Goal: Task Accomplishment & Management: Complete application form

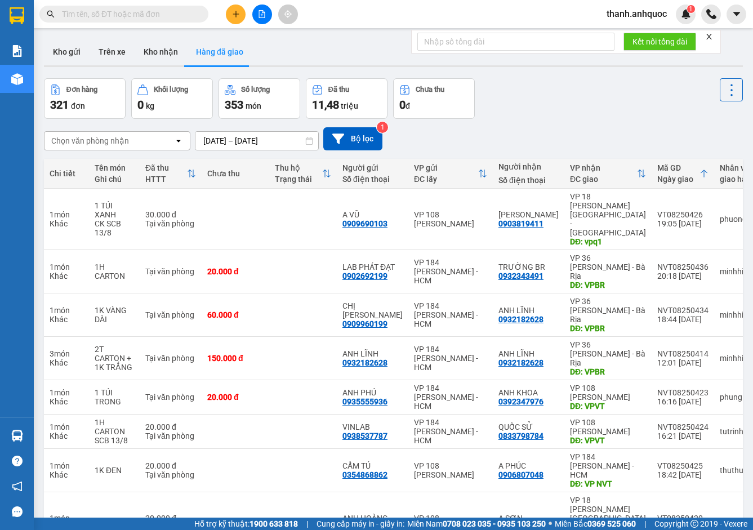
click at [296, 140] on input "[DATE] – [DATE]" at bounding box center [256, 141] width 123 height 18
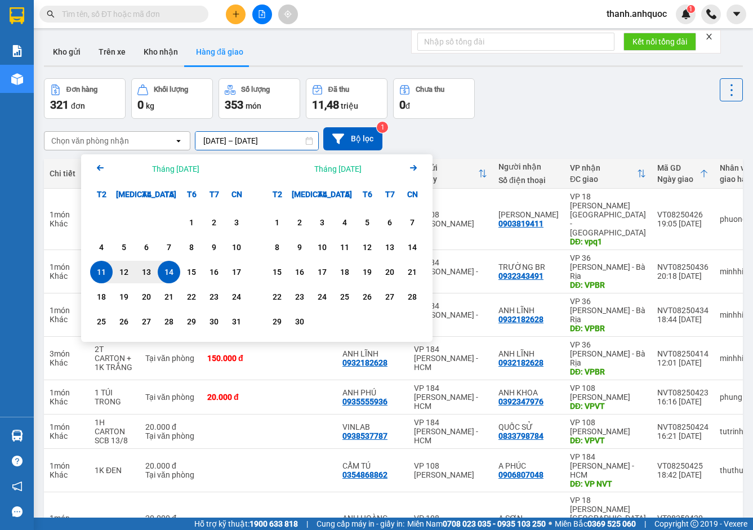
click at [242, 243] on div "10" at bounding box center [237, 247] width 16 height 14
click at [162, 271] on div "14" at bounding box center [169, 272] width 16 height 14
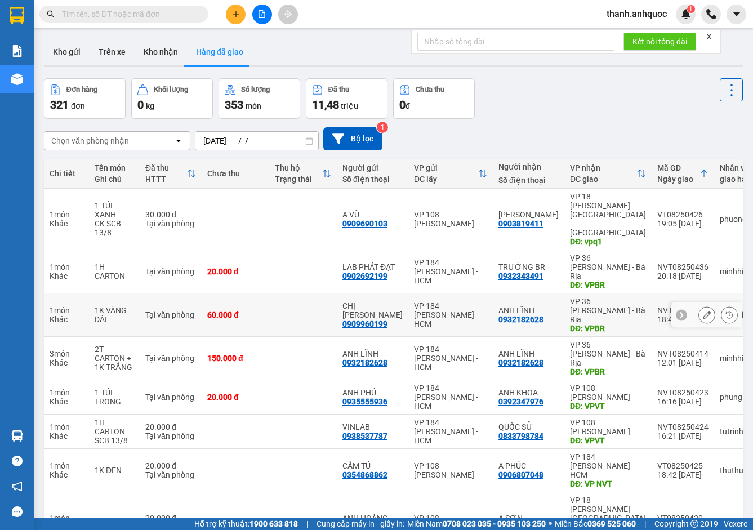
type input "[DATE] – [DATE]"
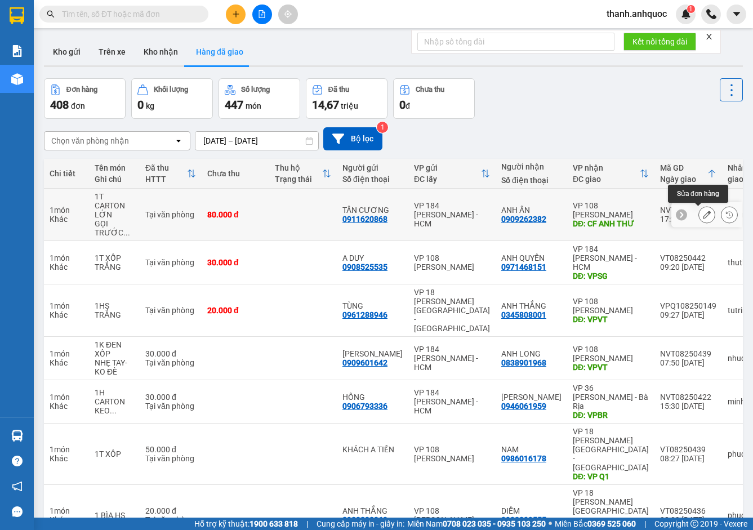
click at [703, 214] on icon at bounding box center [707, 215] width 8 height 8
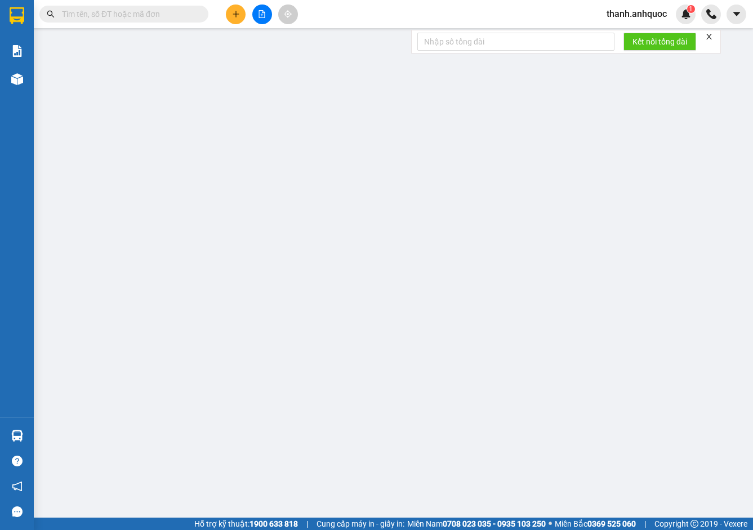
type input "0911620868"
type input "TÂN CƯƠNG"
type input "0909262382"
type input "ANH ÂN"
type input "CF ANH THƯ"
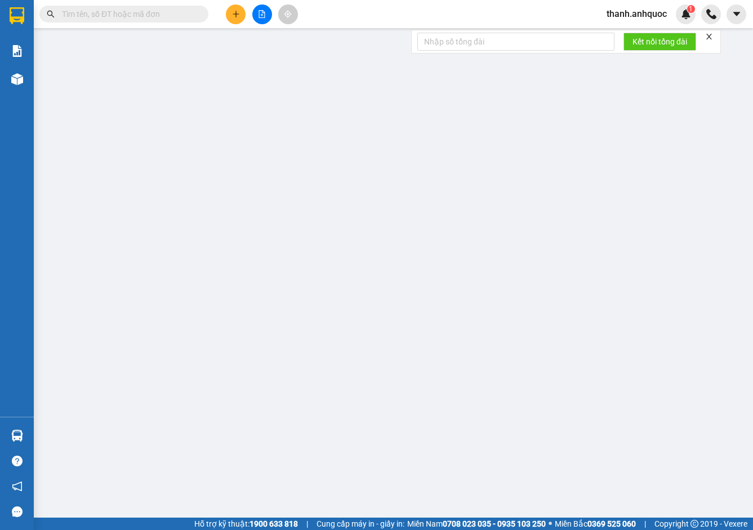
type input "80.000"
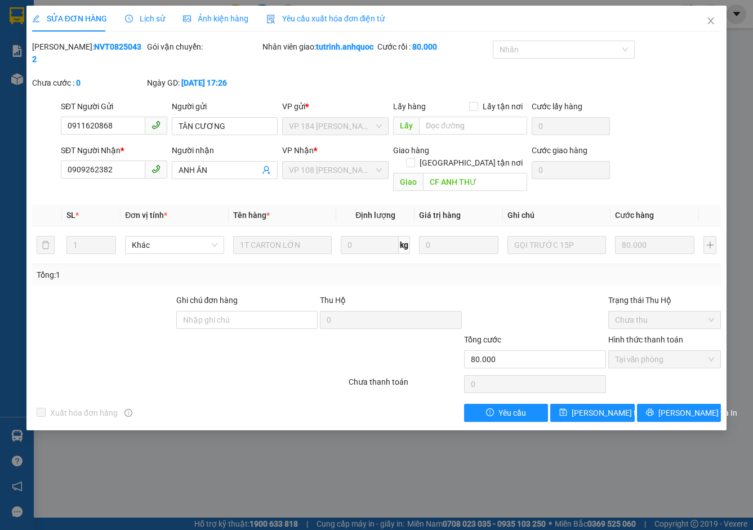
click at [710, 18] on icon "close" at bounding box center [710, 20] width 9 height 9
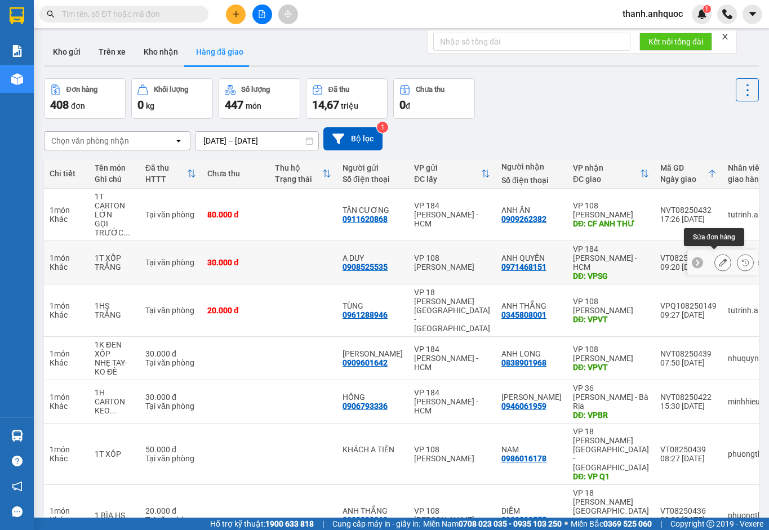
click at [719, 260] on icon at bounding box center [723, 263] width 8 height 8
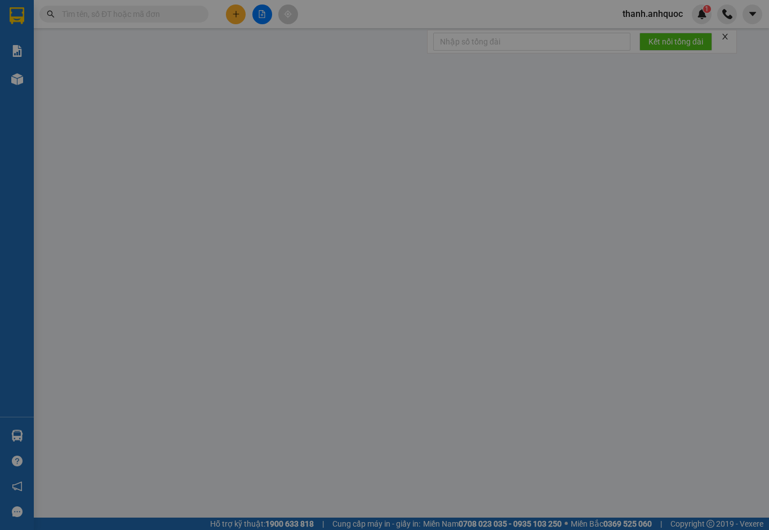
type input "0908525535"
type input "A DUY"
type input "0971468151"
type input "ANH QUYỀN"
type input "VPSG"
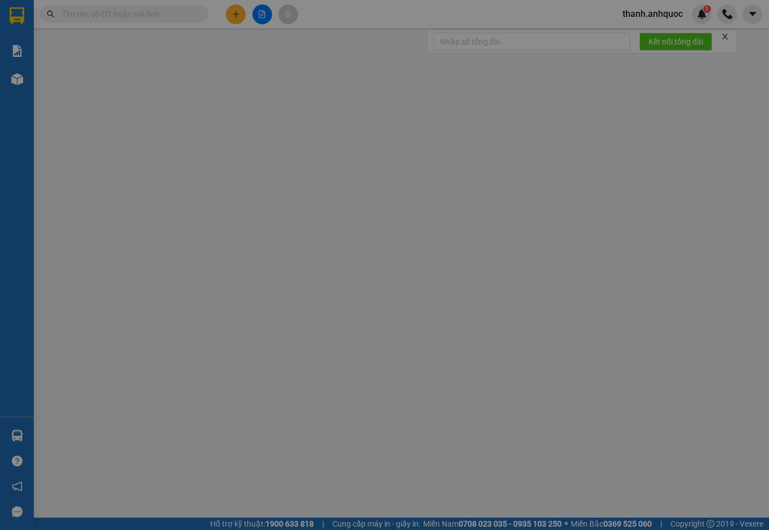
type input "TM 14/8 THỦY"
type input "30.000"
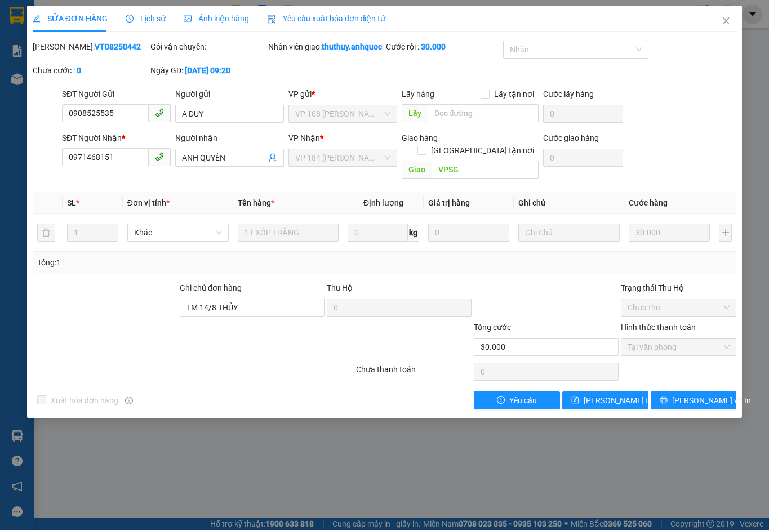
click at [728, 19] on icon "close" at bounding box center [725, 20] width 9 height 9
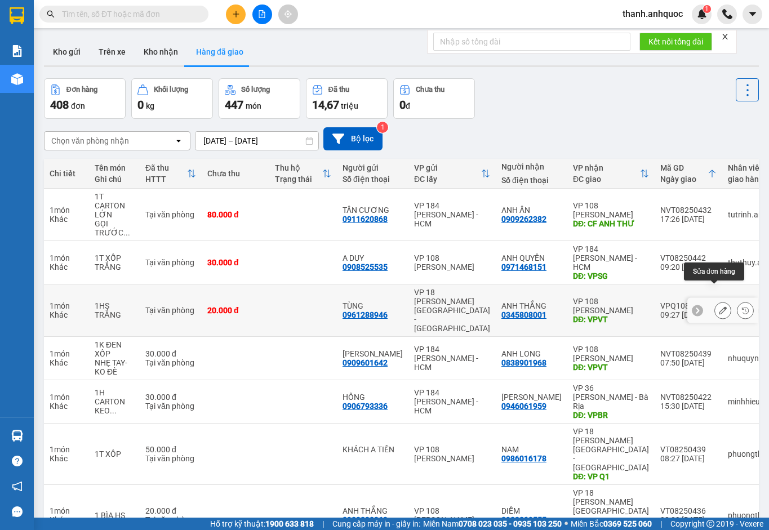
click at [719, 306] on icon at bounding box center [723, 310] width 8 height 8
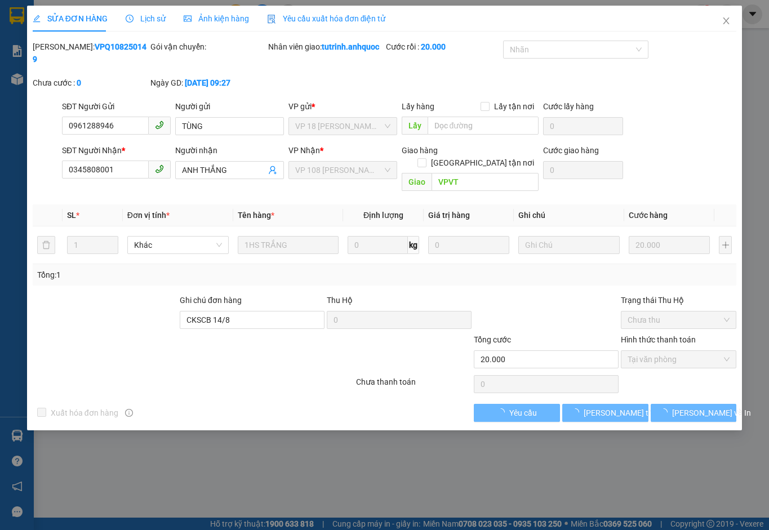
type input "0961288946"
type input "TÙNG"
type input "0345808001"
type input "ANH THẮNG"
type input "VPVT"
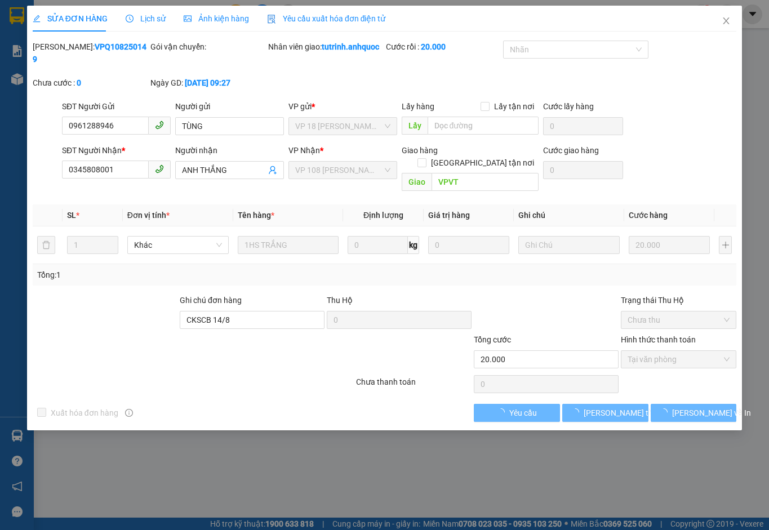
type input "CKSCB 14/8"
type input "20.000"
checkbox input "true"
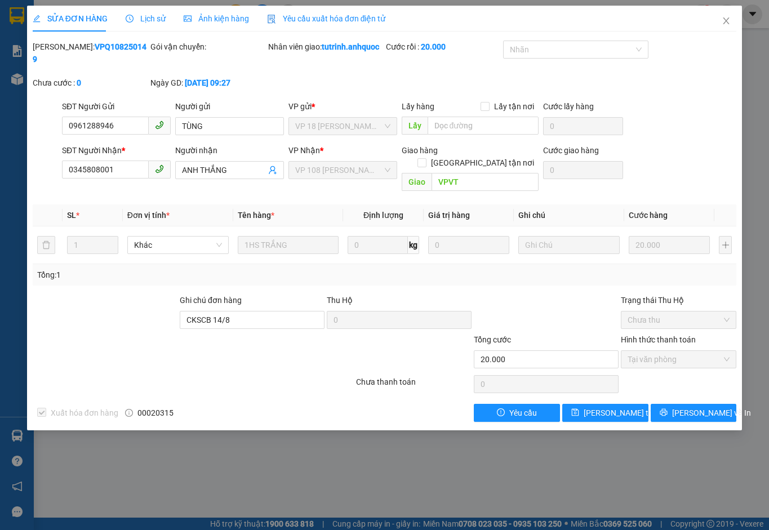
click at [725, 22] on icon "close" at bounding box center [726, 20] width 6 height 7
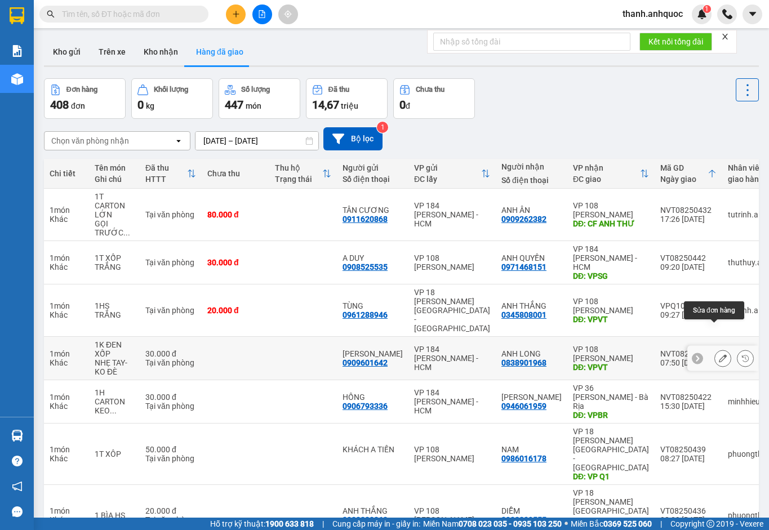
click at [719, 354] on icon at bounding box center [723, 358] width 8 height 8
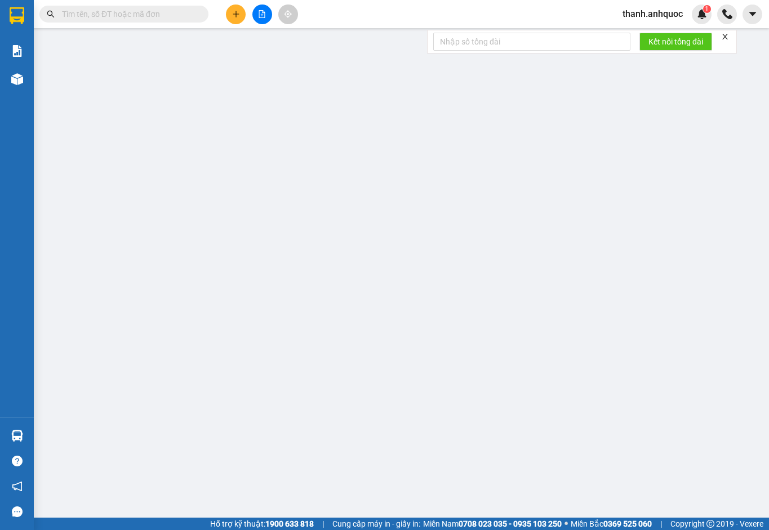
type input "0909601642"
type input "[PERSON_NAME]"
type input "0838901968"
type input "ANH LONG"
type input "VPVT"
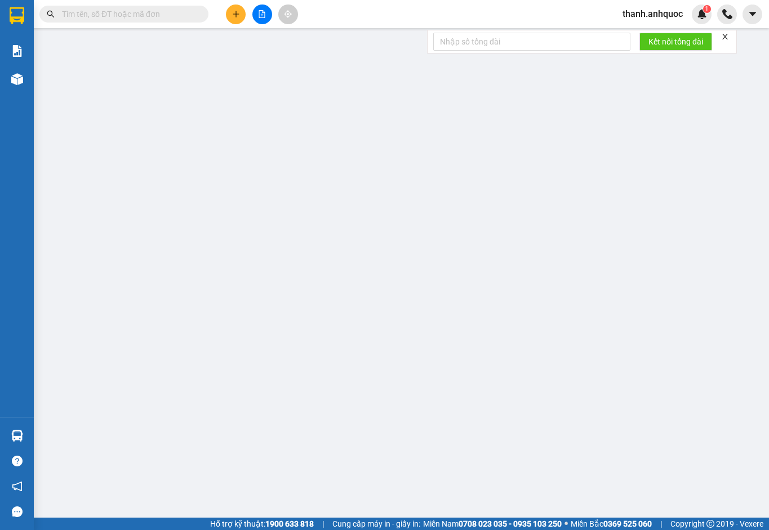
type input "TM 14/8 THỦY"
type input "30.000"
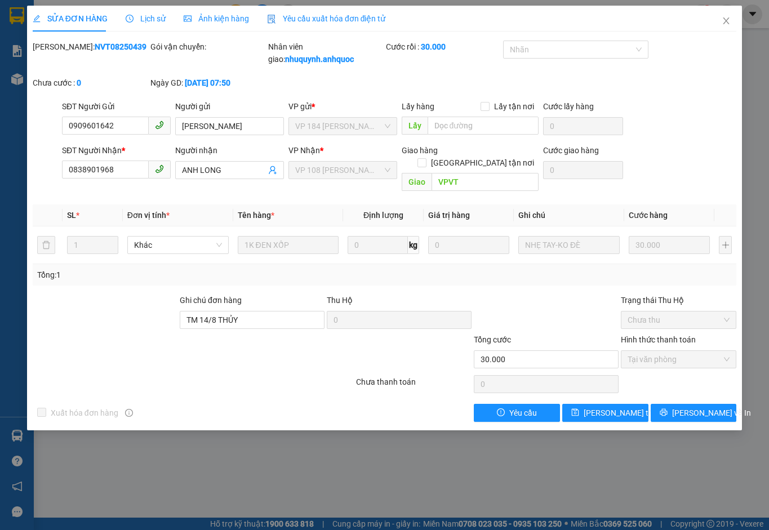
click at [725, 21] on icon "close" at bounding box center [725, 20] width 9 height 9
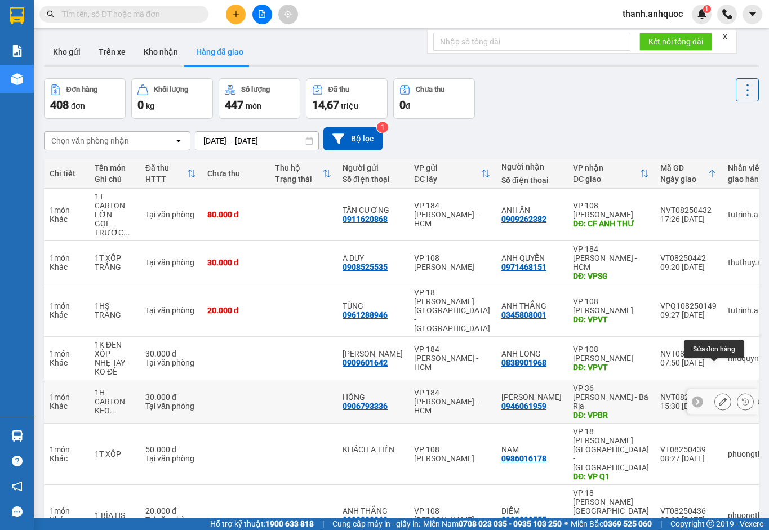
click at [719, 398] on icon at bounding box center [723, 402] width 8 height 8
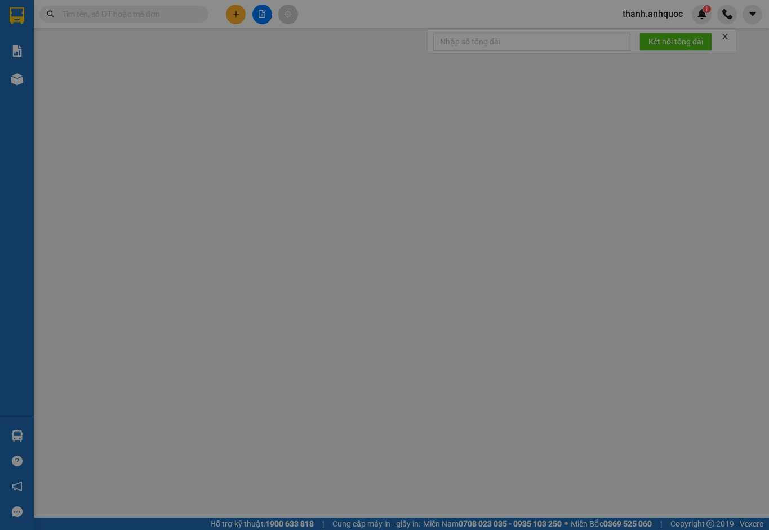
type input "0906793336"
type input "HỒNG"
type input "0946061959"
type input "[PERSON_NAME]"
type input "VPBR"
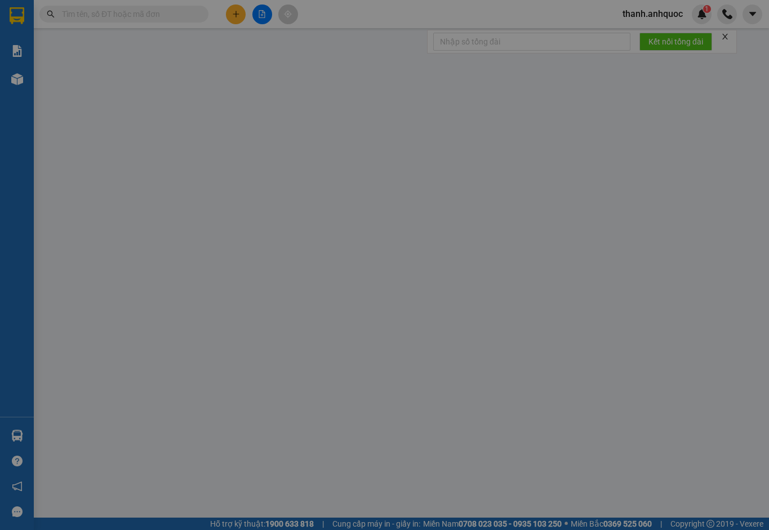
type input "30.000"
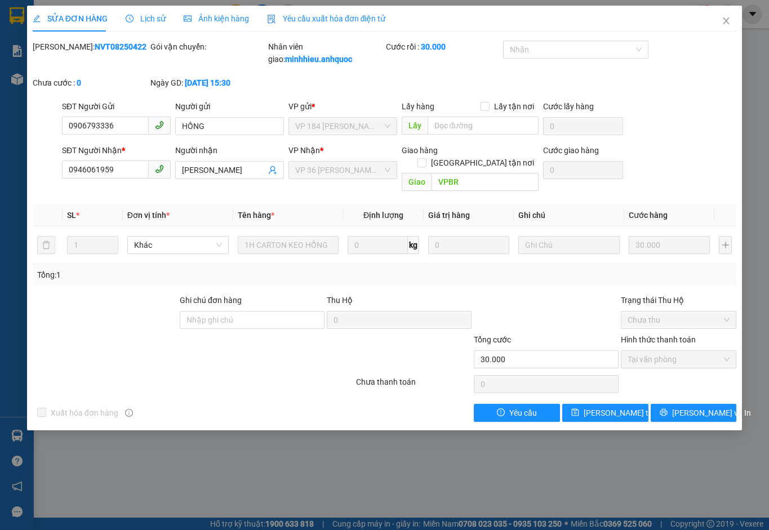
click at [724, 23] on icon "close" at bounding box center [726, 20] width 6 height 7
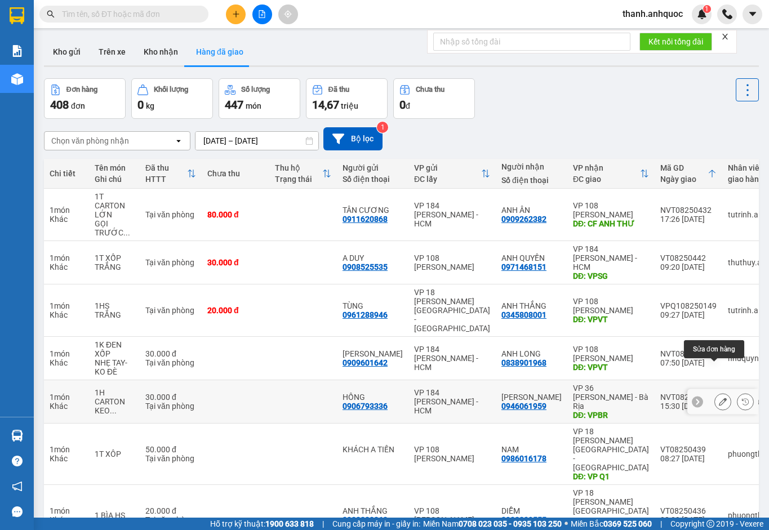
click at [719, 398] on icon at bounding box center [723, 402] width 8 height 8
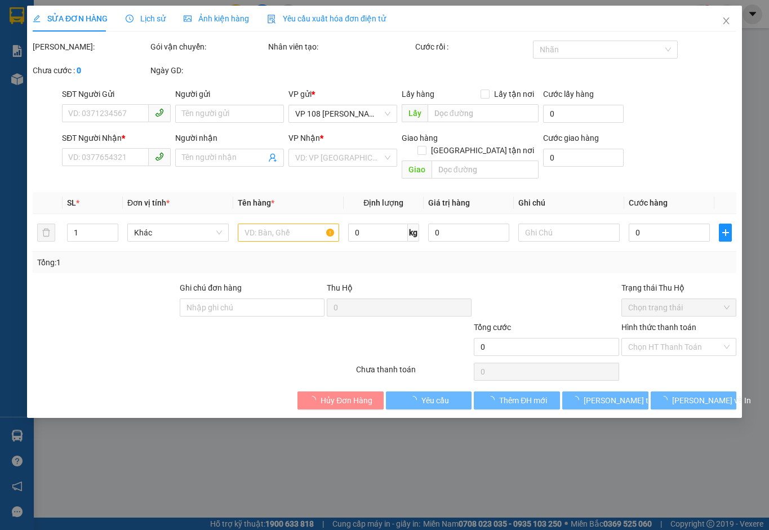
type input "0906793336"
type input "HỒNG"
type input "0946061959"
type input "[PERSON_NAME]"
type input "VPBR"
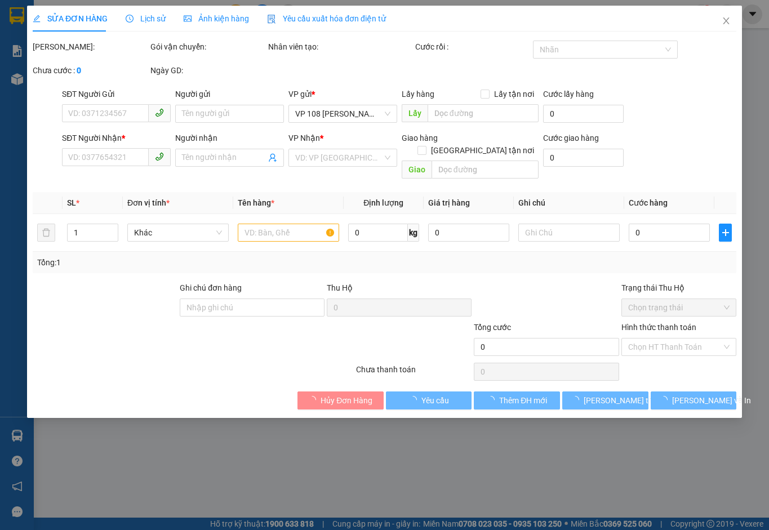
type input "30.000"
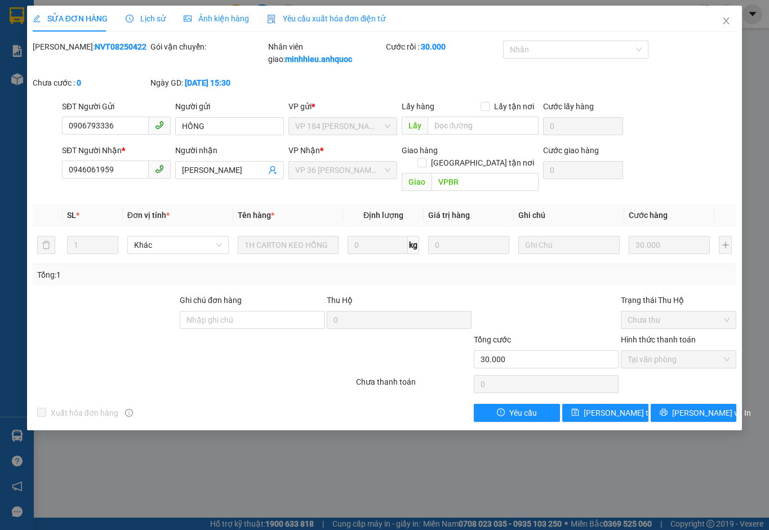
click at [725, 20] on icon "close" at bounding box center [726, 20] width 6 height 7
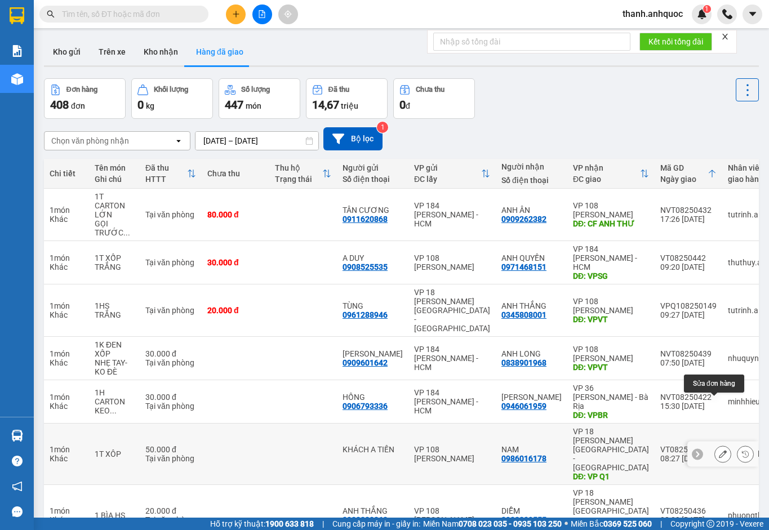
click at [719, 450] on icon at bounding box center [723, 454] width 8 height 8
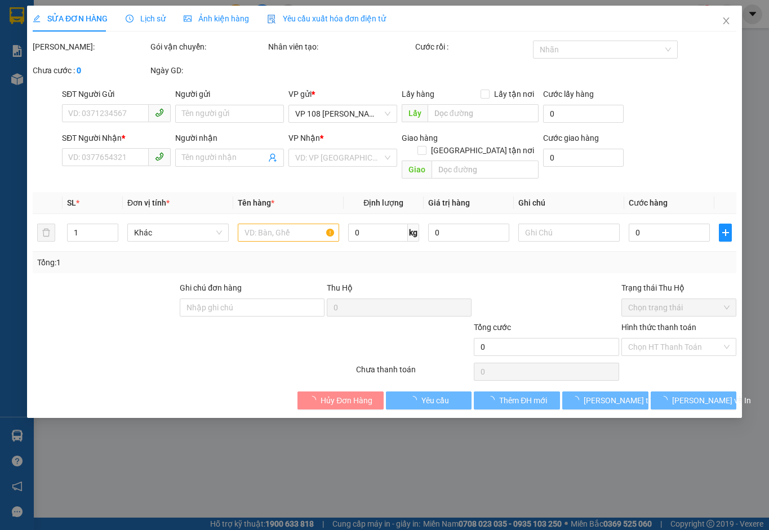
type input "KHÁCH A TIẾN"
type input "0986016178"
type input "NAM"
type input "VP Q1"
type input "50.000"
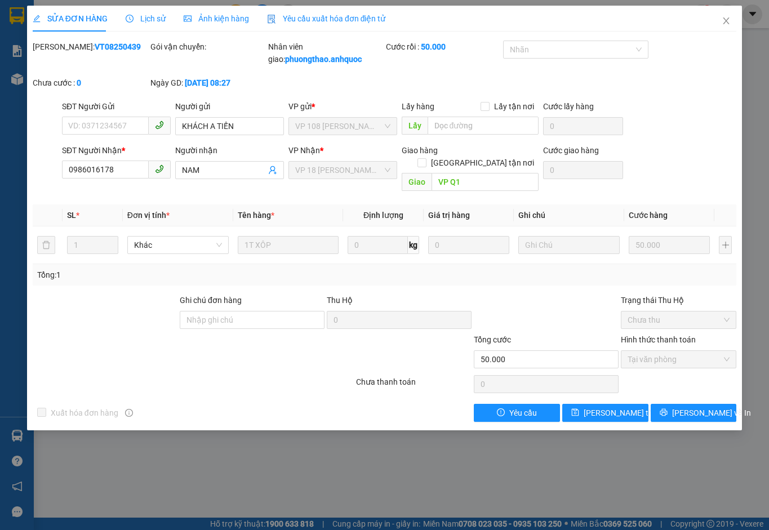
click at [726, 21] on icon "close" at bounding box center [726, 20] width 6 height 7
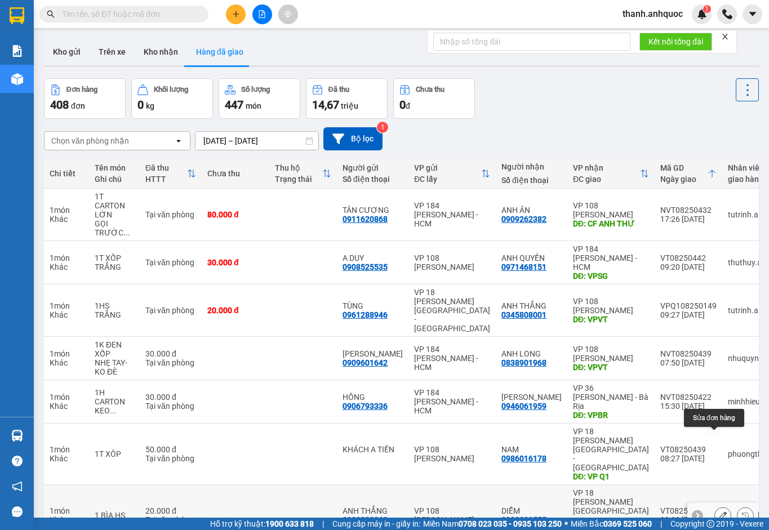
click at [719, 511] on icon at bounding box center [723, 515] width 8 height 8
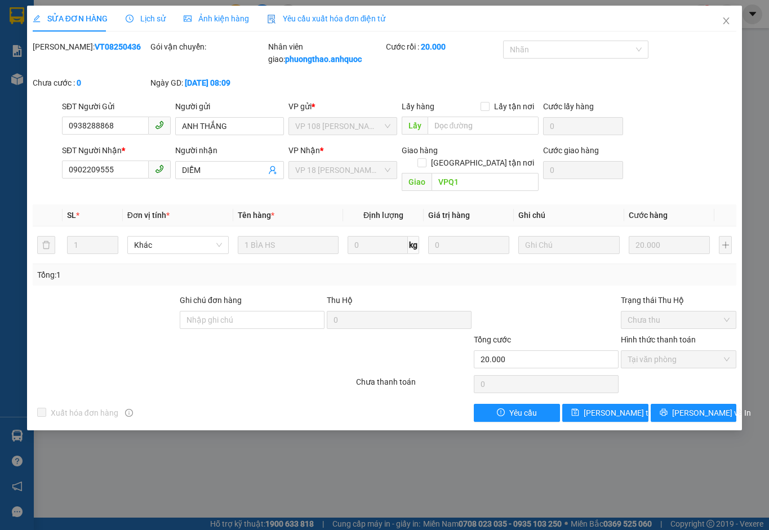
click at [296, 14] on span "Yêu cầu xuất hóa đơn điện tử" at bounding box center [326, 18] width 119 height 9
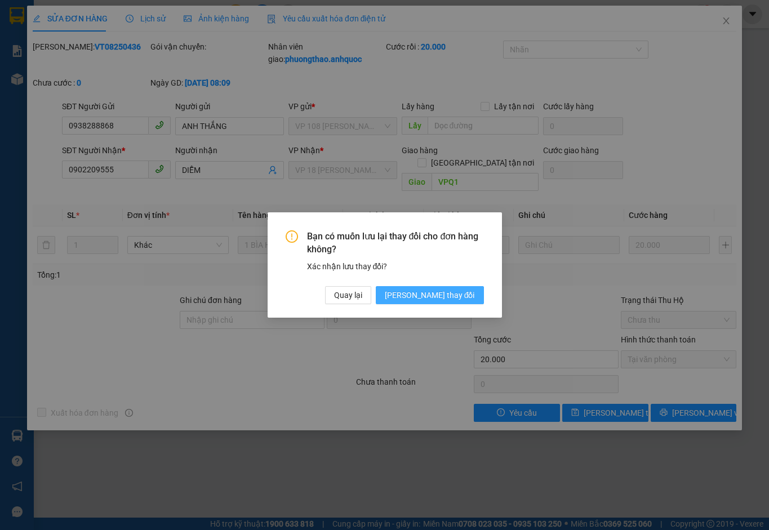
click at [461, 293] on span "[PERSON_NAME] thay đổi" at bounding box center [430, 295] width 90 height 12
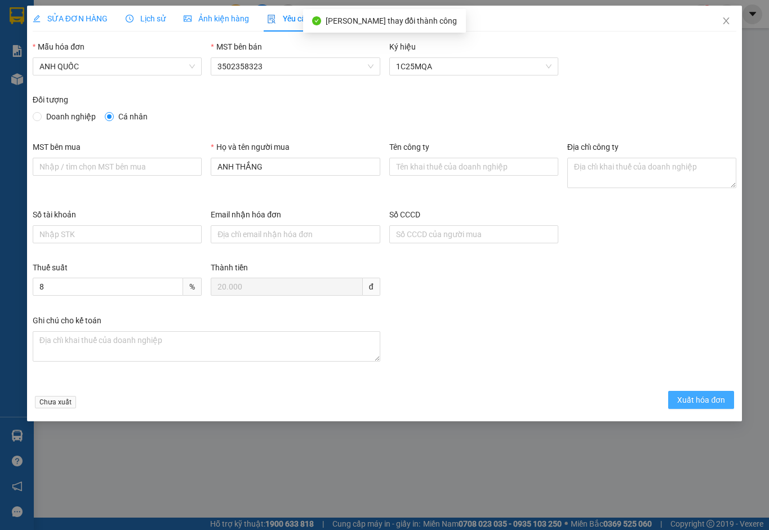
click at [686, 395] on span "Xuất hóa đơn" at bounding box center [701, 400] width 48 height 12
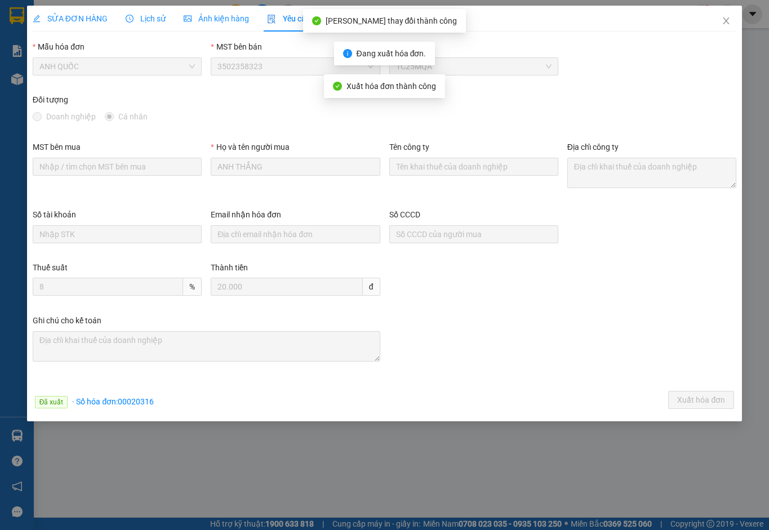
click at [726, 17] on icon "close" at bounding box center [725, 20] width 9 height 9
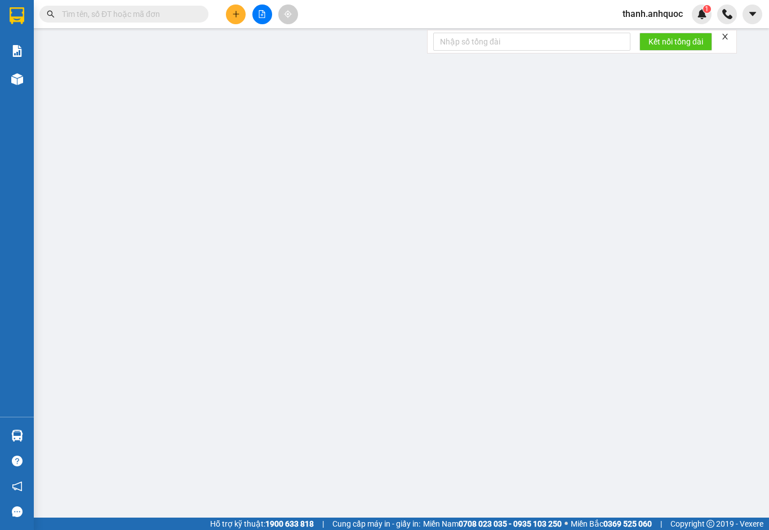
type input "0911312636"
type input "CHỊ HẰNG"
type input "0937271027"
type input "A HƯNG"
type input "VPQ1"
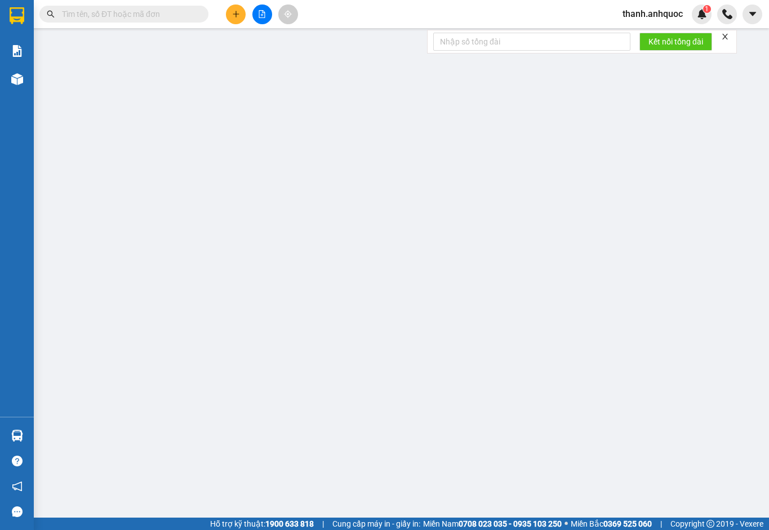
type input "20.000"
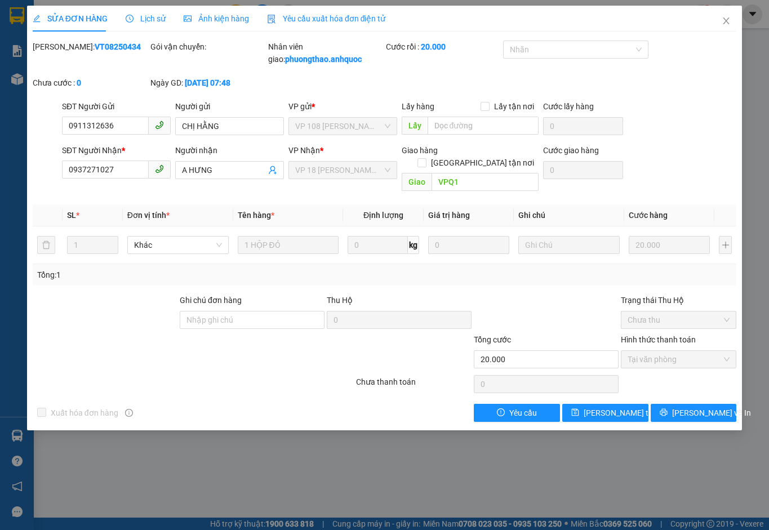
click at [729, 21] on icon "close" at bounding box center [725, 20] width 9 height 9
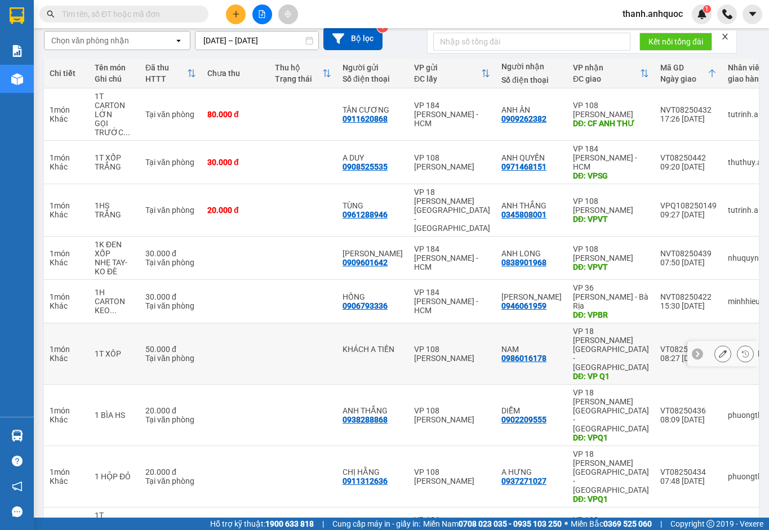
scroll to position [110, 0]
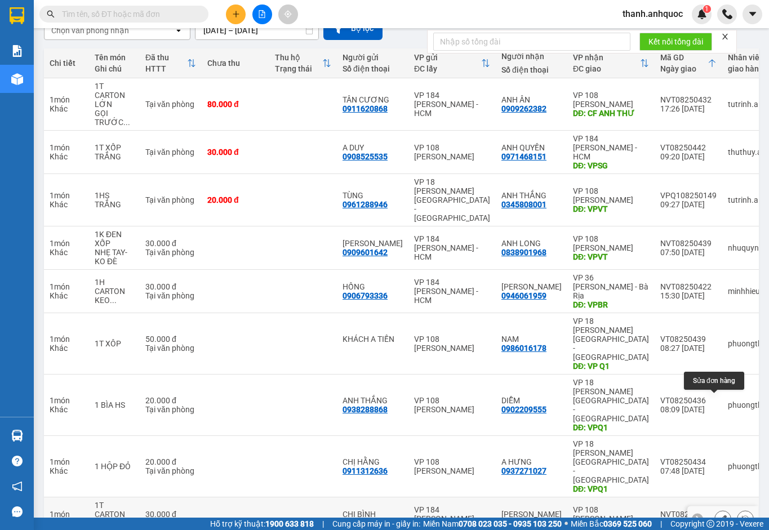
click at [719, 515] on icon at bounding box center [723, 519] width 8 height 8
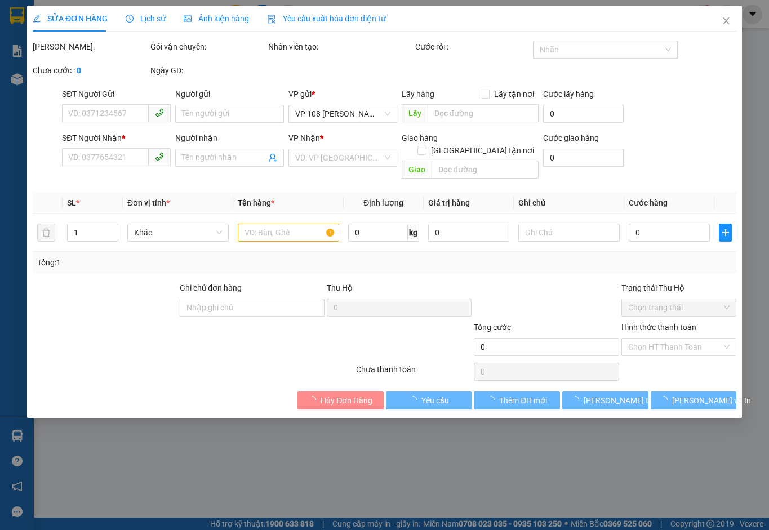
type input "0908961355"
type input "CHỊ BÌNH"
type input "0869692602"
type input "[PERSON_NAME]"
type input "VPVT"
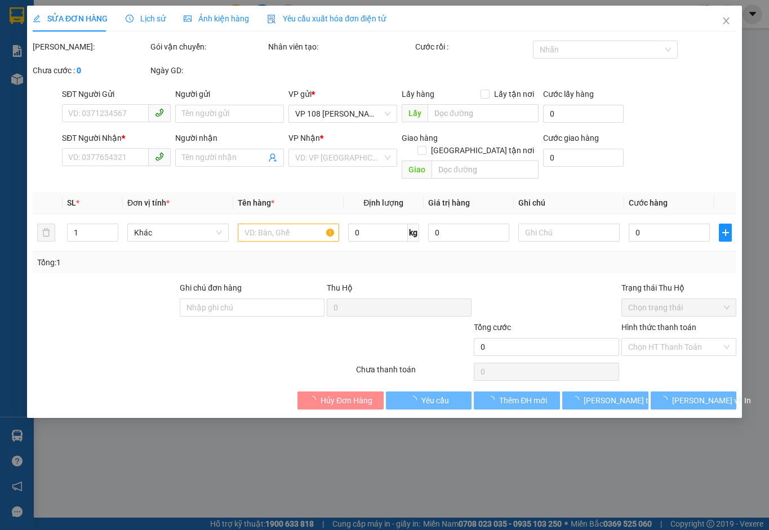
type input "30.000"
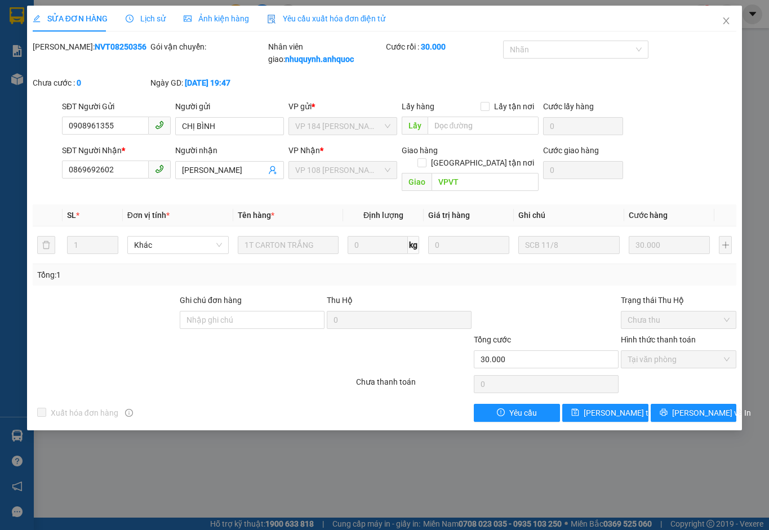
click at [305, 17] on span "Yêu cầu xuất hóa đơn điện tử" at bounding box center [326, 18] width 119 height 9
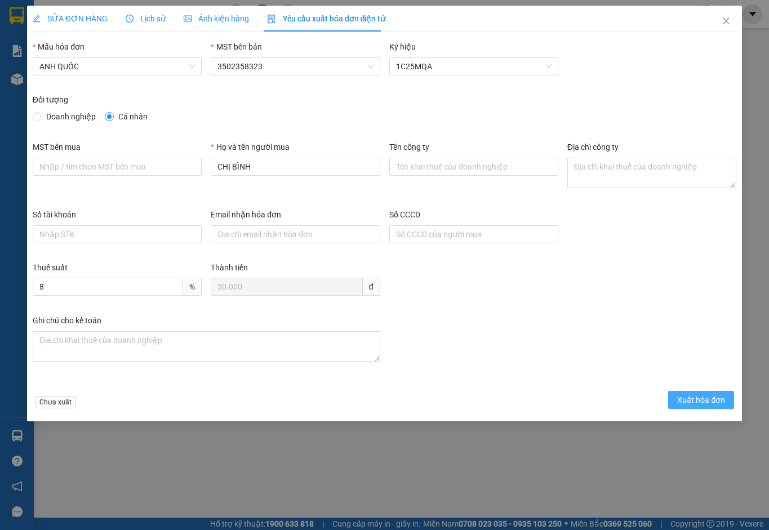
click at [697, 393] on button "Xuất hóa đơn" at bounding box center [701, 400] width 66 height 18
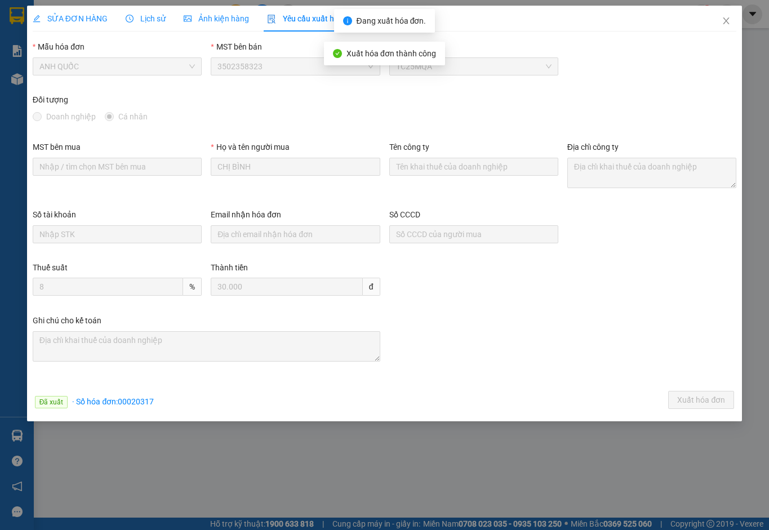
click at [725, 18] on icon "close" at bounding box center [725, 20] width 9 height 9
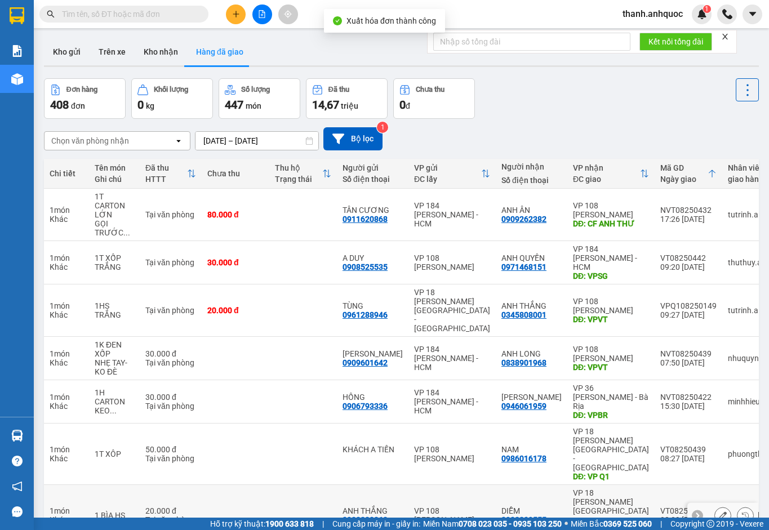
scroll to position [110, 0]
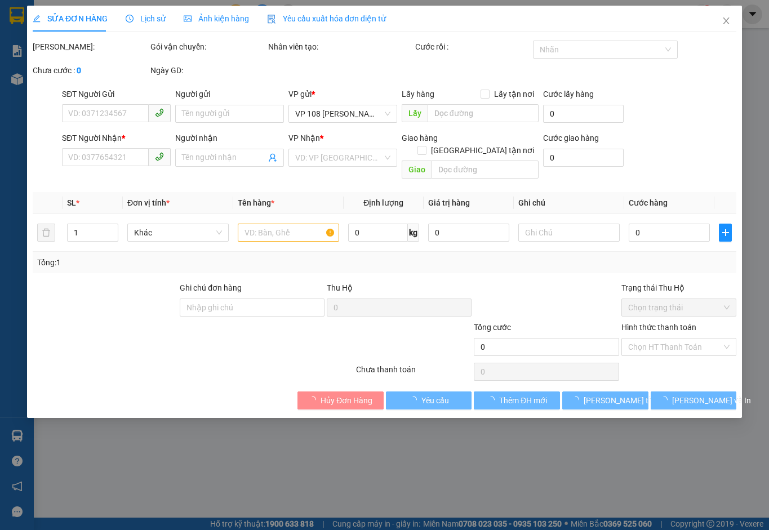
type input "0915444555"
type input "A NAM"
type input "0983153773"
type input "LANH"
type input "VP184"
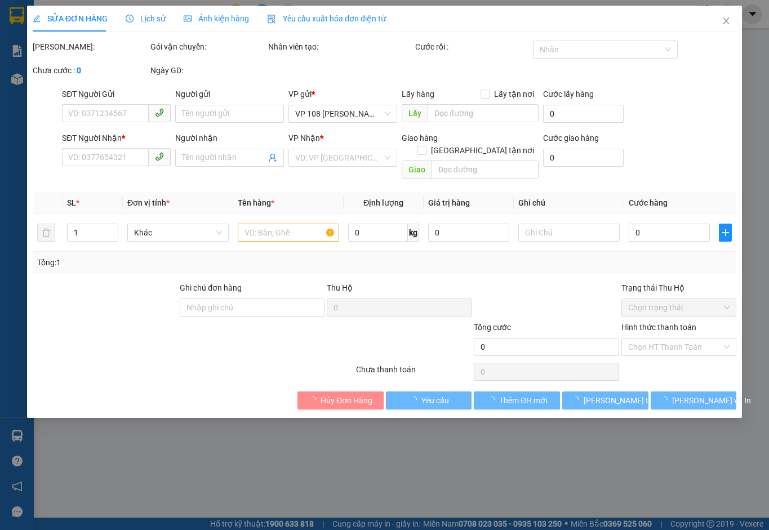
type input "50.000"
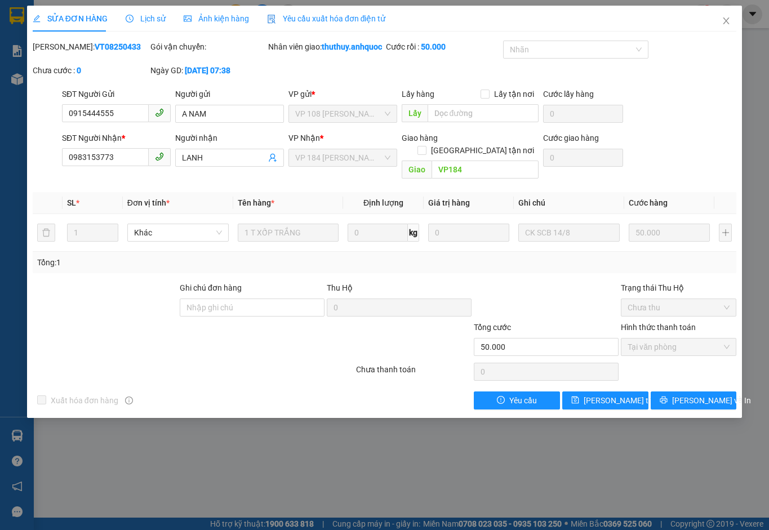
click at [318, 17] on span "Yêu cầu xuất hóa đơn điện tử" at bounding box center [326, 18] width 119 height 9
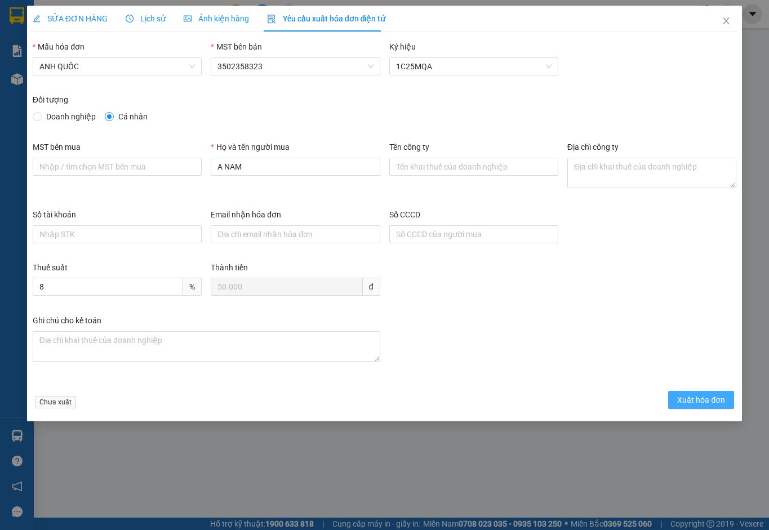
click at [707, 395] on span "Xuất hóa đơn" at bounding box center [701, 400] width 48 height 12
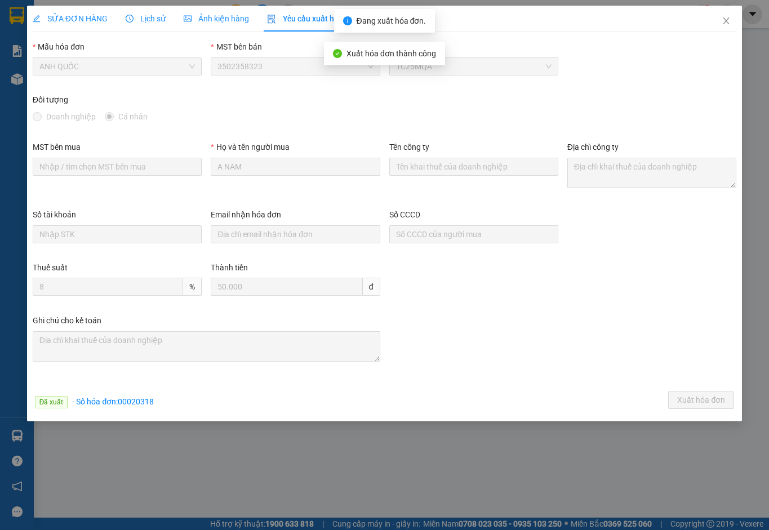
click at [729, 17] on icon "close" at bounding box center [725, 20] width 9 height 9
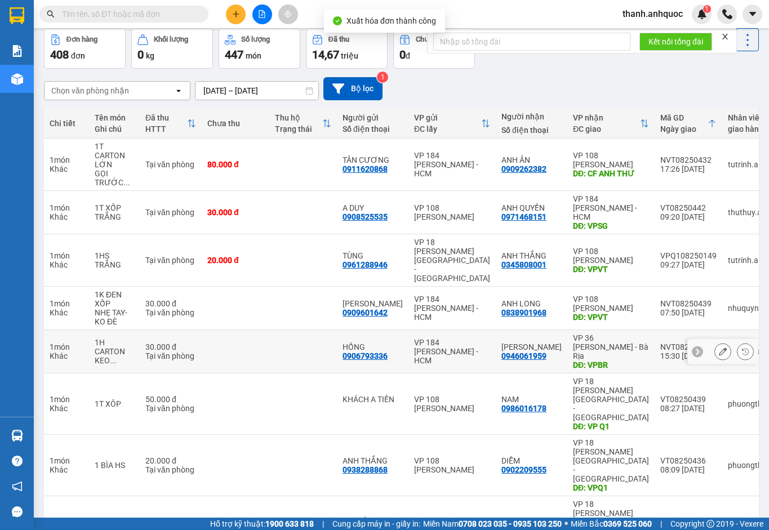
scroll to position [110, 0]
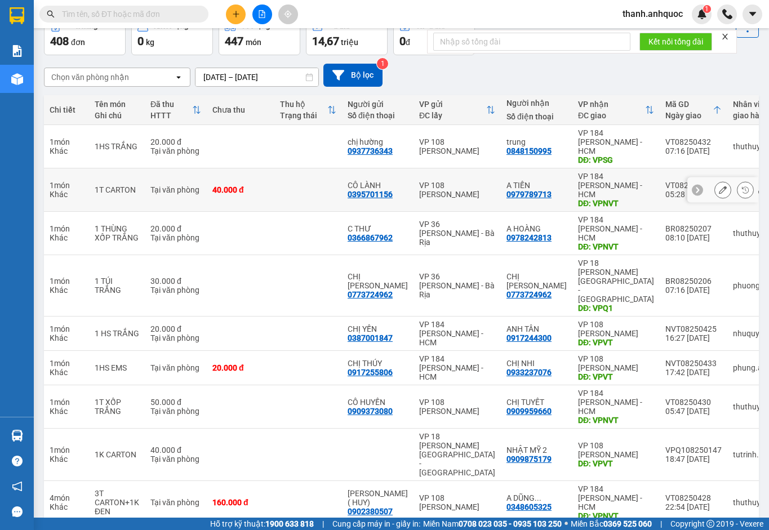
scroll to position [65, 0]
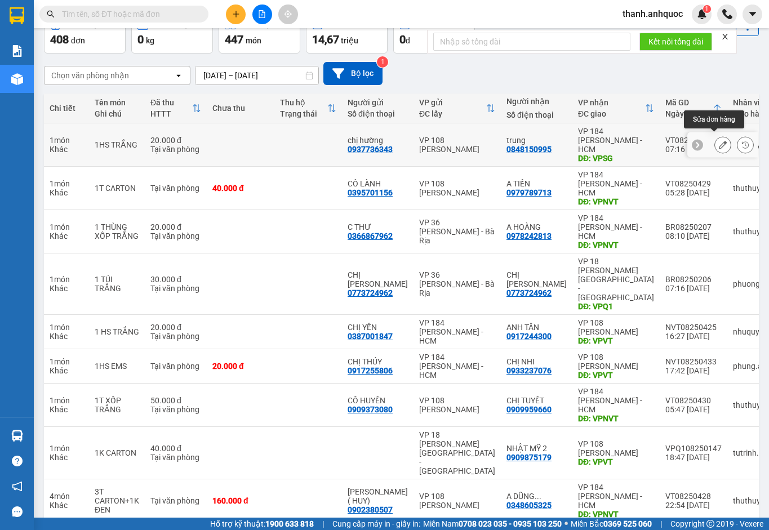
click at [719, 141] on icon at bounding box center [723, 145] width 8 height 8
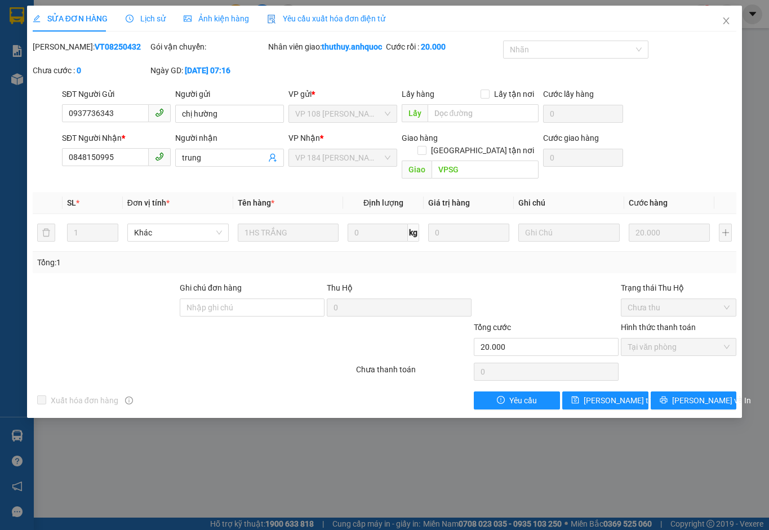
click at [726, 18] on icon "close" at bounding box center [725, 20] width 9 height 9
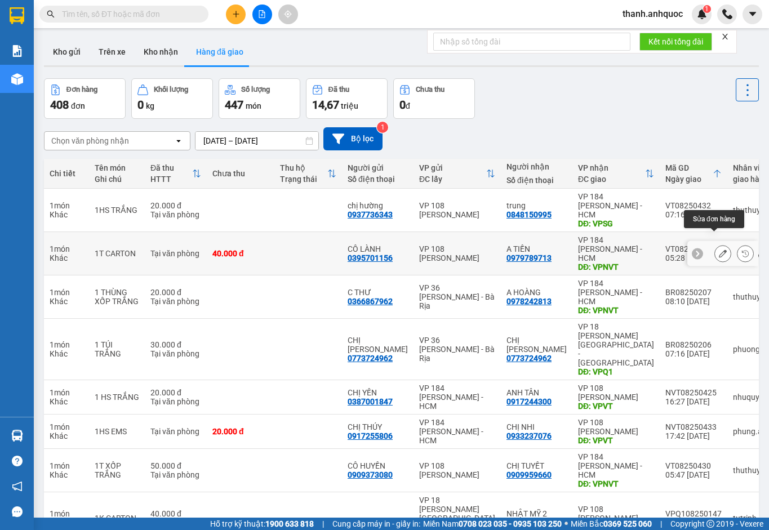
click at [716, 245] on button at bounding box center [723, 254] width 16 height 20
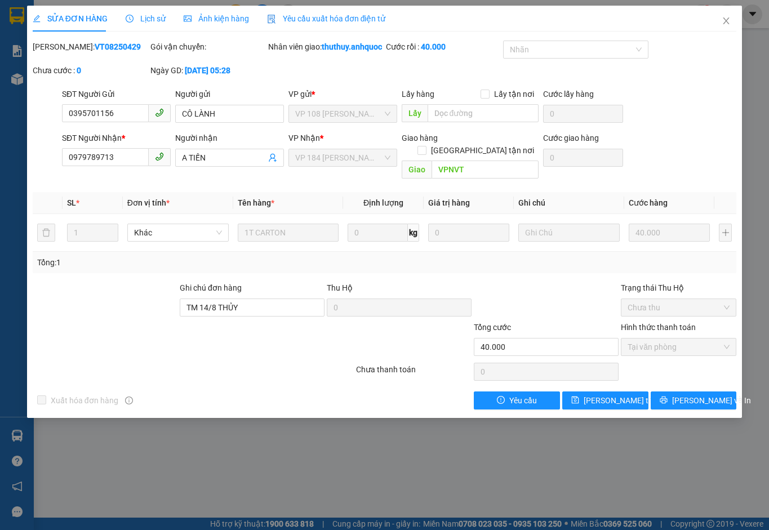
click at [723, 19] on icon "close" at bounding box center [725, 20] width 9 height 9
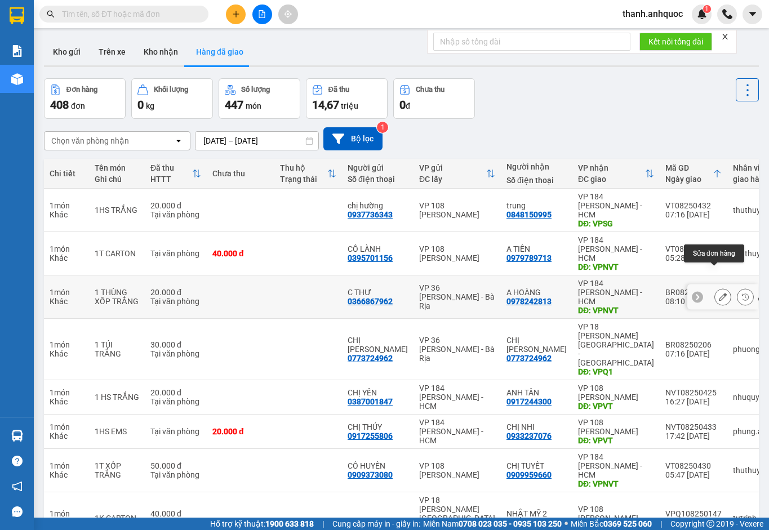
click at [719, 293] on icon at bounding box center [723, 297] width 8 height 8
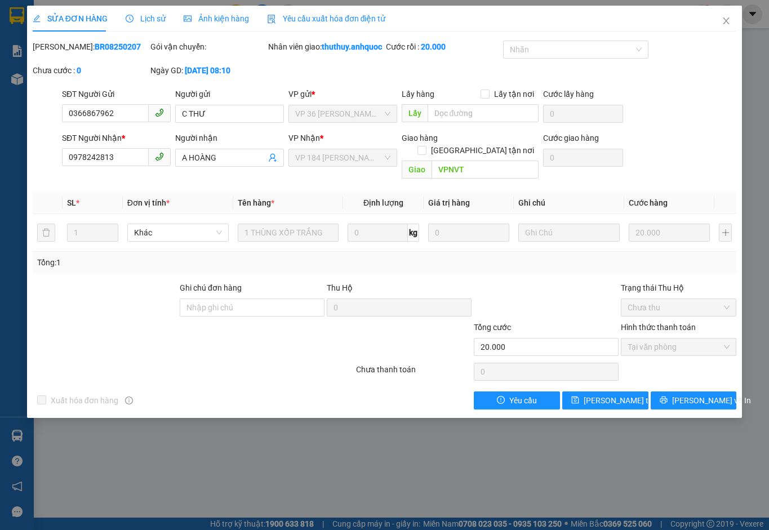
click at [728, 23] on icon "close" at bounding box center [725, 20] width 9 height 9
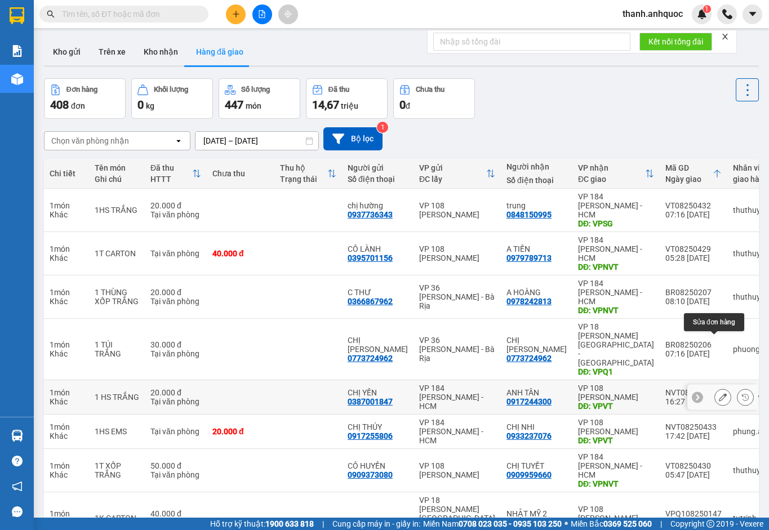
click at [719, 393] on icon at bounding box center [723, 397] width 8 height 8
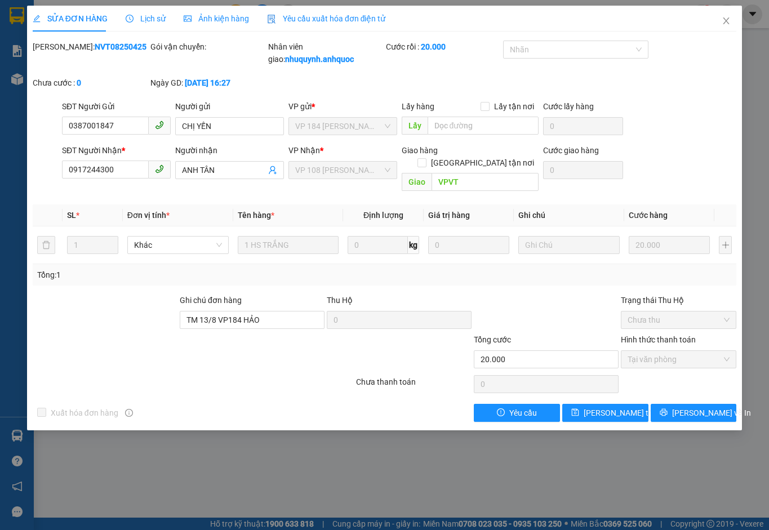
click at [727, 23] on icon "close" at bounding box center [725, 20] width 9 height 9
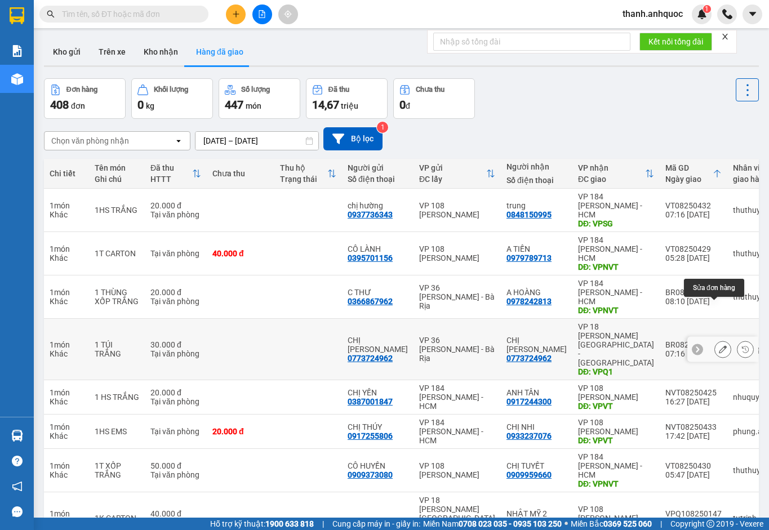
click at [719, 345] on icon at bounding box center [723, 349] width 8 height 8
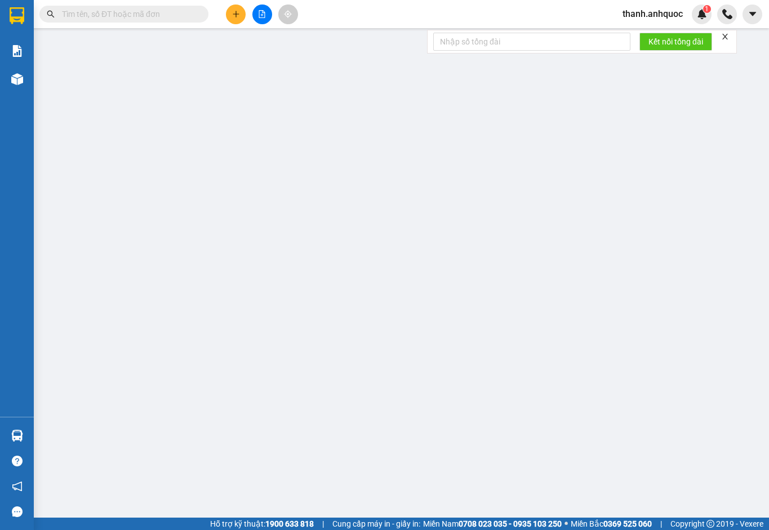
type input "0773724962"
type input "CHỊ [PERSON_NAME]"
type input "0773724962"
type input "CHỊ [PERSON_NAME]"
type input "VPQ1"
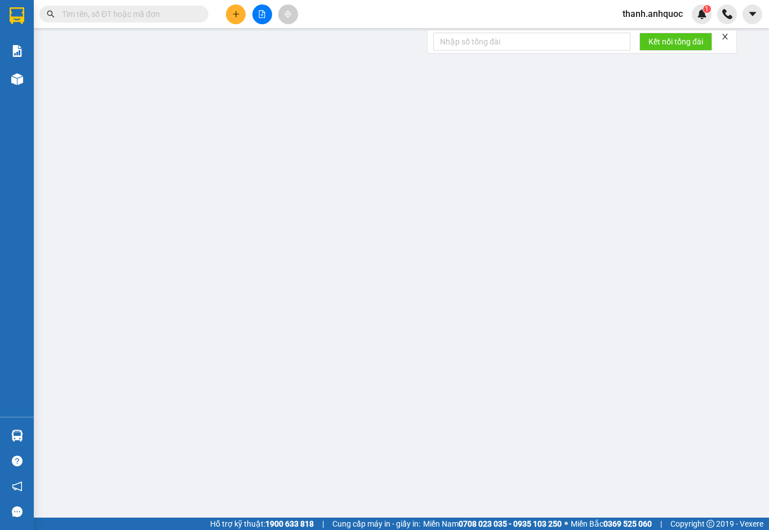
type input "30.000"
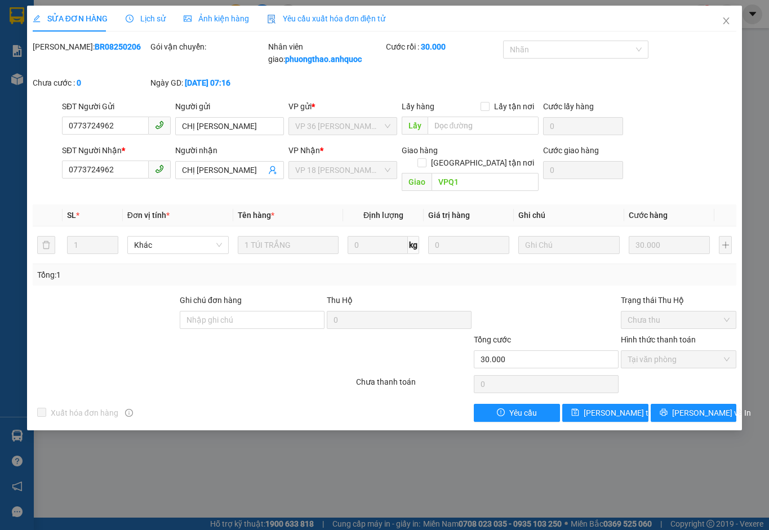
click at [729, 18] on icon "close" at bounding box center [725, 20] width 9 height 9
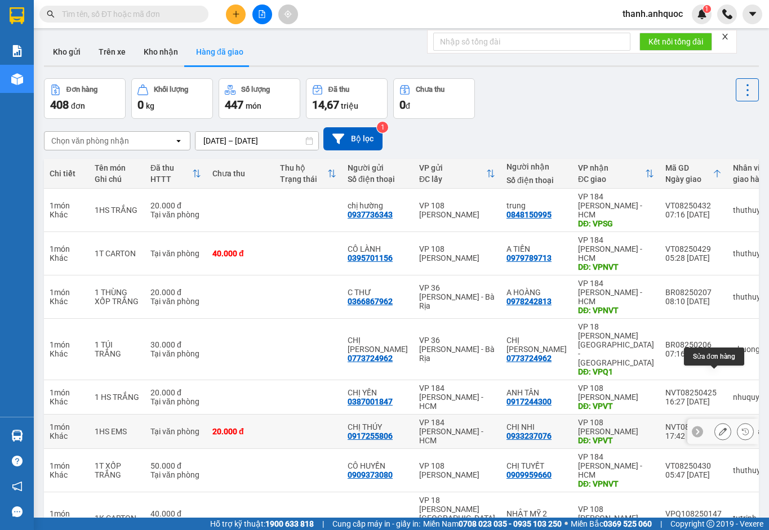
click at [719, 427] on icon at bounding box center [723, 431] width 8 height 8
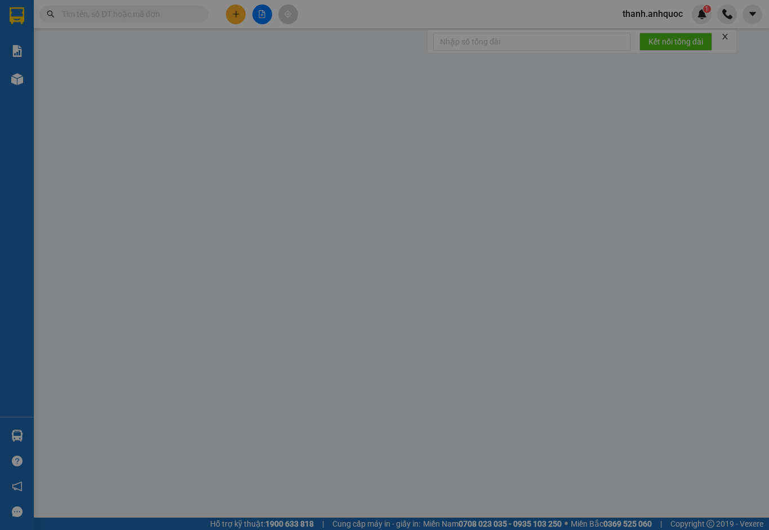
type input "0917255806"
type input "CHỊ THÚY"
type input "0933237076"
type input "CHỊ NHI"
type input "VPVT"
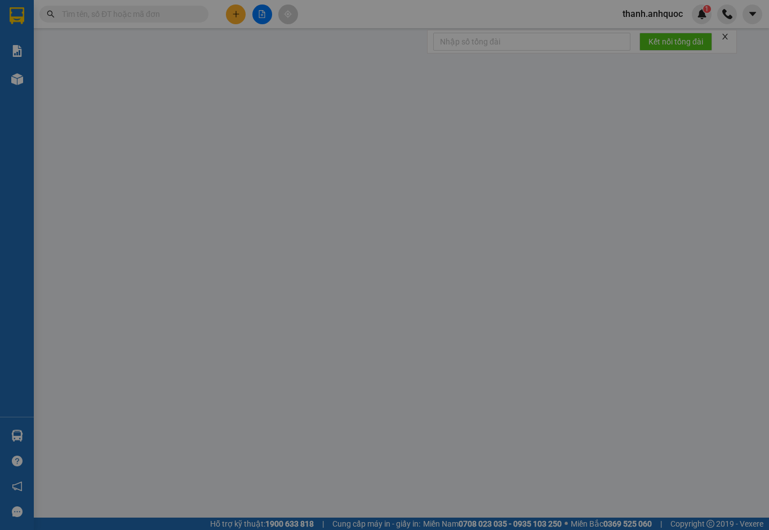
type input "20.000"
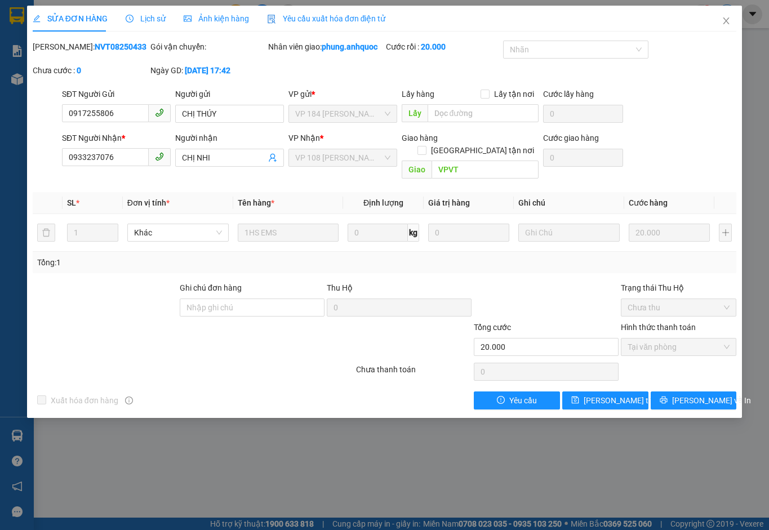
click at [727, 18] on icon "close" at bounding box center [725, 20] width 9 height 9
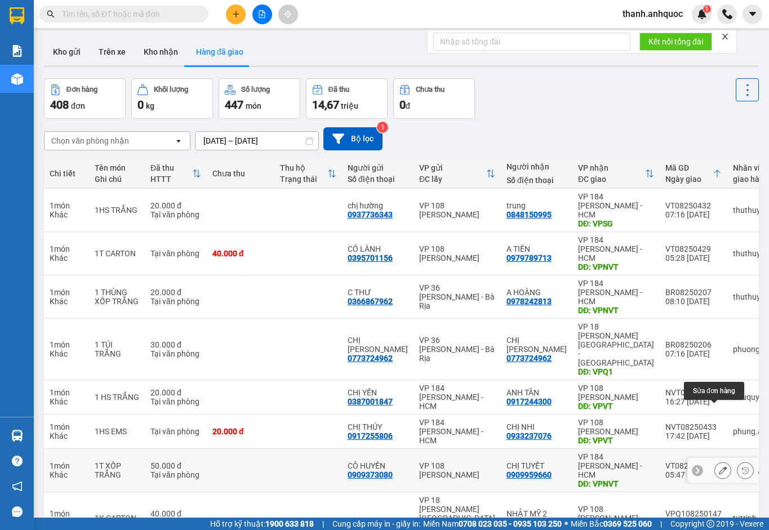
click at [719, 466] on icon at bounding box center [723, 470] width 8 height 8
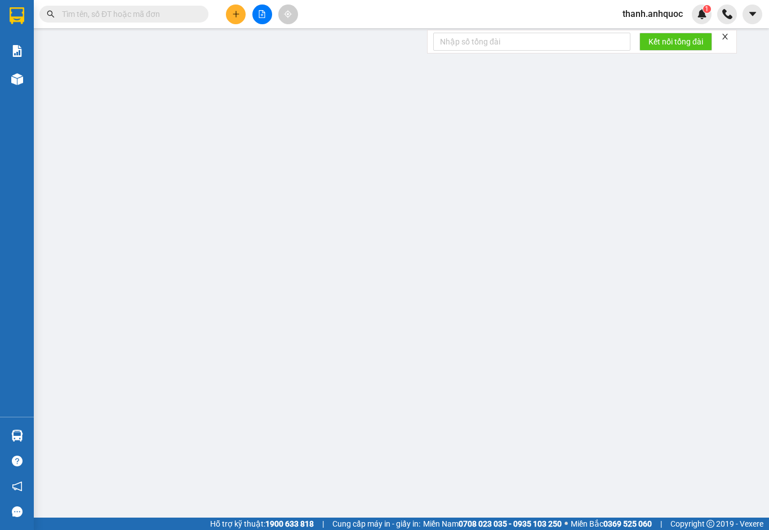
type input "0909373080"
type input "CÔ HUYỀN"
type input "0909959660"
type input "CHỊ TUYẾT"
type input "VPNVT"
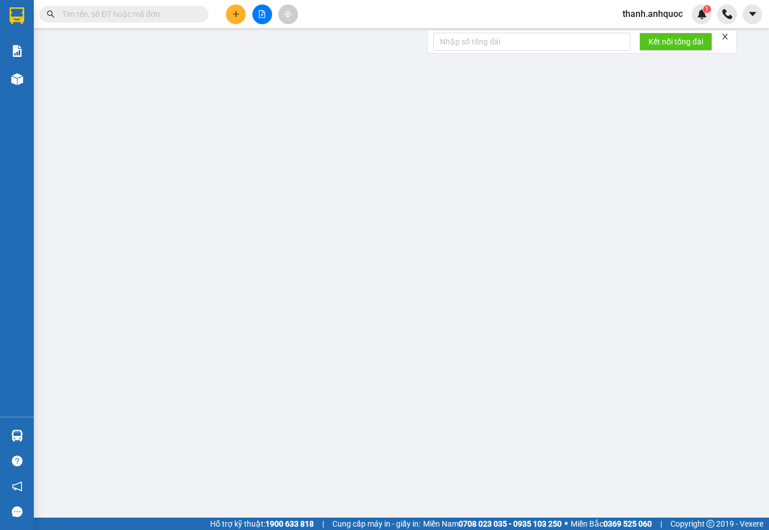
type input "50.000"
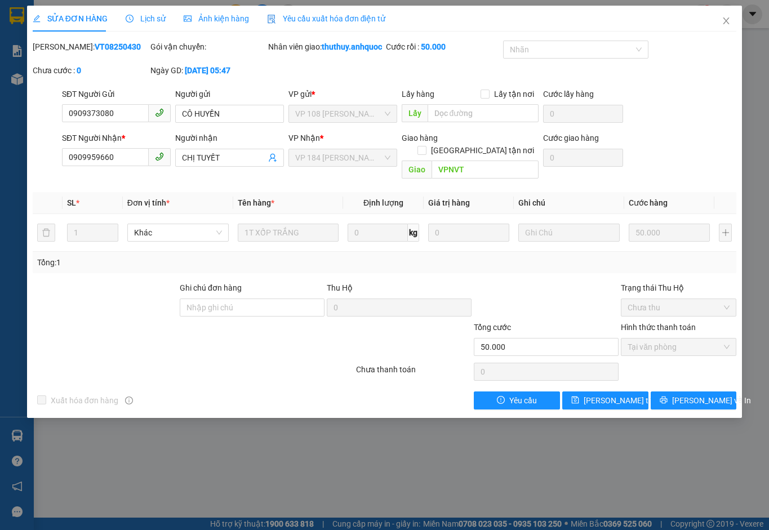
click at [727, 14] on span "Close" at bounding box center [726, 22] width 32 height 32
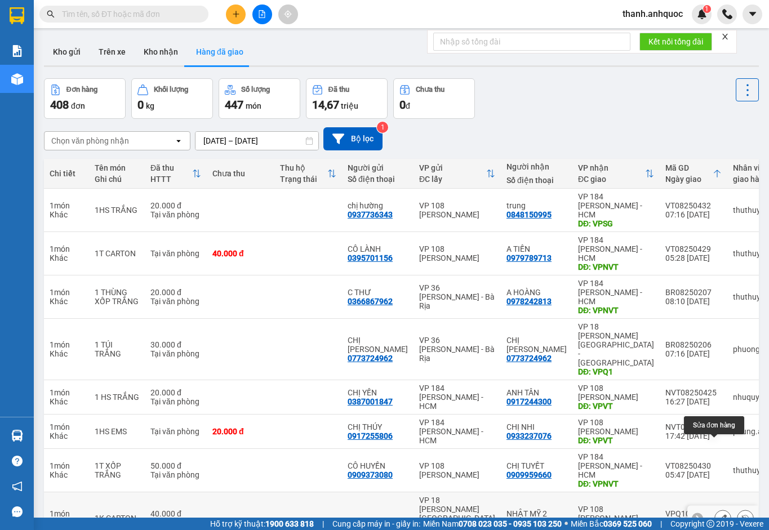
click at [719, 514] on icon at bounding box center [723, 518] width 8 height 8
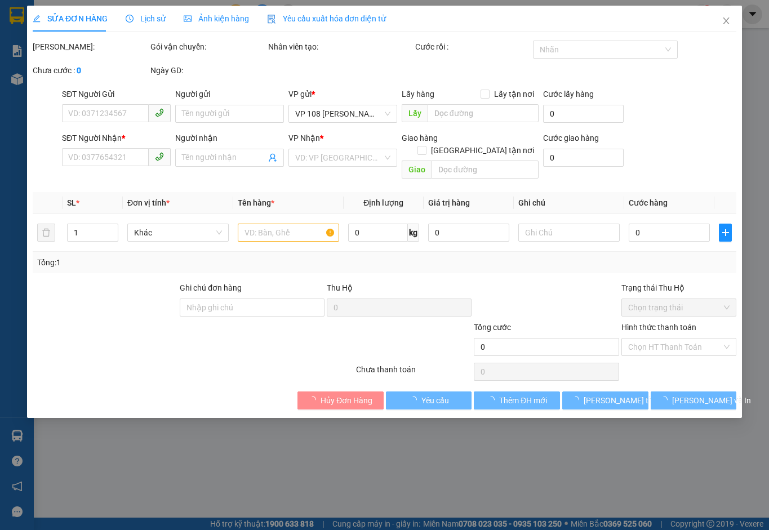
type input "0909875179"
type input "NHẬT MỸ 2"
type input "VPVT"
type input "40.000"
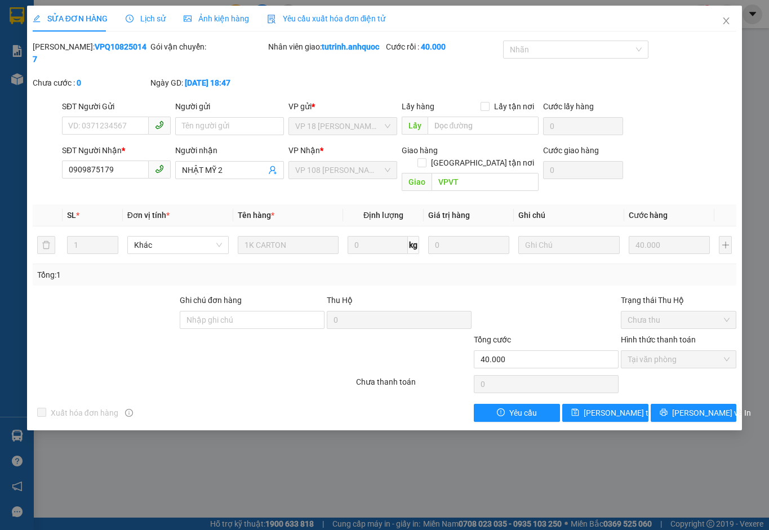
click at [315, 16] on span "Yêu cầu xuất hóa đơn điện tử" at bounding box center [326, 18] width 119 height 9
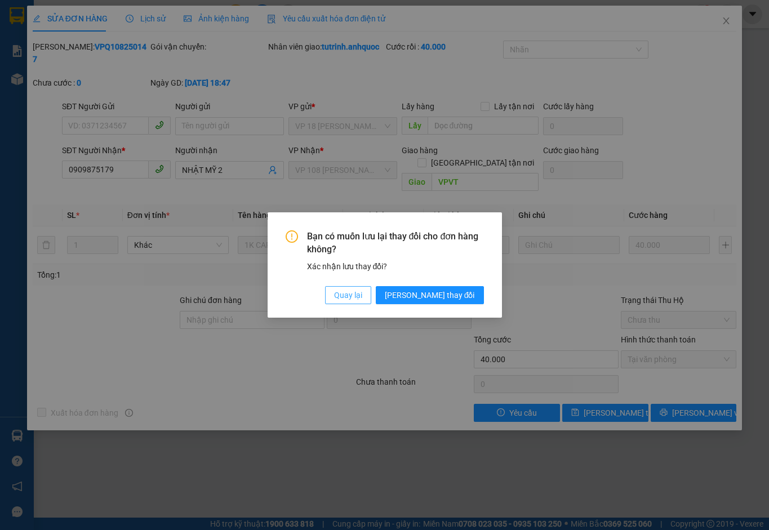
click at [362, 295] on span "Quay lại" at bounding box center [348, 295] width 28 height 12
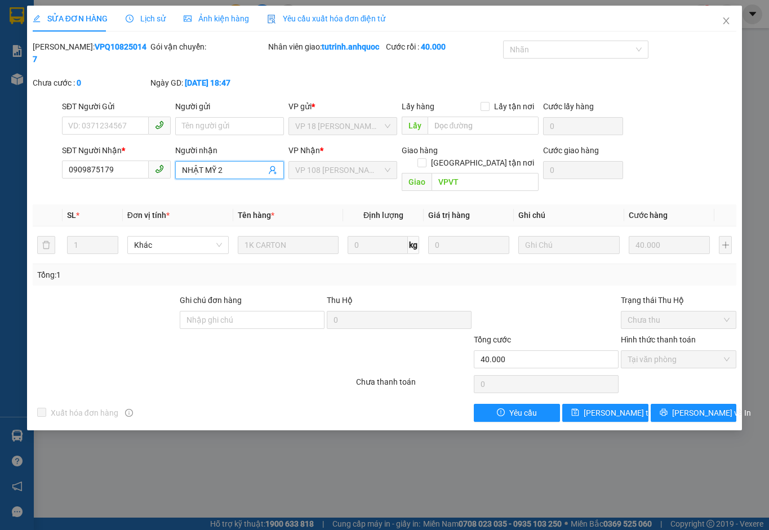
drag, startPoint x: 235, startPoint y: 157, endPoint x: 130, endPoint y: 149, distance: 105.1
click at [130, 149] on div "SĐT Người Nhận * 0909875179 Người nhận NHẬT MỸ 2 NHẬT MỸ 2 VP Nhận * VP 108 [PE…" at bounding box center [399, 170] width 679 height 52
click at [349, 19] on span "Yêu cầu xuất hóa đơn điện tử" at bounding box center [326, 18] width 119 height 9
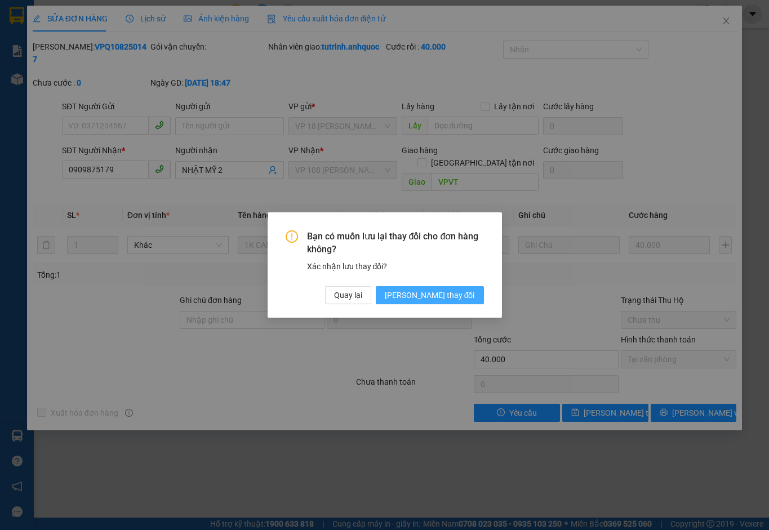
click at [448, 295] on span "[PERSON_NAME] thay đổi" at bounding box center [430, 295] width 90 height 12
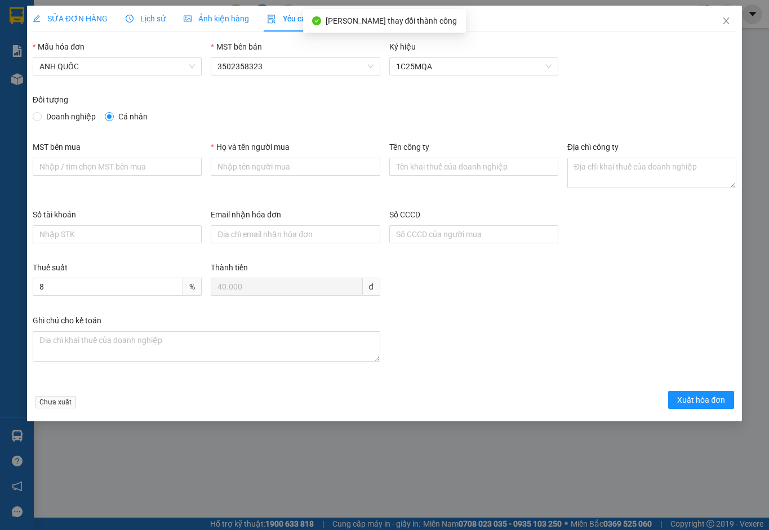
click at [66, 119] on span "Doanh nghiệp" at bounding box center [71, 116] width 59 height 12
click at [41, 119] on input "Doanh nghiệp" at bounding box center [37, 116] width 8 height 8
radio input "true"
radio input "false"
click at [78, 169] on input "MST bên mua" at bounding box center [117, 167] width 169 height 18
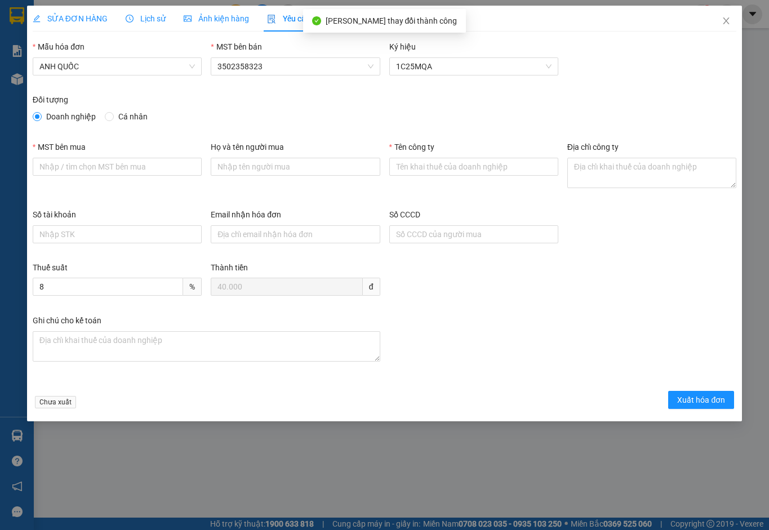
type input "3502206708"
click at [250, 167] on input "Họ và tên người mua" at bounding box center [295, 167] width 169 height 18
type input "."
click at [465, 167] on input "Tên công ty" at bounding box center [473, 167] width 169 height 18
type input "Công Ty TNHH Thương Mại Dịch Vụ Ô Tô [GEOGRAPHIC_DATA]"
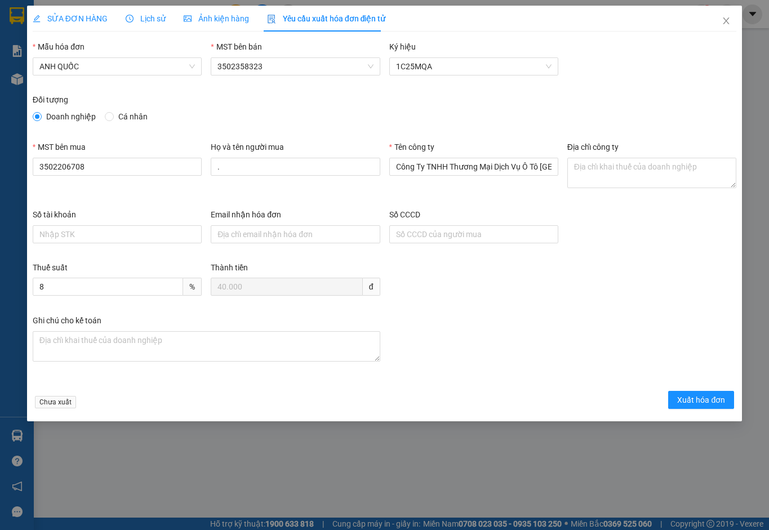
click at [232, 233] on input "Email nhận hóa đơn" at bounding box center [295, 234] width 169 height 18
type input "[EMAIL_ADDRESS][DOMAIN_NAME]"
click at [593, 170] on textarea "Địa chỉ công ty" at bounding box center [651, 173] width 169 height 30
paste textarea "219B [PERSON_NAME], [GEOGRAPHIC_DATA], [GEOGRAPHIC_DATA], [GEOGRAPHIC_DATA]"
type textarea "219B [PERSON_NAME], [GEOGRAPHIC_DATA], [GEOGRAPHIC_DATA], [GEOGRAPHIC_DATA]"
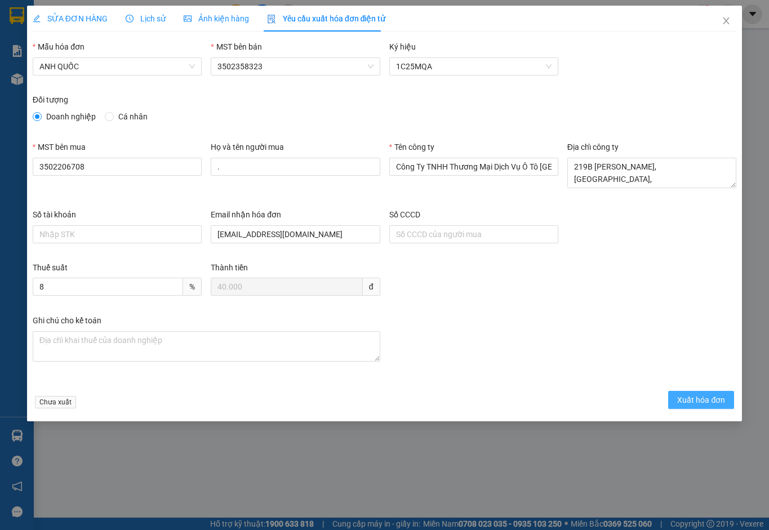
click at [692, 403] on span "Xuất hóa đơn" at bounding box center [701, 400] width 48 height 12
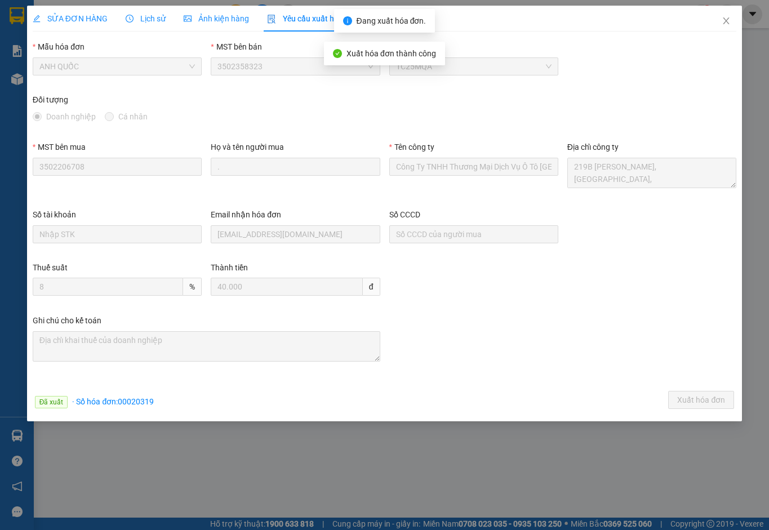
click at [728, 16] on span "Close" at bounding box center [726, 22] width 32 height 32
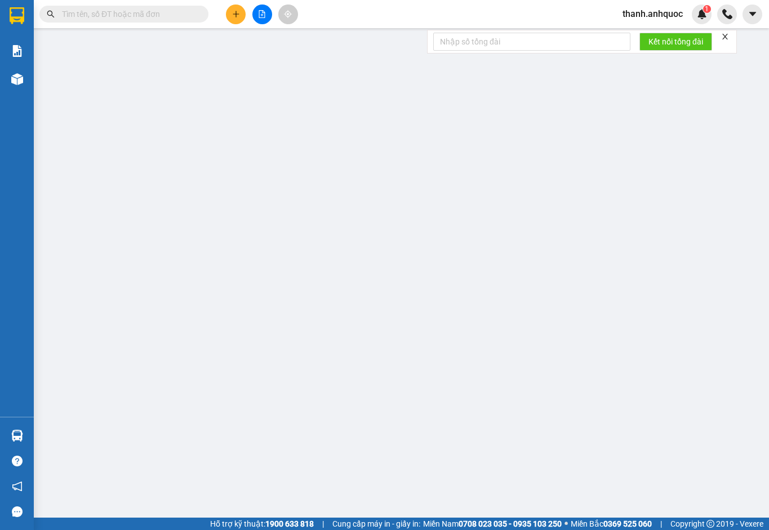
type input "0902380507"
type input "[PERSON_NAME] ( HUY)"
type input "0348605325"
type input "A DŨNG (HẰNG)"
type input "VPNVT"
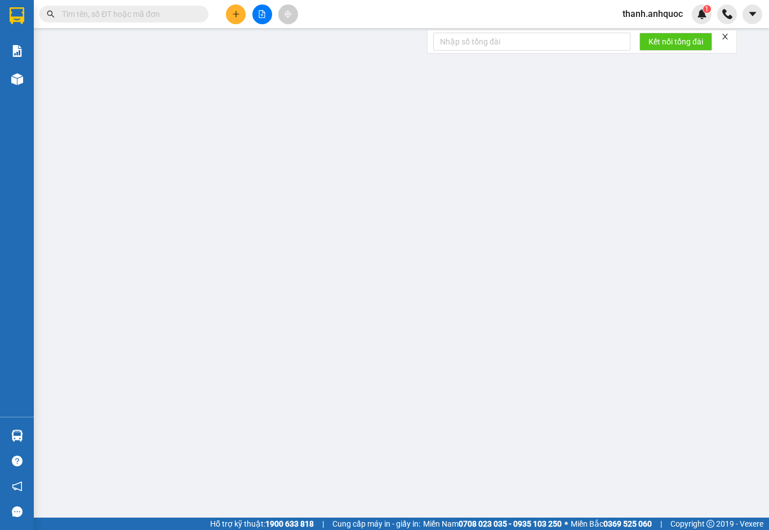
type input "TM 14/8 THỦY"
type input "160.000"
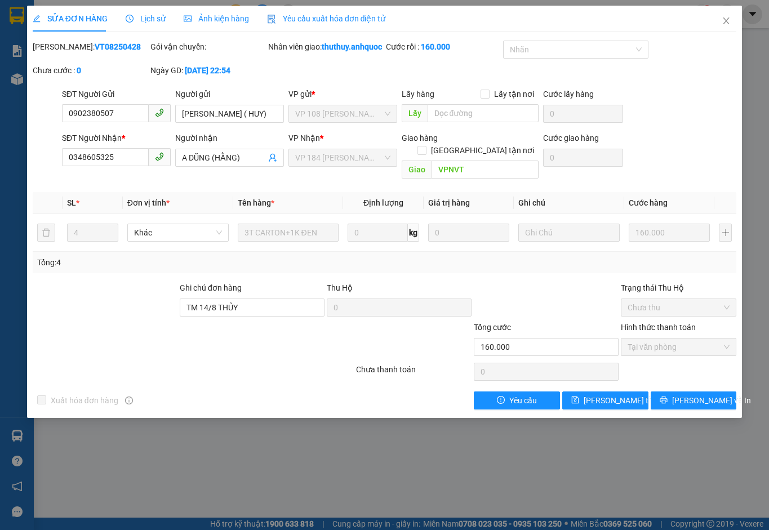
click at [351, 17] on span "Yêu cầu xuất hóa đơn điện tử" at bounding box center [326, 18] width 119 height 9
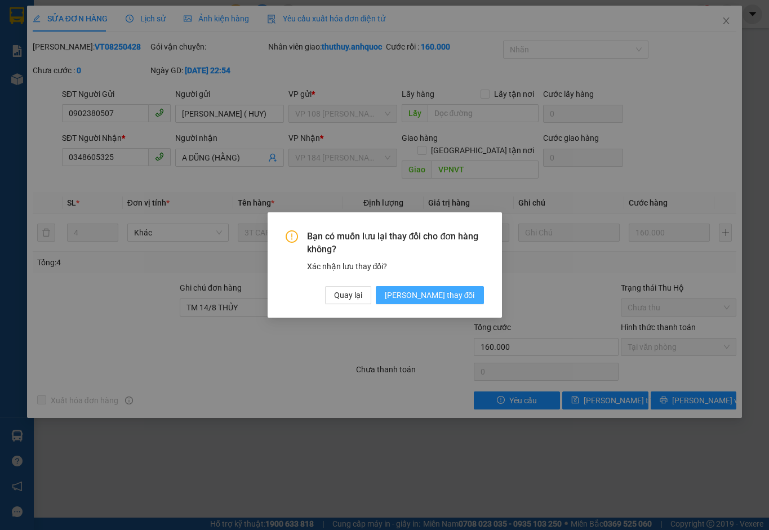
click at [466, 293] on span "[PERSON_NAME] thay đổi" at bounding box center [430, 295] width 90 height 12
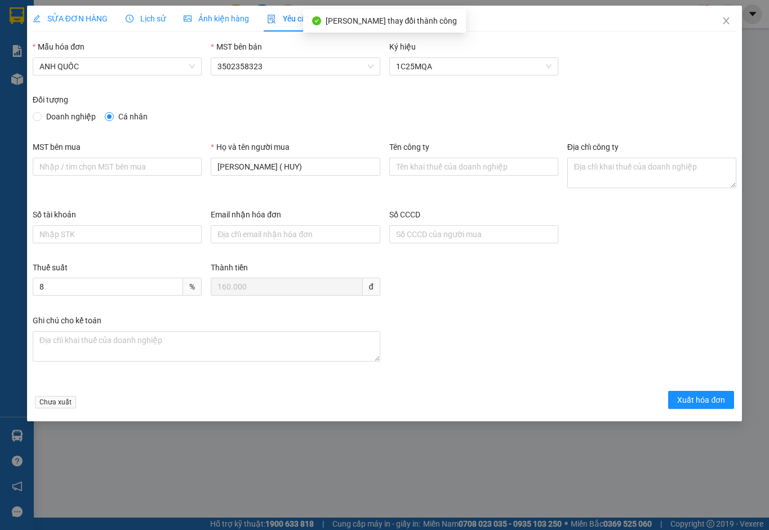
click at [64, 114] on span "Doanh nghiệp" at bounding box center [71, 116] width 59 height 12
click at [41, 114] on input "Doanh nghiệp" at bounding box center [37, 116] width 8 height 8
radio input "true"
radio input "false"
click at [73, 162] on input "MST bên mua" at bounding box center [117, 167] width 169 height 18
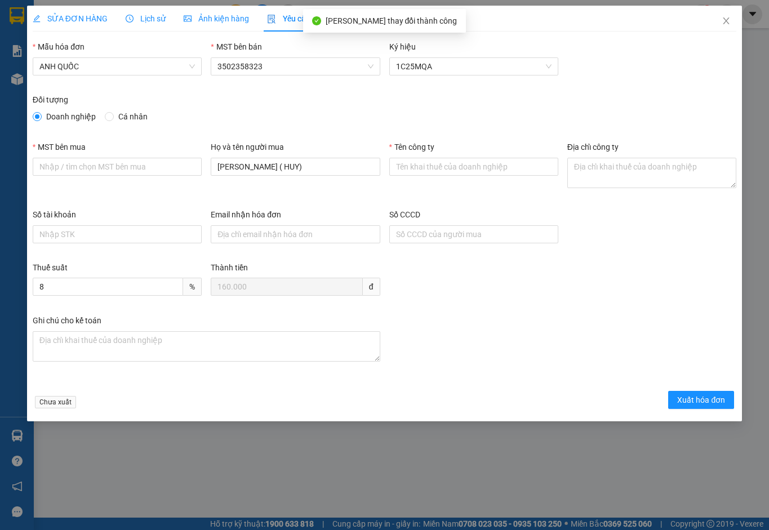
type input "3502206708"
drag, startPoint x: 286, startPoint y: 170, endPoint x: 142, endPoint y: 144, distance: 145.9
click at [142, 144] on div "MST bên mua 3502206708 Họ và tên người mua C HẰNG ( HUY) Tên công ty Địa chỉ cô…" at bounding box center [384, 175] width 712 height 68
type input "."
click at [421, 162] on input "Tên công ty" at bounding box center [473, 167] width 169 height 18
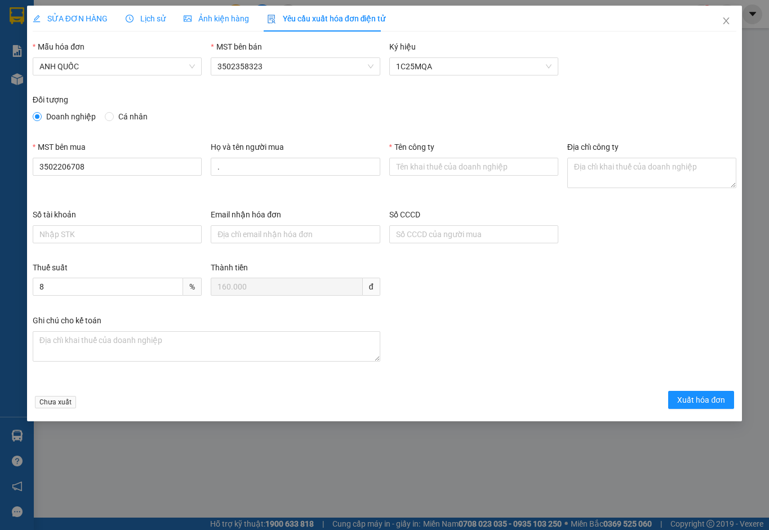
type input "Công Ty TNHH Thương Mại Dịch Vụ Ô Tô [GEOGRAPHIC_DATA]"
drag, startPoint x: 573, startPoint y: 159, endPoint x: 580, endPoint y: 159, distance: 6.2
click at [580, 159] on textarea "Địa chỉ công ty" at bounding box center [651, 173] width 169 height 30
paste textarea "219B [PERSON_NAME], [GEOGRAPHIC_DATA], [GEOGRAPHIC_DATA], [GEOGRAPHIC_DATA]"
type textarea "219B [PERSON_NAME], [GEOGRAPHIC_DATA], [GEOGRAPHIC_DATA], [GEOGRAPHIC_DATA]"
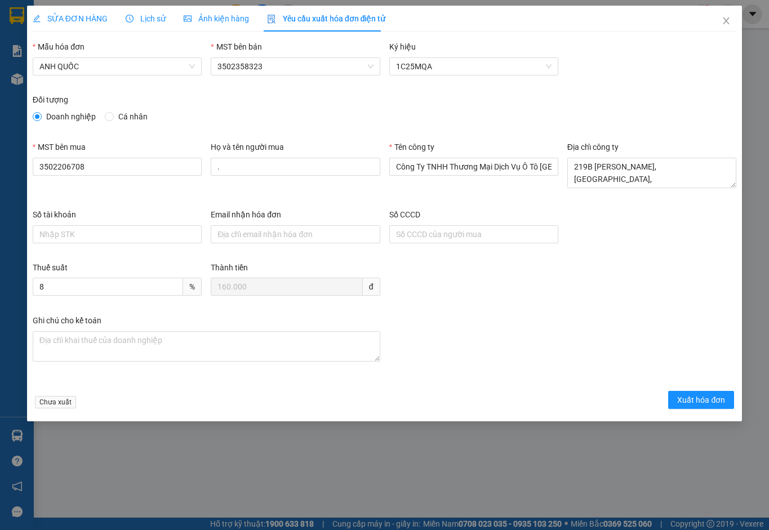
click at [243, 236] on input "Email nhận hóa đơn" at bounding box center [295, 234] width 169 height 18
type input "[EMAIL_ADDRESS][DOMAIN_NAME]"
click at [704, 395] on span "Xuất hóa đơn" at bounding box center [701, 400] width 48 height 12
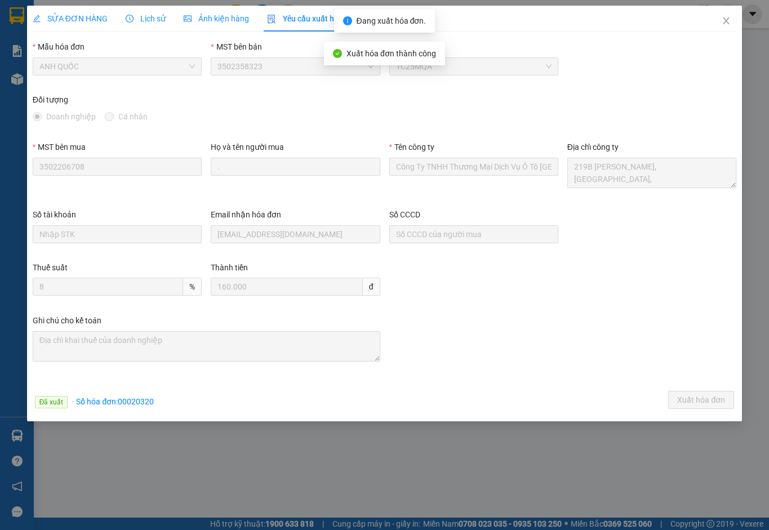
click at [728, 18] on icon "close" at bounding box center [725, 20] width 9 height 9
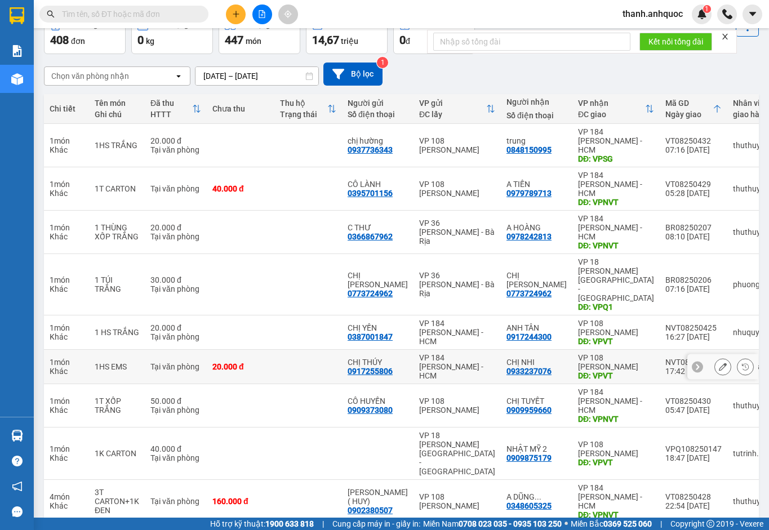
scroll to position [65, 0]
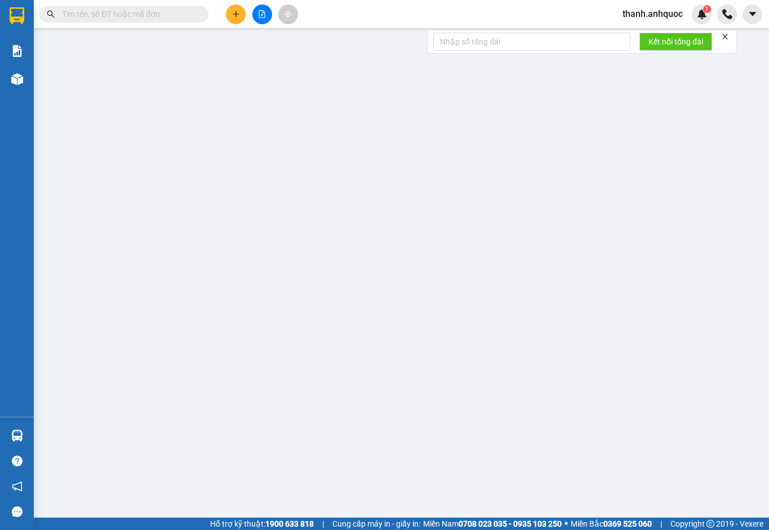
type input "0888271696"
type input "CHỊ [PERSON_NAME]"
type input "0983676774"
type input "THẮM"
type input "VPVT"
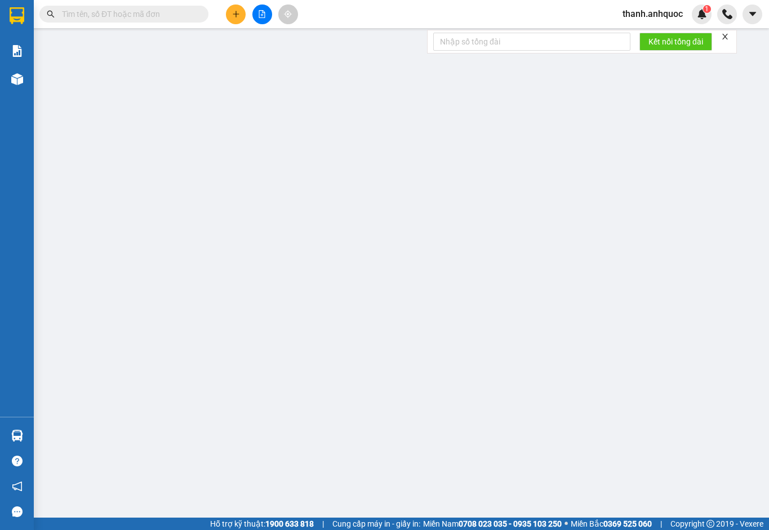
type input "SCB 13/8 THANH"
type input "60.000"
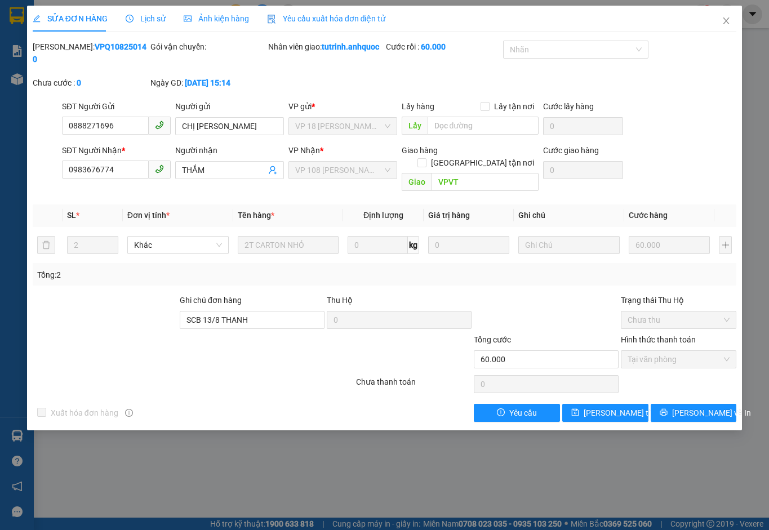
click at [327, 16] on span "Yêu cầu xuất hóa đơn điện tử" at bounding box center [326, 18] width 119 height 9
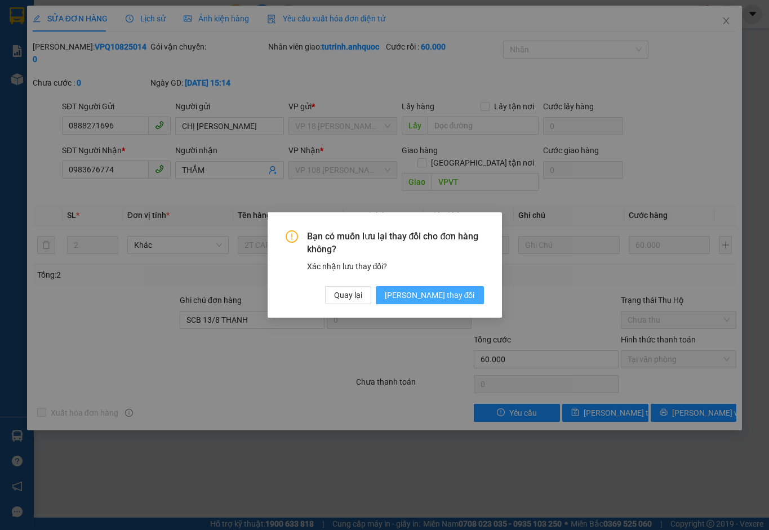
click at [443, 297] on span "[PERSON_NAME] thay đổi" at bounding box center [430, 295] width 90 height 12
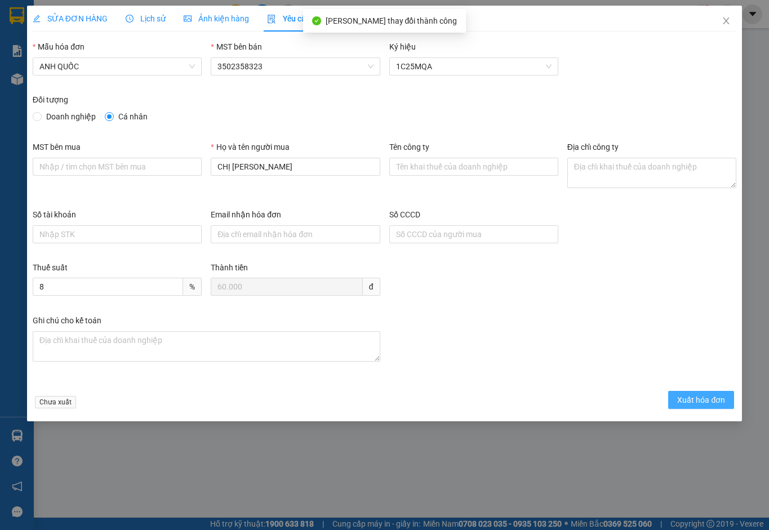
click at [697, 398] on span "Xuất hóa đơn" at bounding box center [701, 400] width 48 height 12
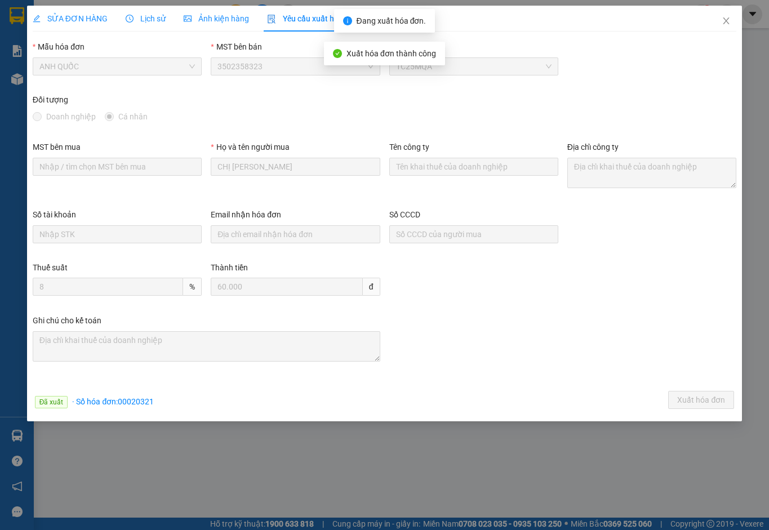
click at [727, 23] on icon "close" at bounding box center [726, 20] width 6 height 7
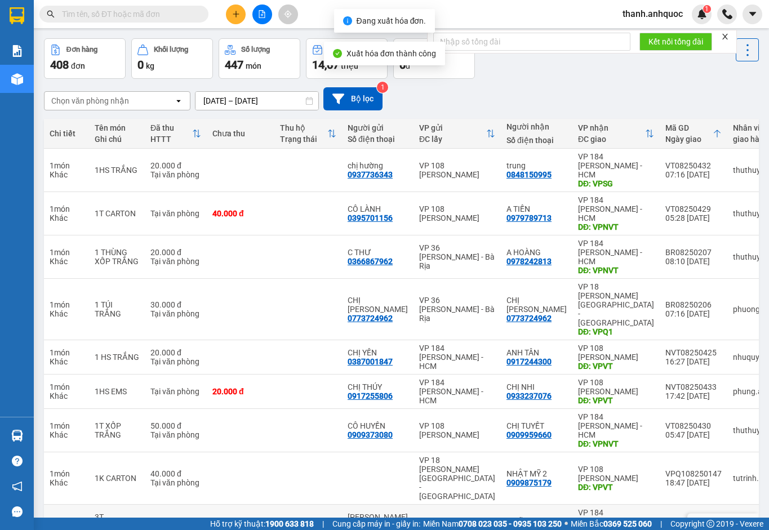
scroll to position [65, 0]
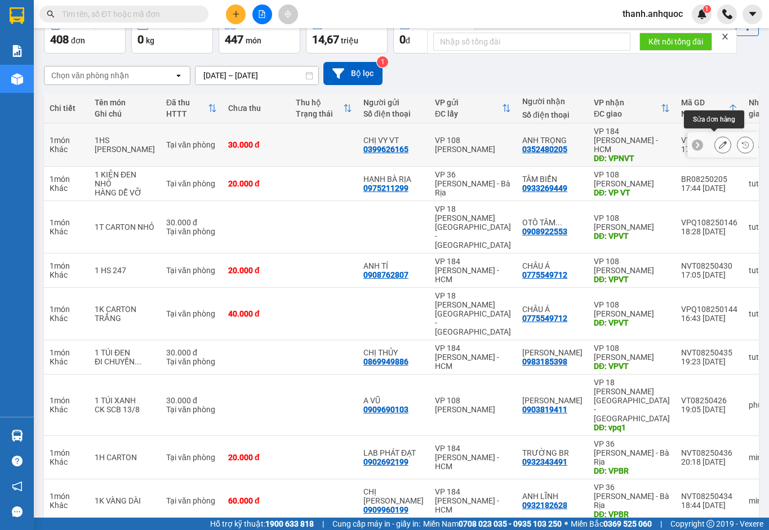
click at [719, 141] on icon at bounding box center [723, 145] width 8 height 8
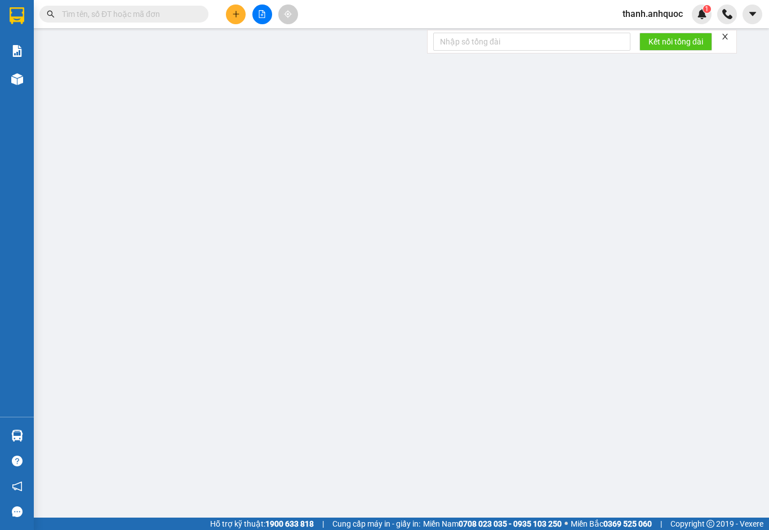
type input "0399626165"
type input "CHỊ VY VT"
type input "0352480205"
type input "ANH TRỌNG"
type input "VPNVT"
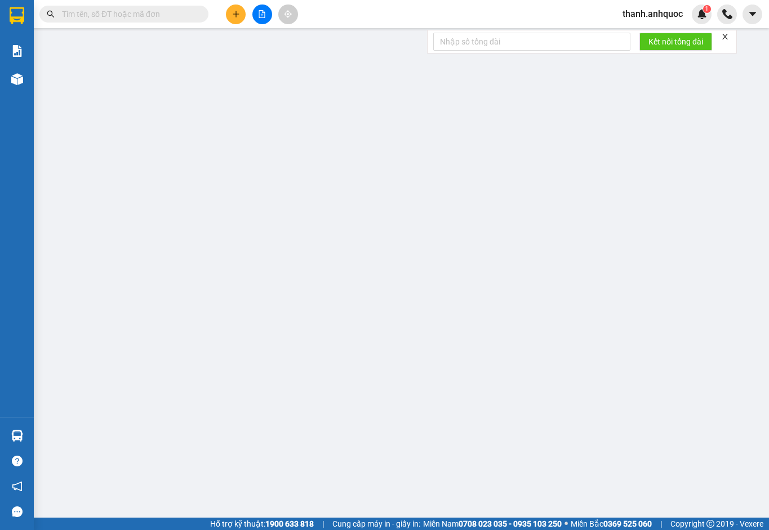
type input "SCB 14.8 - 09:09"
type input "30.000"
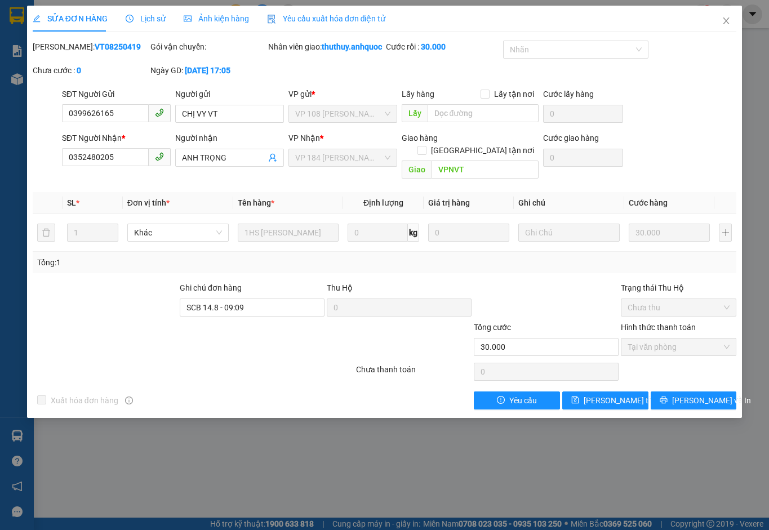
click at [363, 16] on span "Yêu cầu xuất hóa đơn điện tử" at bounding box center [326, 18] width 119 height 9
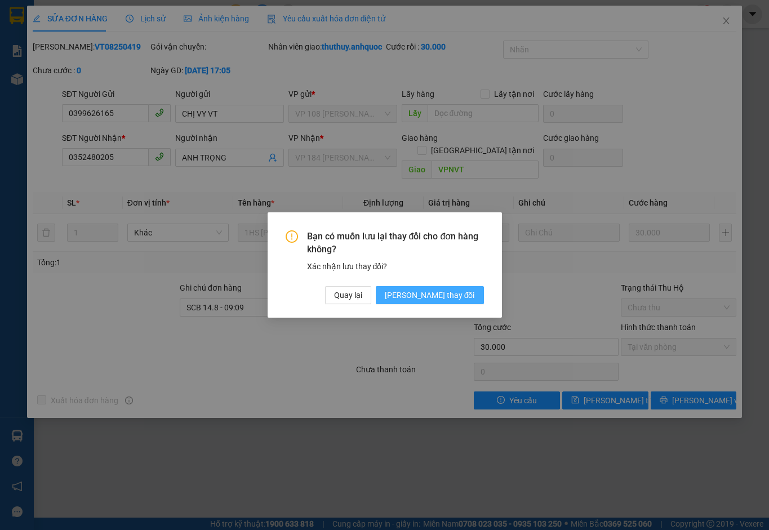
click at [464, 294] on span "[PERSON_NAME] thay đổi" at bounding box center [430, 295] width 90 height 12
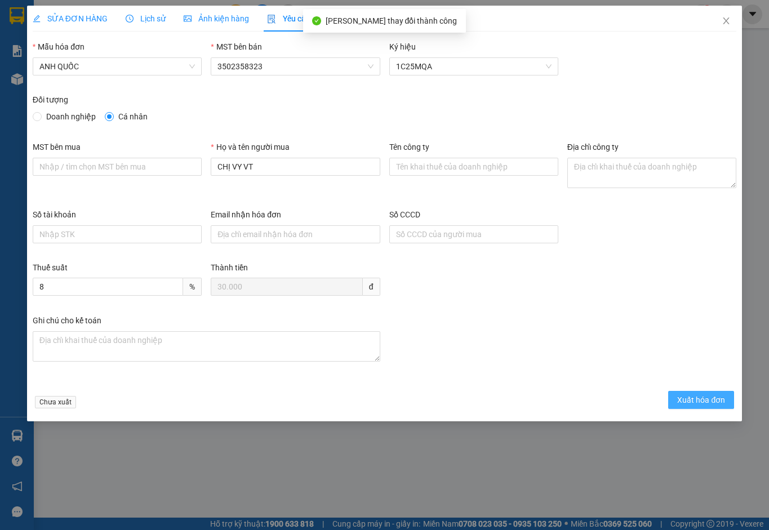
click at [719, 395] on span "Xuất hóa đơn" at bounding box center [701, 400] width 48 height 12
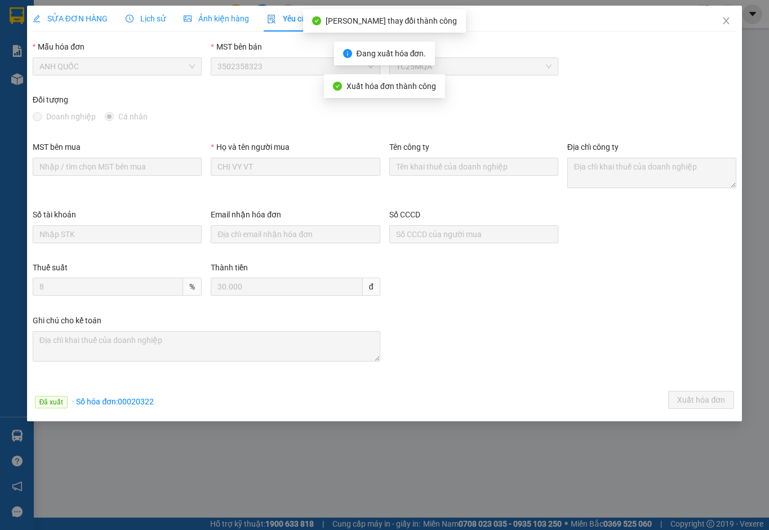
click at [729, 17] on icon "close" at bounding box center [725, 20] width 9 height 9
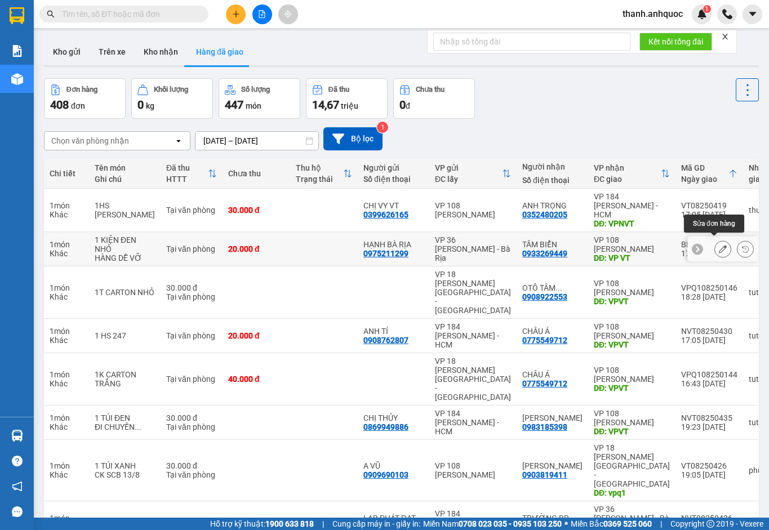
click at [719, 245] on icon at bounding box center [723, 249] width 8 height 8
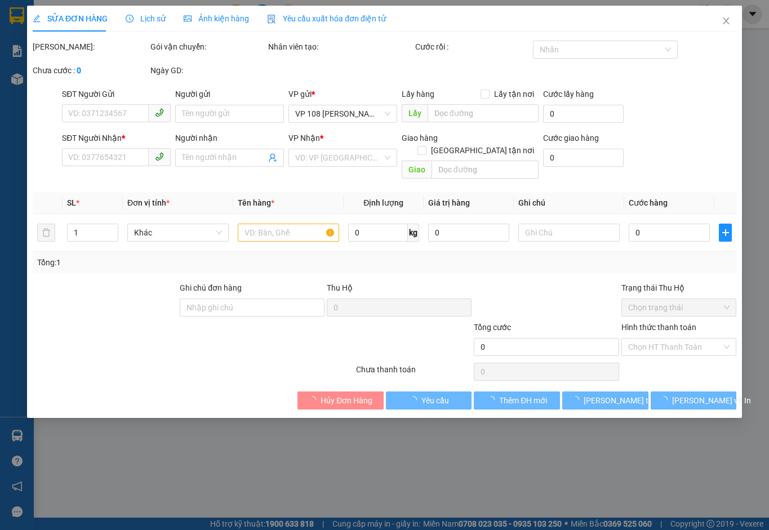
type input "0975211299"
type input "HẠNH BÀ RỊA"
type input "0933269449"
type input "TÂM BIỂN"
type input "VP VT"
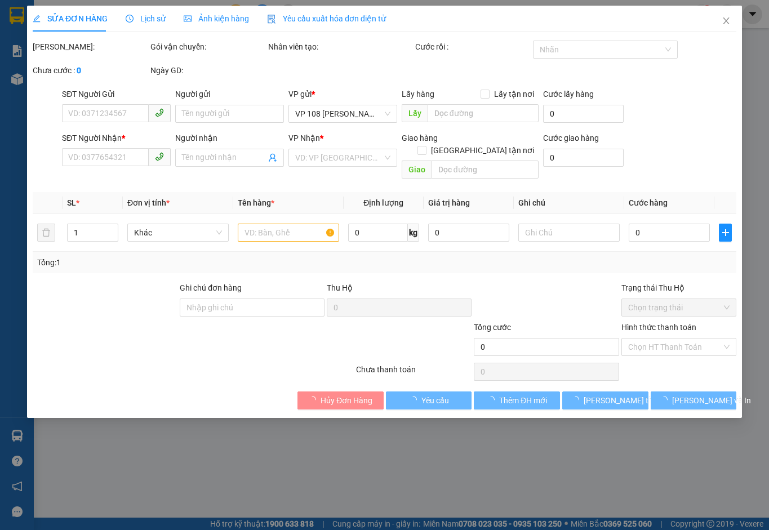
type input "20.000"
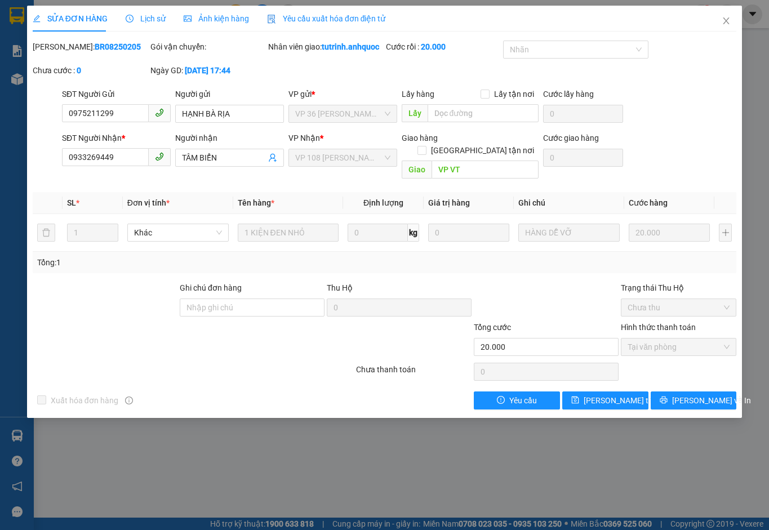
click at [727, 19] on icon "close" at bounding box center [725, 20] width 9 height 9
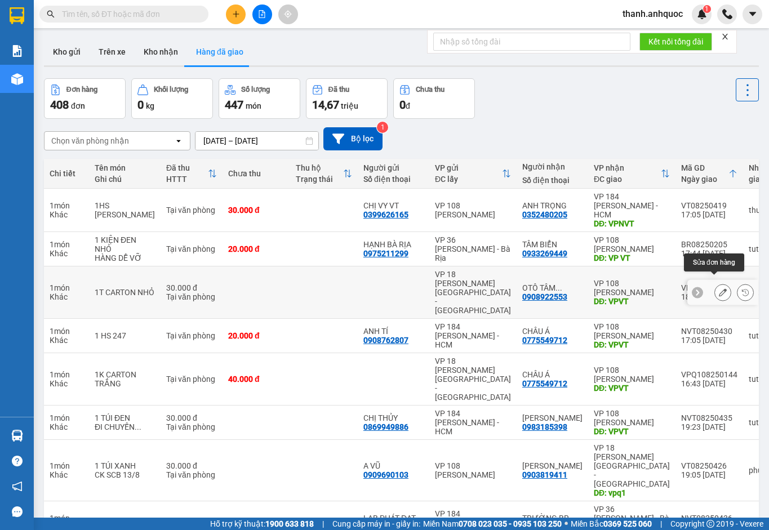
click at [719, 288] on icon at bounding box center [723, 292] width 8 height 8
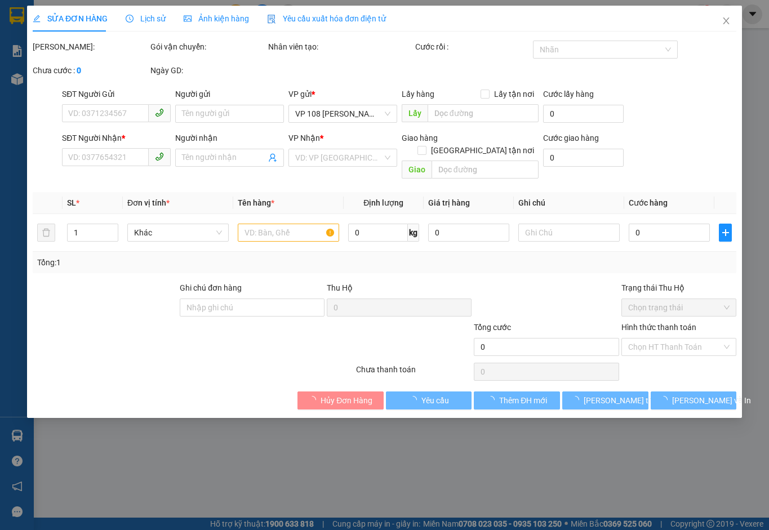
type input "0908922553"
type input "OTÔ TÂM BIỂN"
type input "VPVT"
type input "TM 13/8 THANH"
type input "30.000"
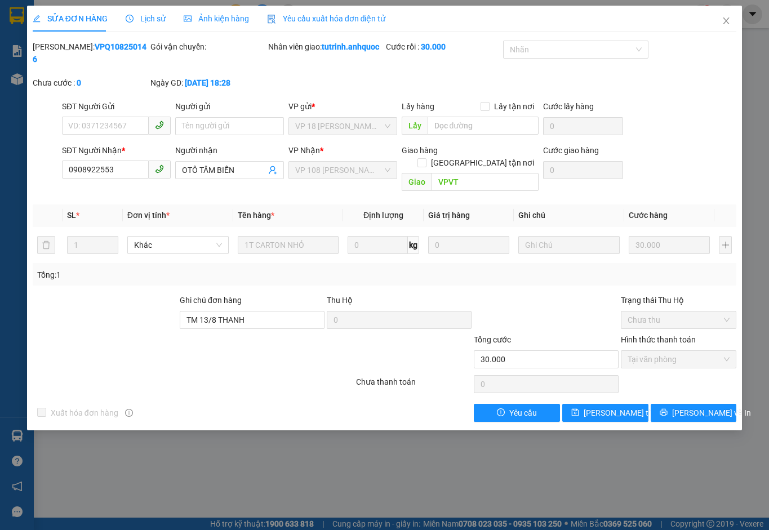
click at [728, 20] on icon "close" at bounding box center [725, 20] width 9 height 9
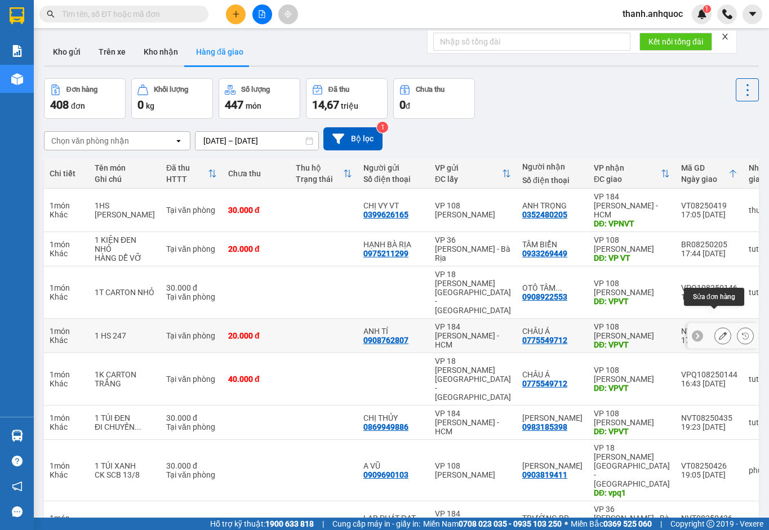
click at [719, 332] on icon at bounding box center [723, 336] width 8 height 8
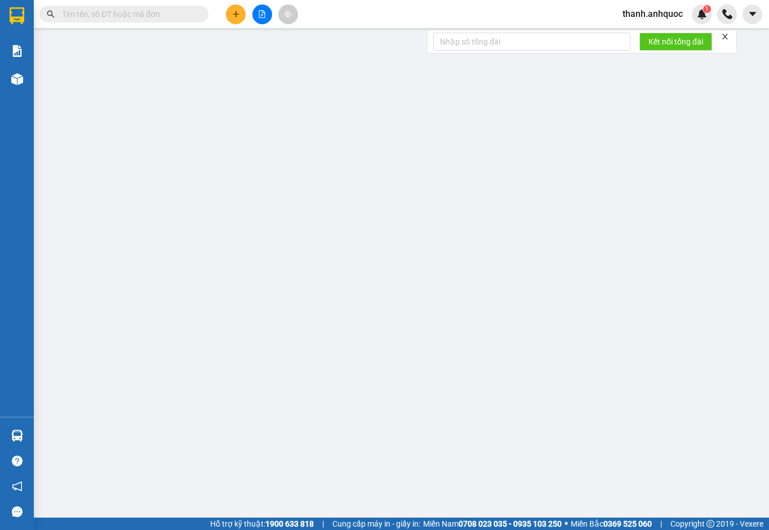
type input "0908762807"
type input "ANH TÍ"
type input "0775549712"
type input "CHÂU Á"
type input "VPVT"
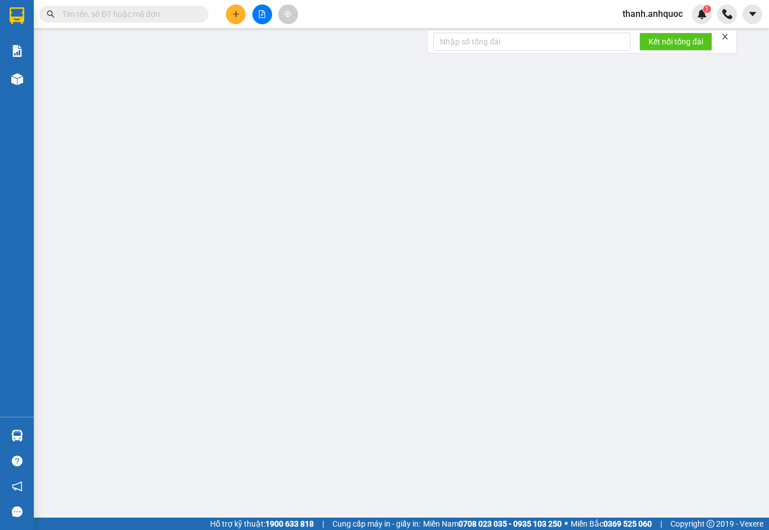
type input "CKSCB 14/8"
type input "20.000"
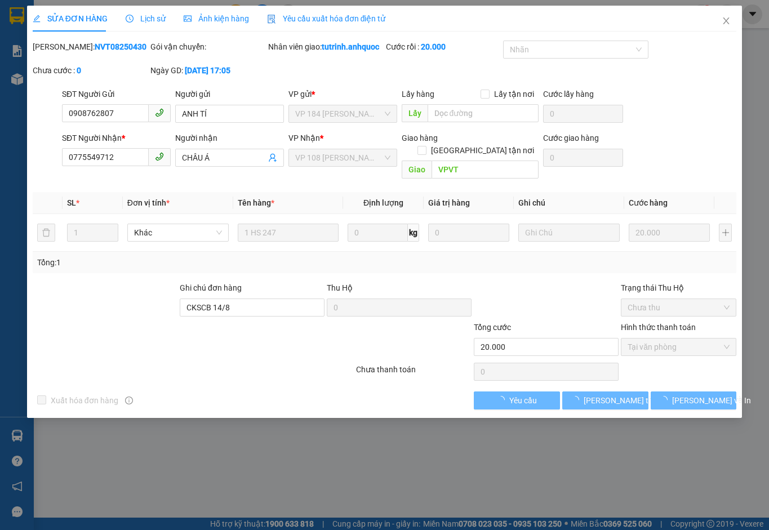
checkbox input "true"
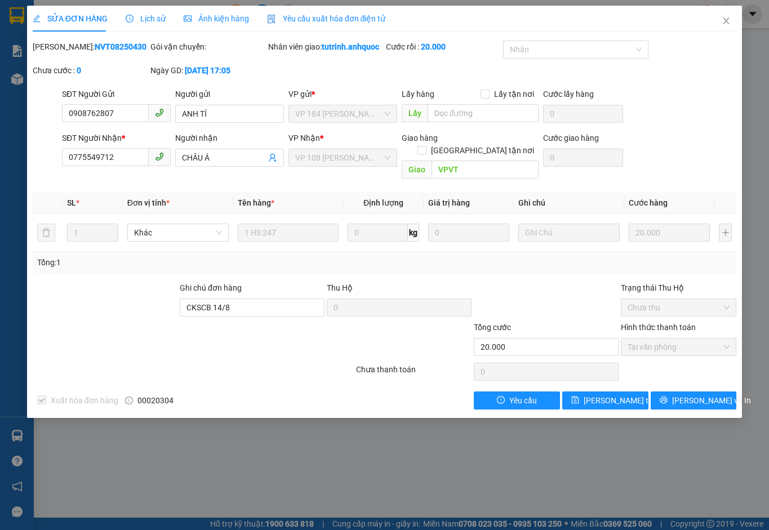
click at [729, 17] on icon "close" at bounding box center [725, 20] width 9 height 9
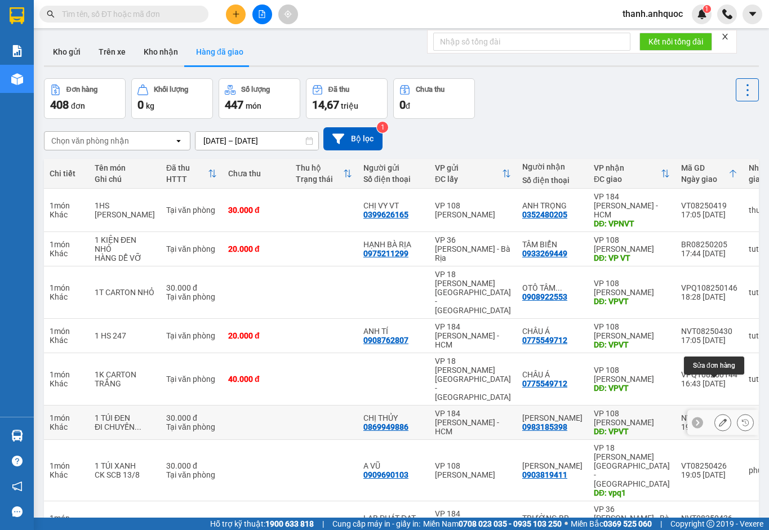
click at [719, 418] on icon at bounding box center [723, 422] width 8 height 8
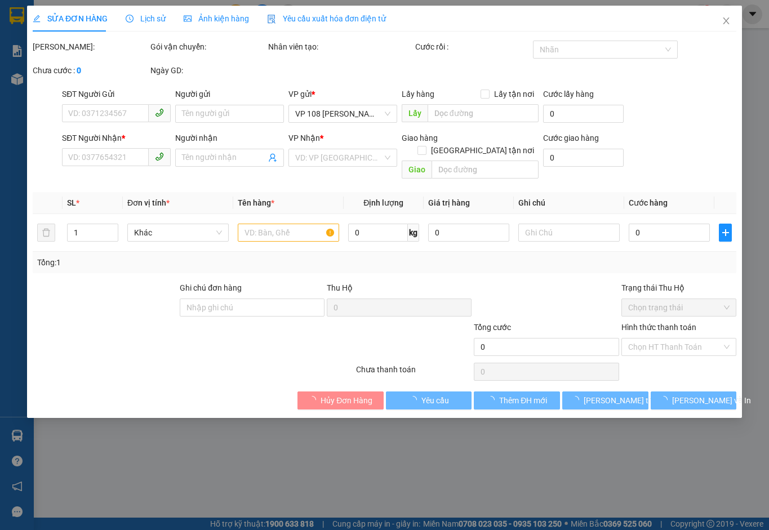
type input "0869949886"
type input "CHỊ THỦY"
type input "0983185398"
type input "[PERSON_NAME]"
type input "VPVT"
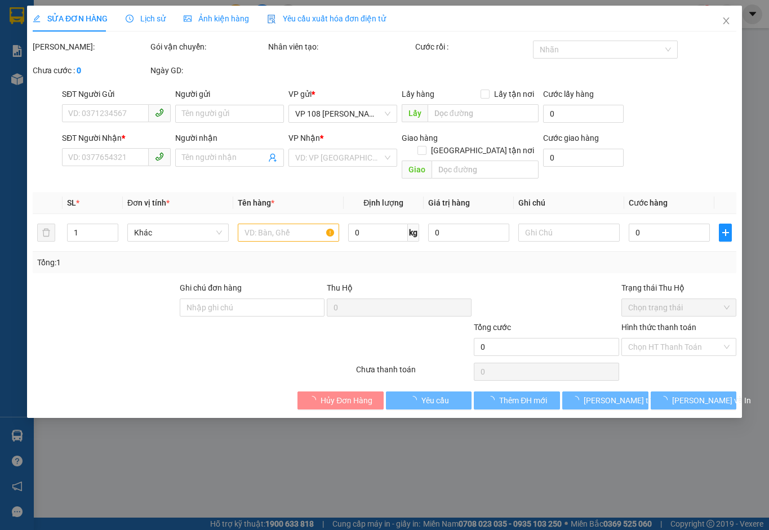
type input "TM 13/8 VP184 HẢO"
type input "30.000"
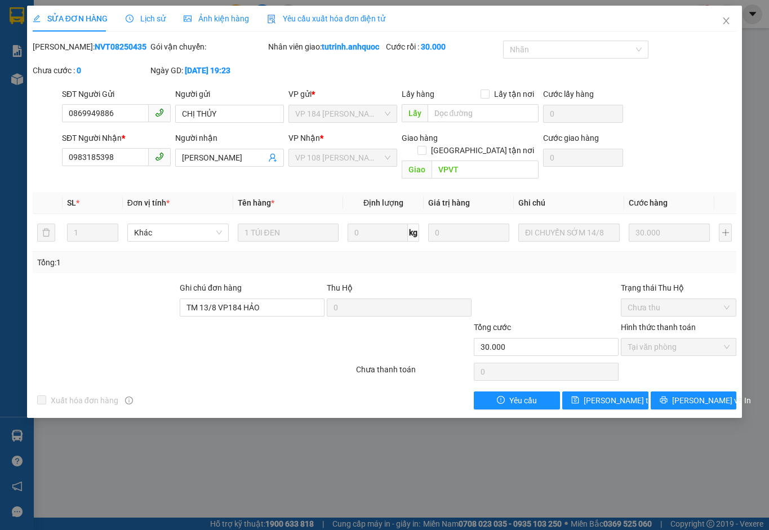
click at [730, 17] on icon "close" at bounding box center [725, 20] width 9 height 9
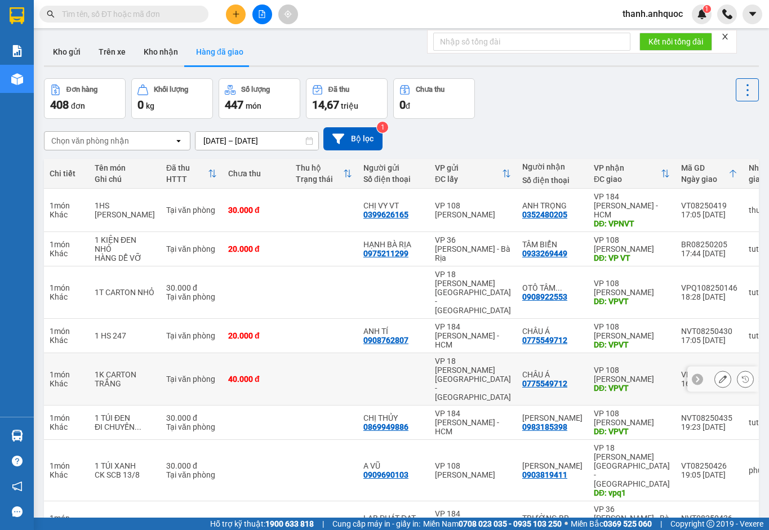
click at [719, 375] on icon at bounding box center [723, 379] width 8 height 8
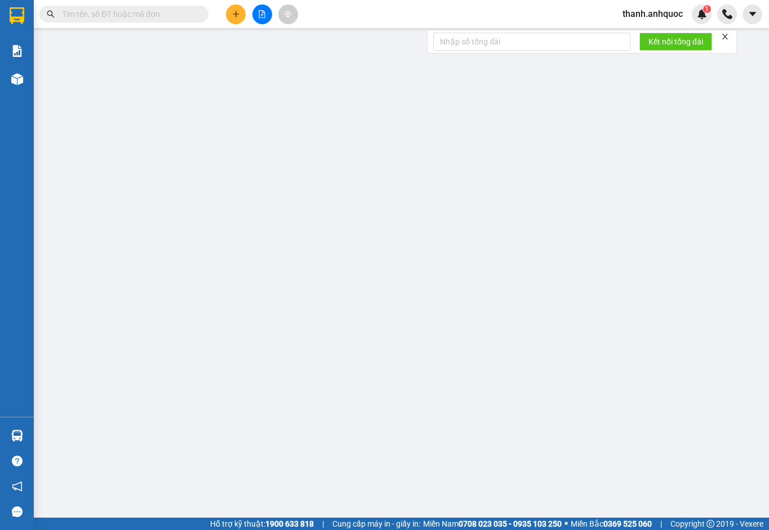
type input "0775549712"
type input "CHÂU Á"
type input "VPVT"
type input "CKSCB 14/8"
type input "40.000"
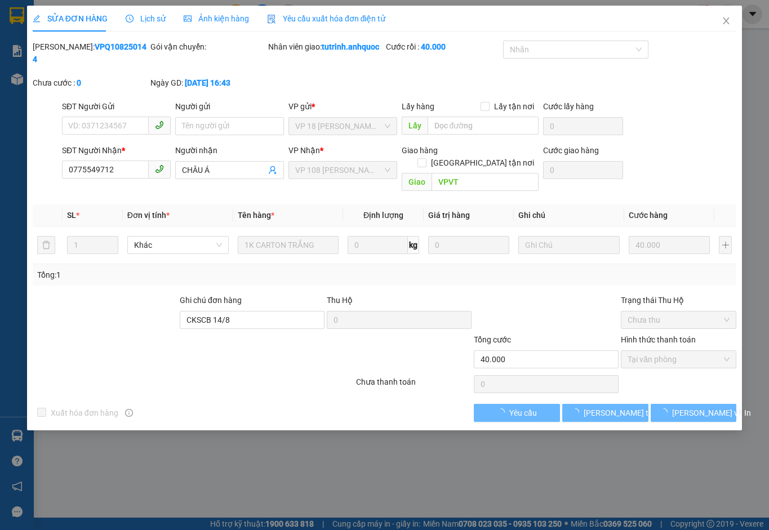
checkbox input "true"
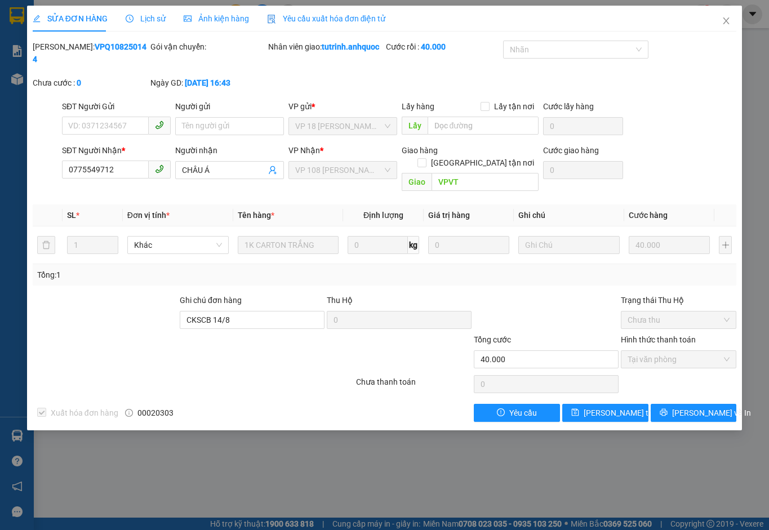
click at [728, 17] on icon "close" at bounding box center [725, 20] width 9 height 9
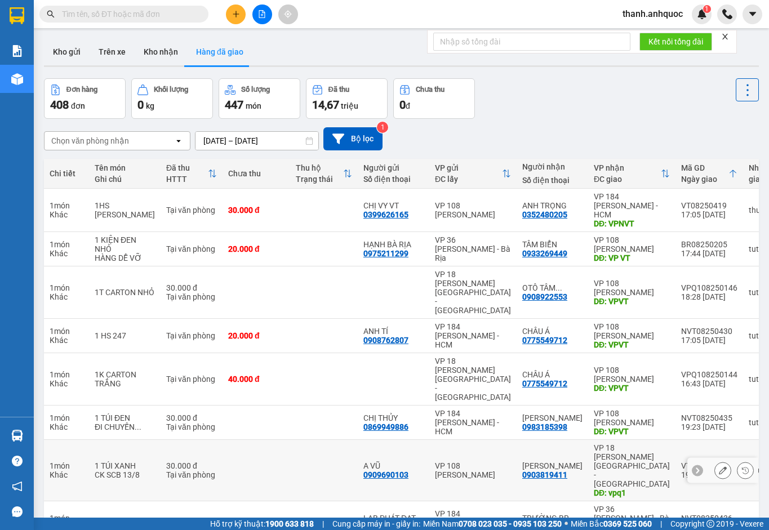
click at [719, 466] on icon at bounding box center [723, 470] width 8 height 8
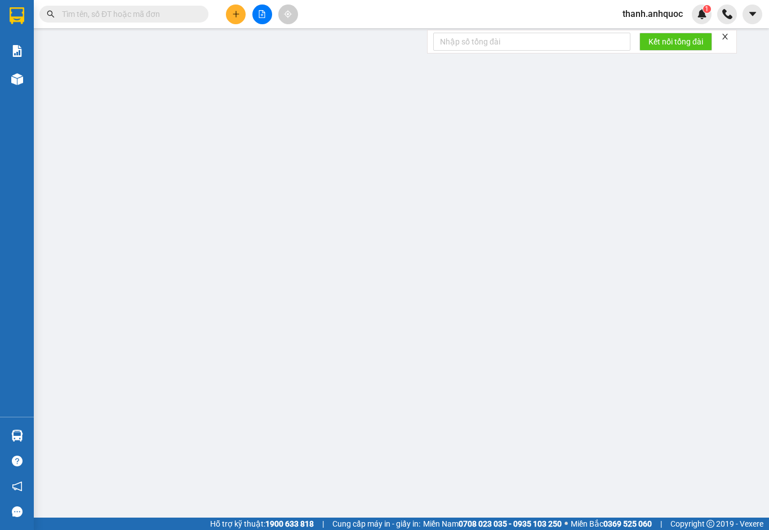
type input "0909690103"
type input "A VŨ"
type input "0903819411"
type input "[PERSON_NAME]"
type input "vpq1"
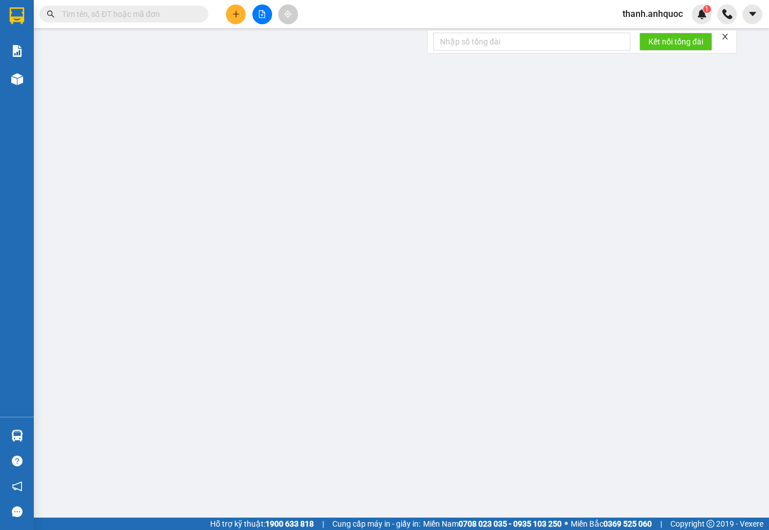
type input "30.000"
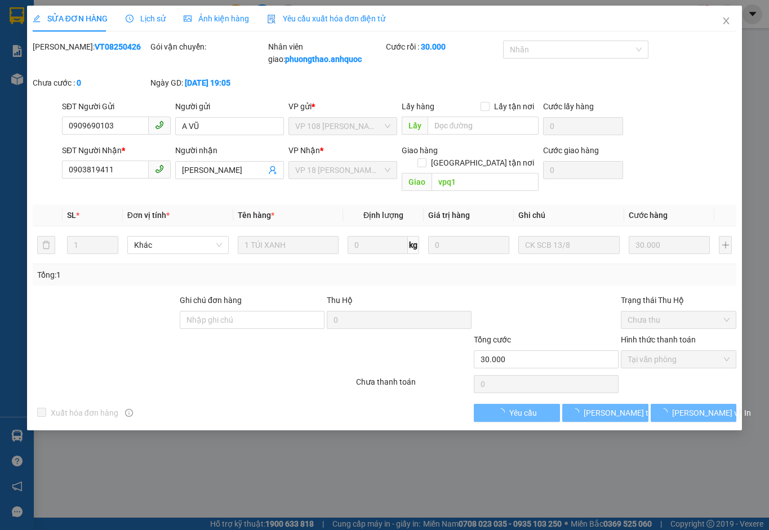
checkbox input "true"
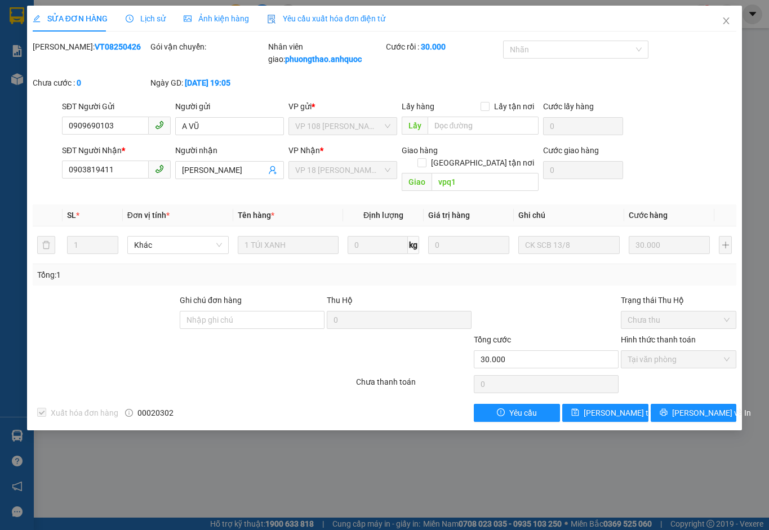
drag, startPoint x: 727, startPoint y: 21, endPoint x: 698, endPoint y: 48, distance: 39.5
click at [727, 21] on icon "close" at bounding box center [725, 20] width 9 height 9
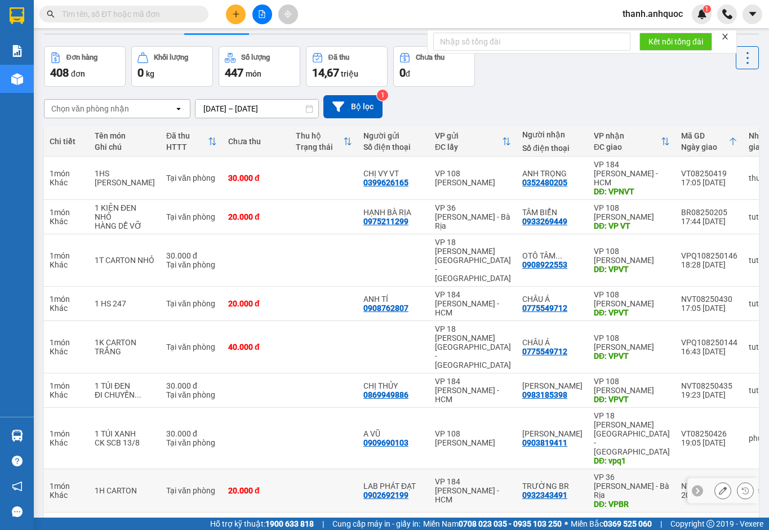
scroll to position [56, 0]
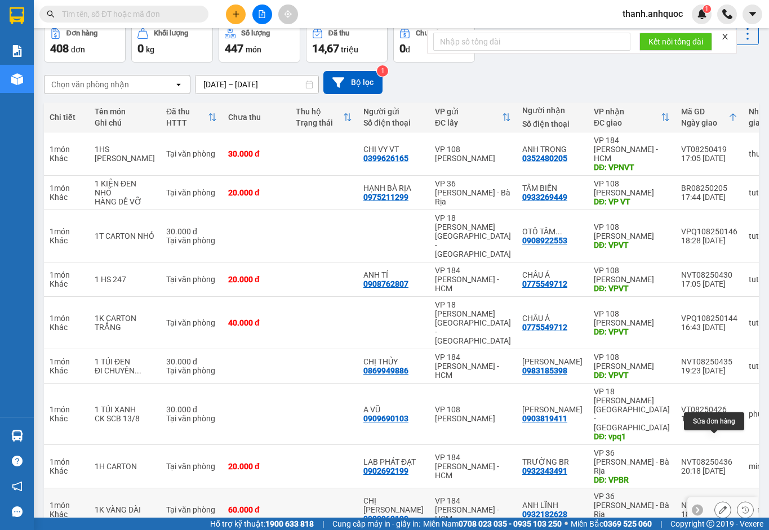
click at [719, 506] on icon at bounding box center [723, 510] width 8 height 8
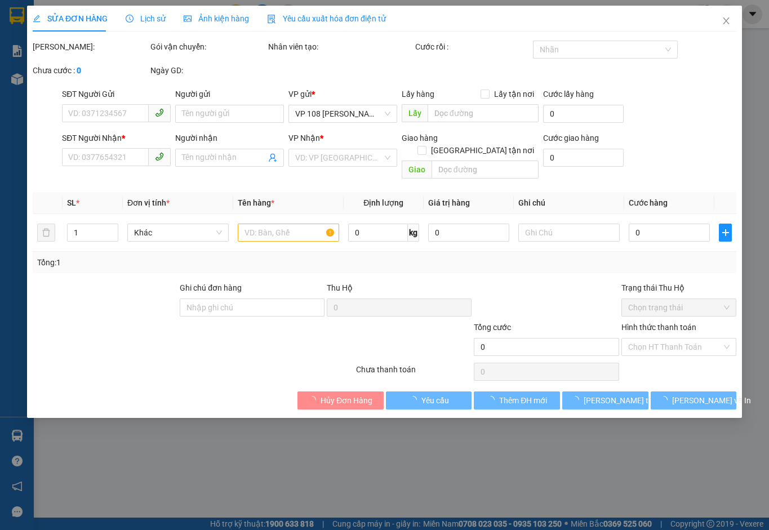
type input "0909960199"
type input "CHỊ [PERSON_NAME]"
type input "0932182628"
type input "ANH LĨNH"
type input "VPBR"
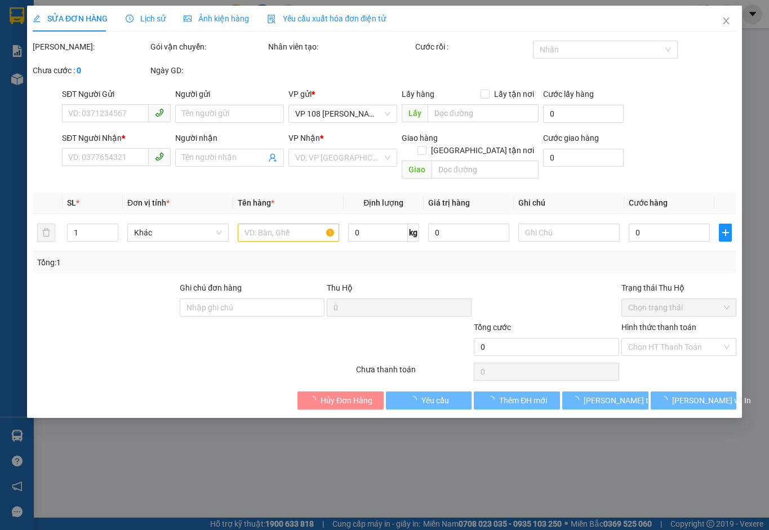
type input "TTTM VP"
type input "60.000"
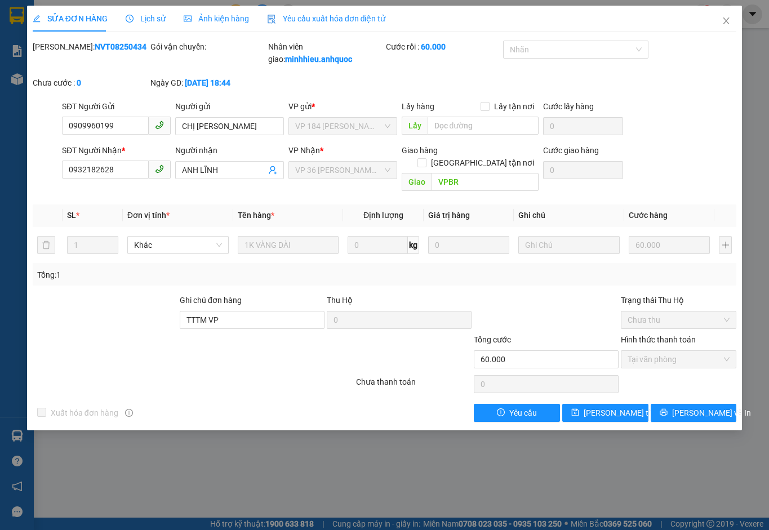
click at [724, 21] on icon "close" at bounding box center [725, 20] width 9 height 9
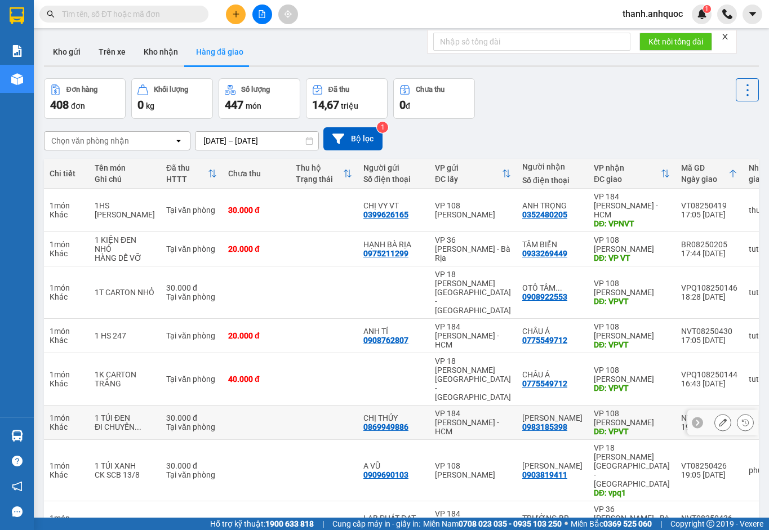
scroll to position [83, 0]
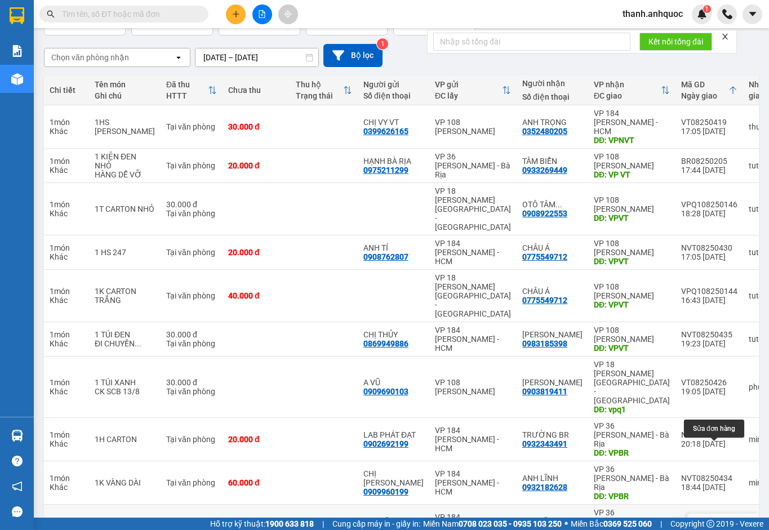
click at [719, 522] on icon at bounding box center [723, 526] width 8 height 8
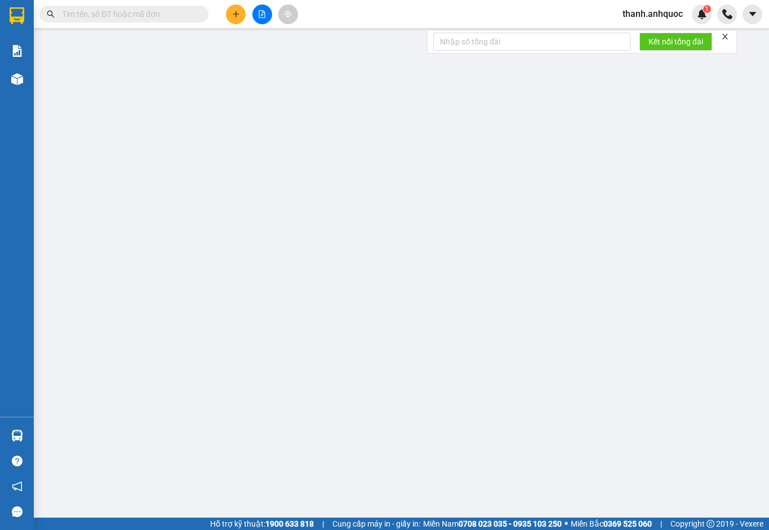
type input "0932182628"
type input "ANH LĨNH"
type input "0932182628"
type input "ANH LĨNH"
type input "VPBR"
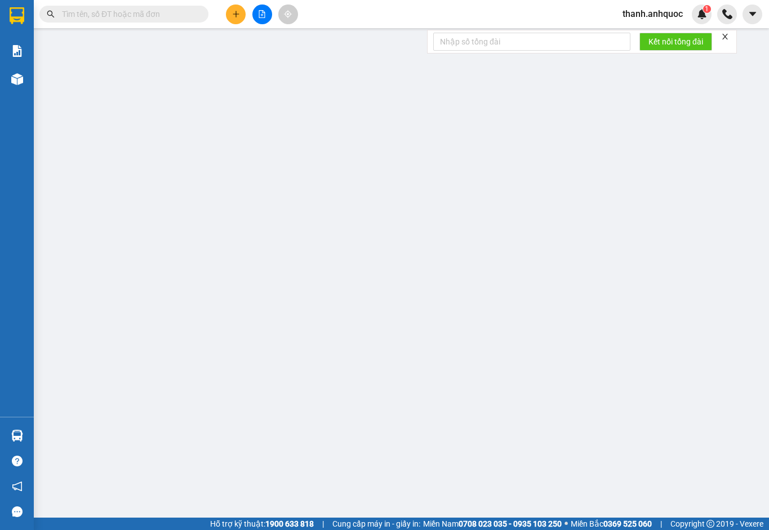
type input "TTTM VP"
type input "150.000"
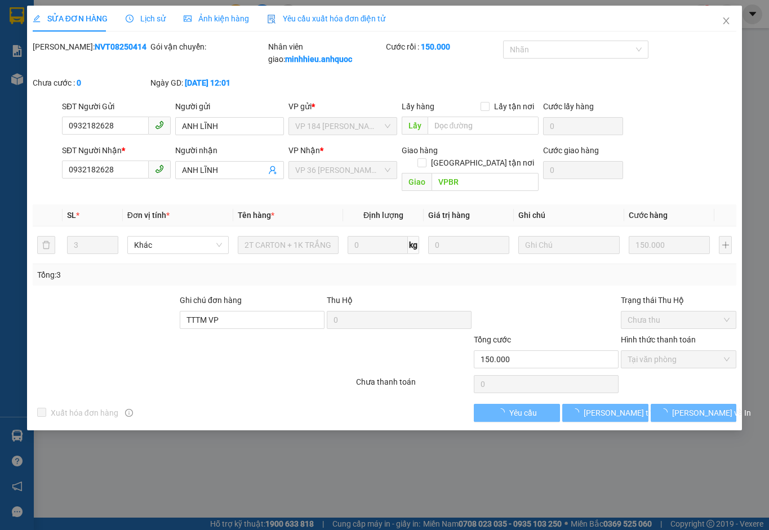
checkbox input "true"
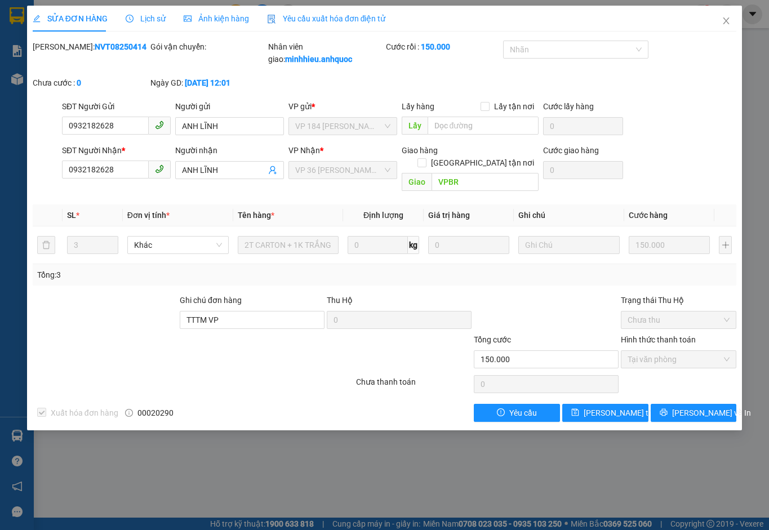
click at [727, 21] on icon "close" at bounding box center [725, 20] width 9 height 9
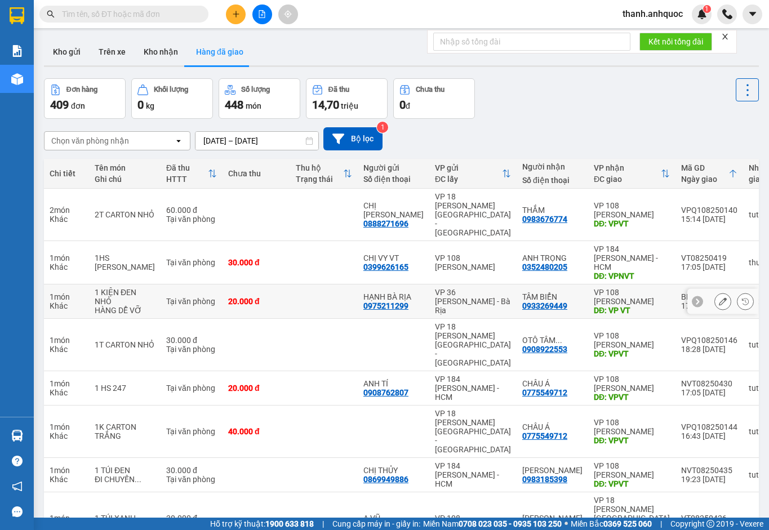
click at [695, 289] on div at bounding box center [722, 301] width 71 height 25
click at [719, 297] on icon at bounding box center [723, 301] width 8 height 8
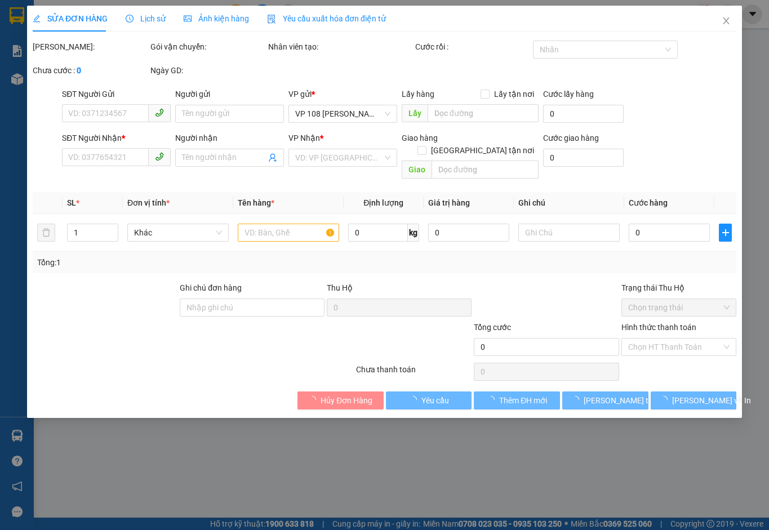
type input "0975211299"
type input "HẠNH BÀ RỊA"
type input "0933269449"
type input "TÂM BIỂN"
type input "VP VT"
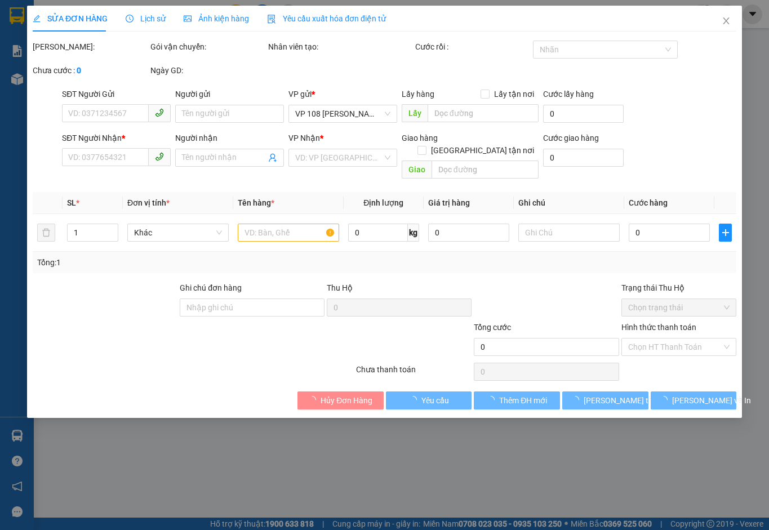
type input "20.000"
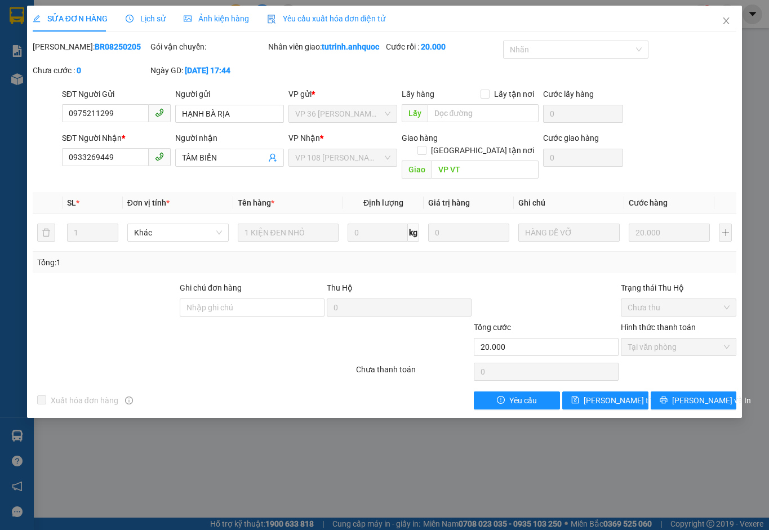
click at [314, 14] on span "Yêu cầu xuất hóa đơn điện tử" at bounding box center [326, 18] width 119 height 9
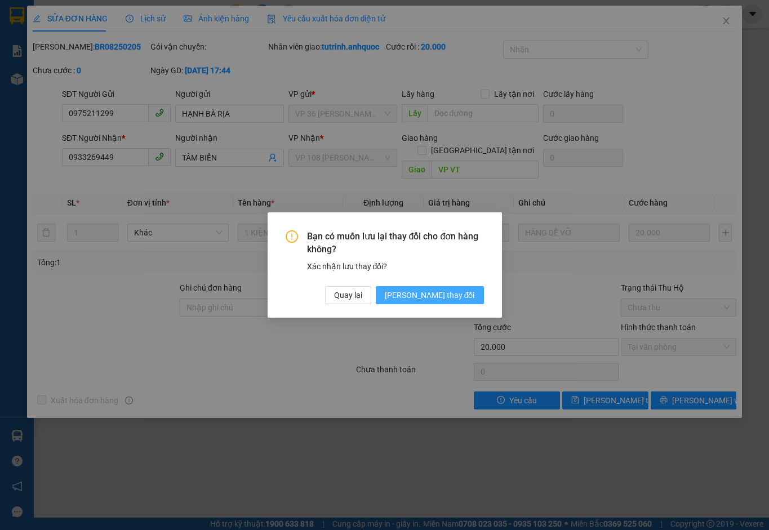
click at [463, 287] on button "[PERSON_NAME] thay đổi" at bounding box center [430, 295] width 108 height 18
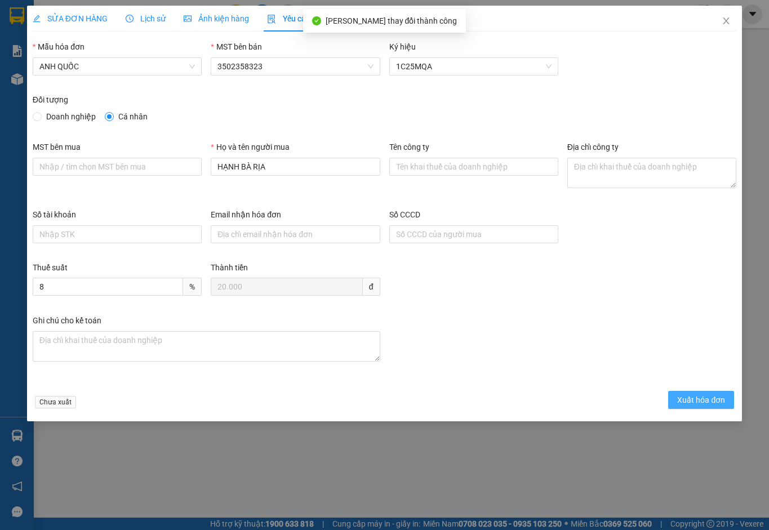
click at [714, 402] on span "Xuất hóa đơn" at bounding box center [701, 400] width 48 height 12
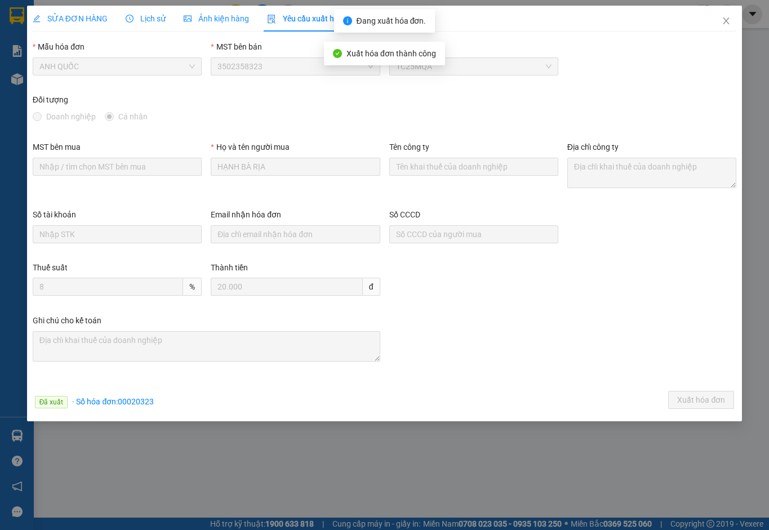
click at [730, 17] on icon "close" at bounding box center [725, 20] width 9 height 9
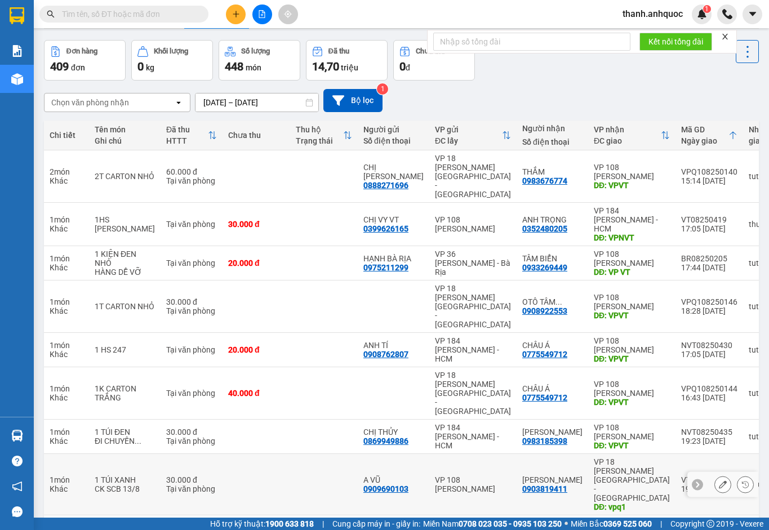
scroll to position [83, 0]
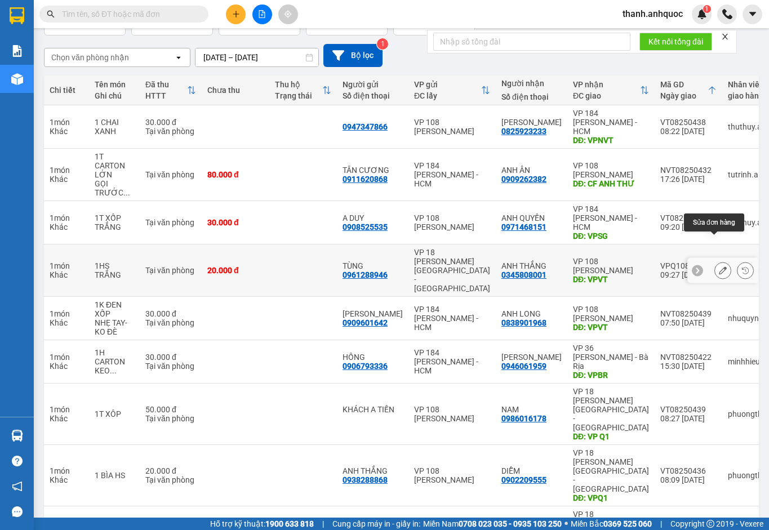
click at [719, 266] on icon at bounding box center [723, 270] width 8 height 8
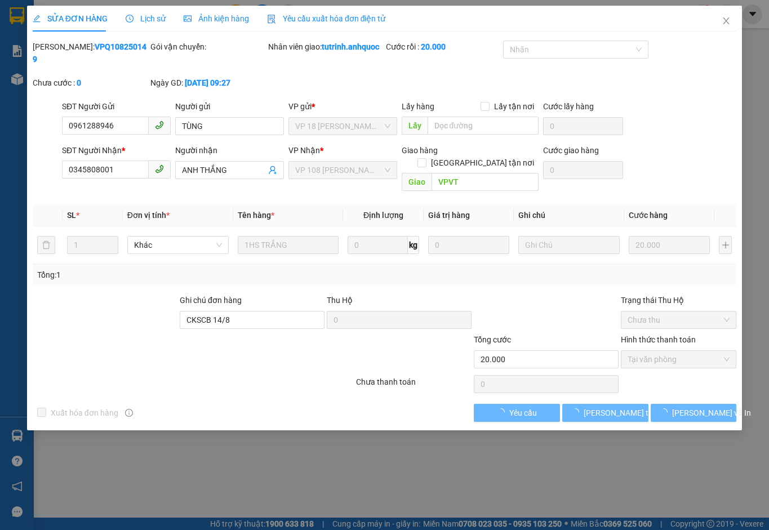
checkbox input "true"
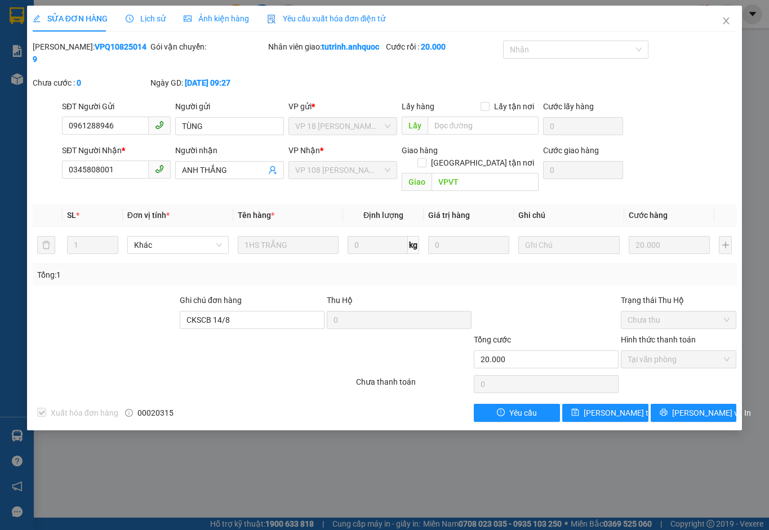
click at [727, 18] on icon "close" at bounding box center [725, 20] width 9 height 9
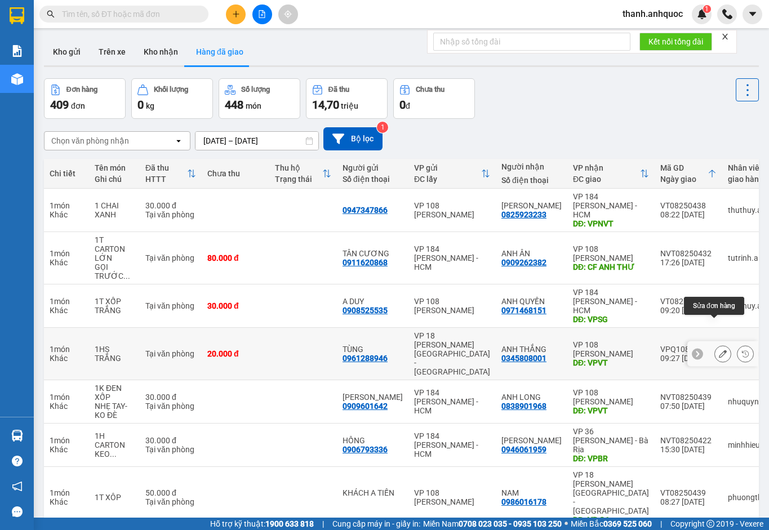
click at [719, 350] on icon at bounding box center [723, 354] width 8 height 8
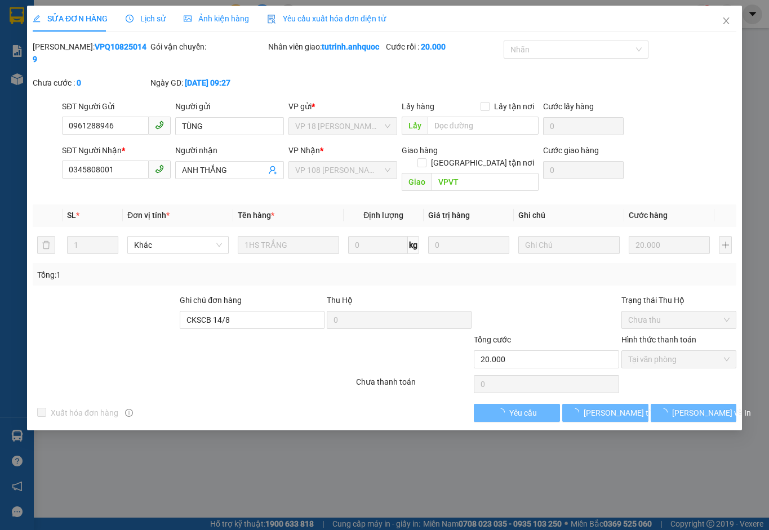
checkbox input "true"
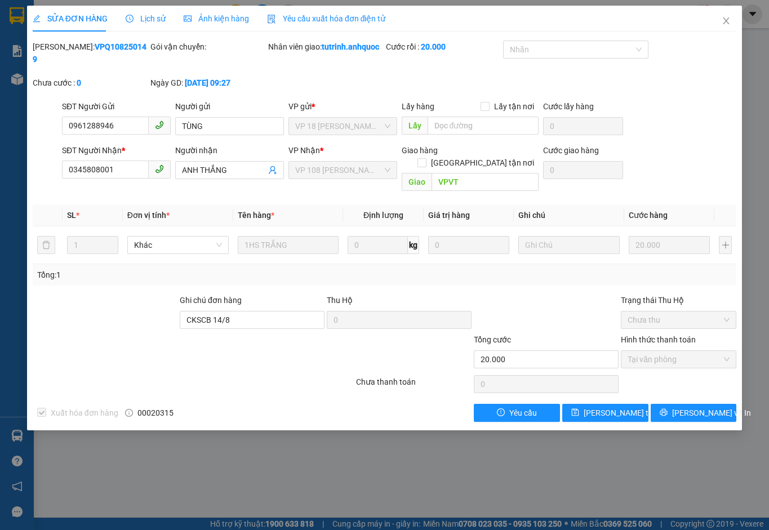
click at [726, 20] on icon "close" at bounding box center [725, 20] width 9 height 9
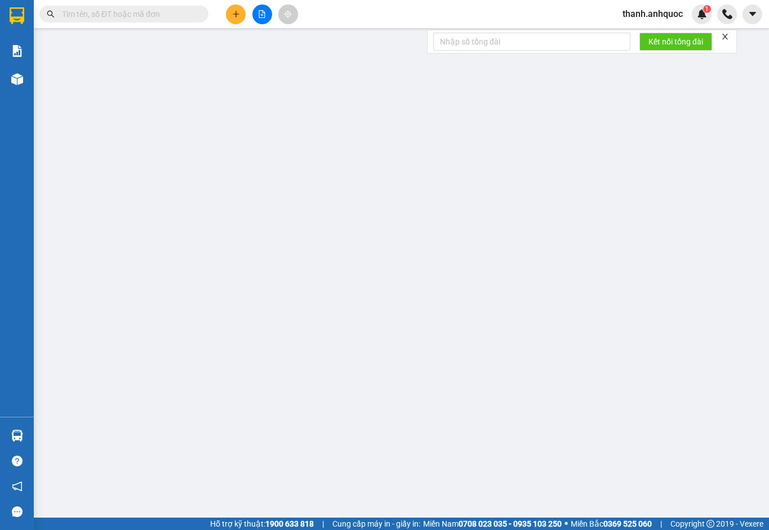
type input "0938288868"
type input "ANH THẮNG"
type input "0902209555"
type input "DIỄM"
type input "VPQ1"
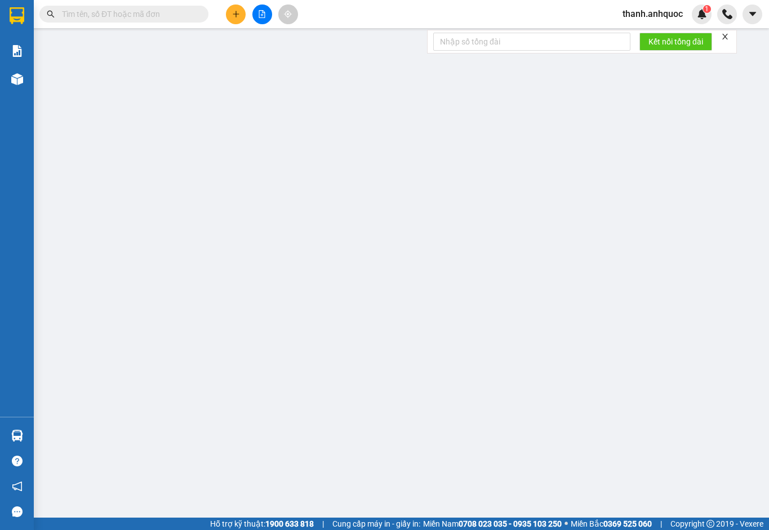
type input "20.000"
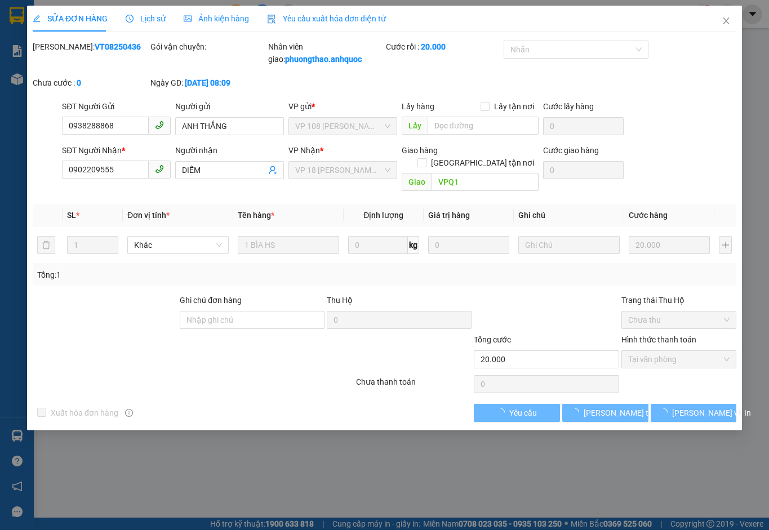
checkbox input "true"
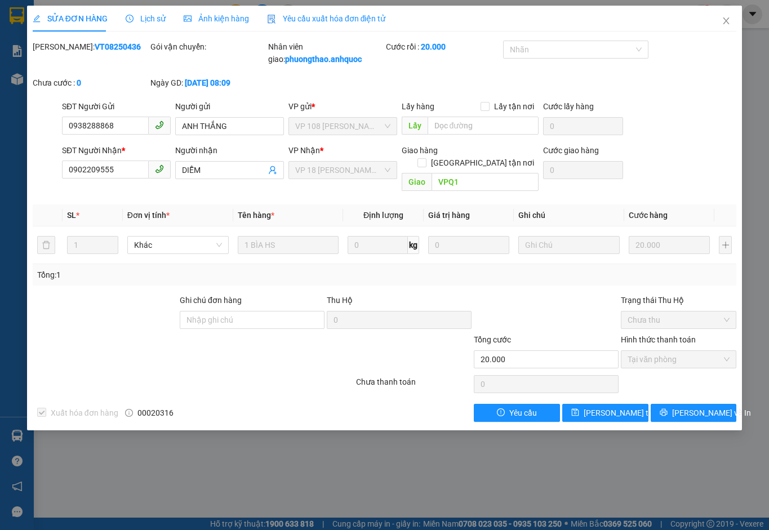
click at [729, 19] on icon "close" at bounding box center [726, 20] width 6 height 7
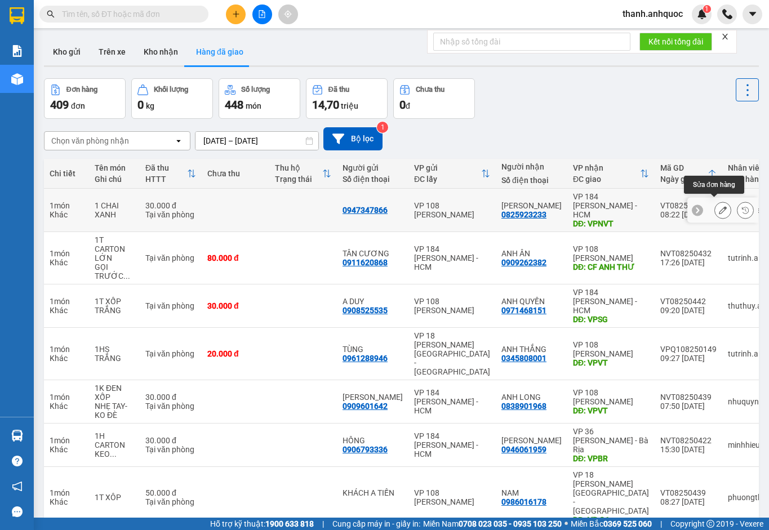
click at [719, 206] on icon at bounding box center [723, 210] width 8 height 8
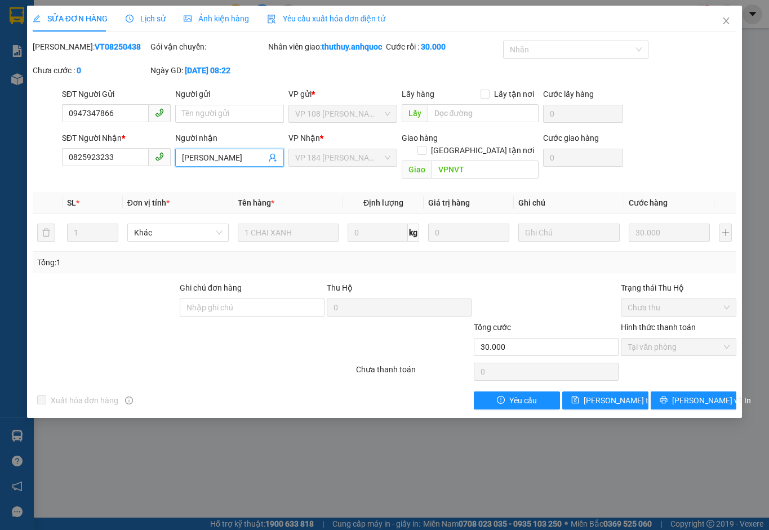
drag, startPoint x: 224, startPoint y: 173, endPoint x: 141, endPoint y: 171, distance: 82.8
click at [141, 171] on div "SĐT Người Nhận * 0825923233 Người nhận [PERSON_NAME] VP Nhận * VP 184 [PERSON_N…" at bounding box center [399, 158] width 679 height 52
click at [357, 14] on span "Yêu cầu xuất hóa đơn điện tử" at bounding box center [326, 18] width 119 height 9
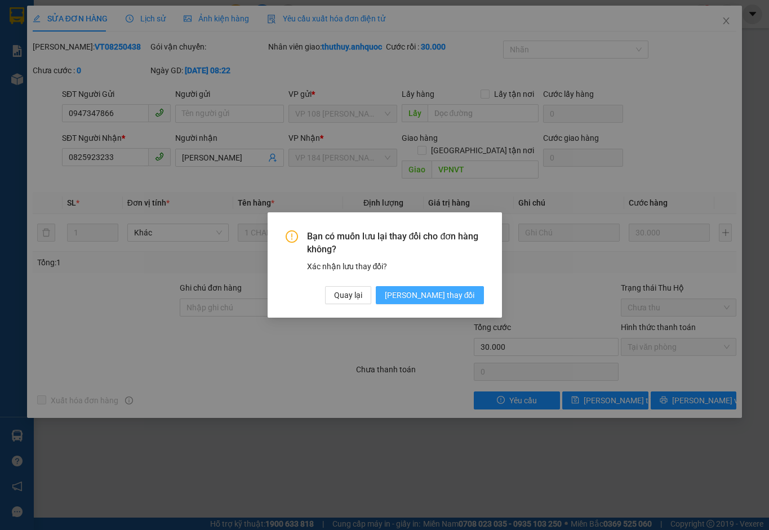
click at [444, 292] on span "[PERSON_NAME] thay đổi" at bounding box center [430, 295] width 90 height 12
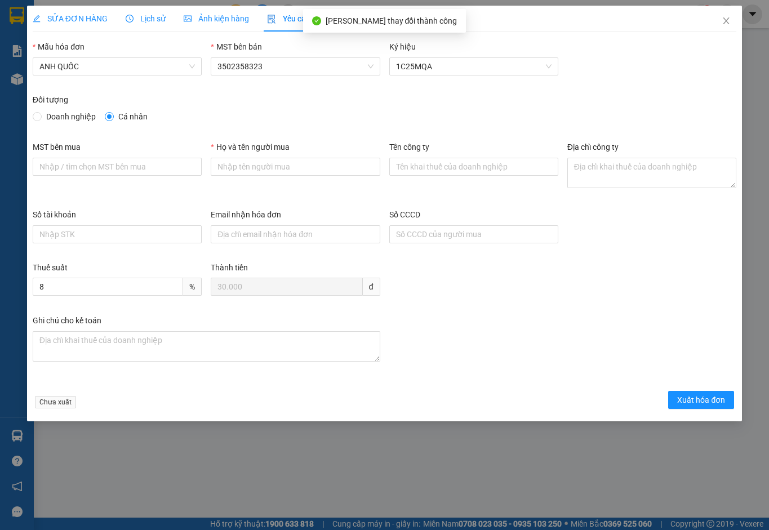
click at [239, 165] on input "Họ và tên người mua" at bounding box center [295, 167] width 169 height 18
paste input "[PERSON_NAME]"
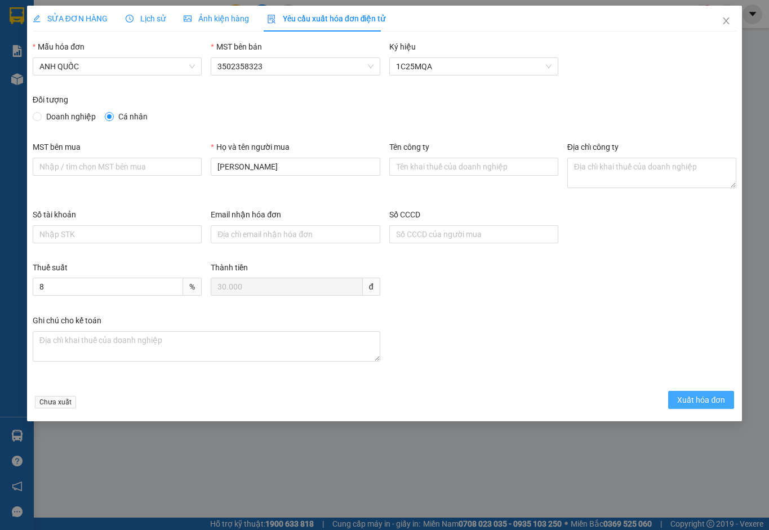
type input "[PERSON_NAME]"
click at [690, 403] on span "Xuất hóa đơn" at bounding box center [701, 400] width 48 height 12
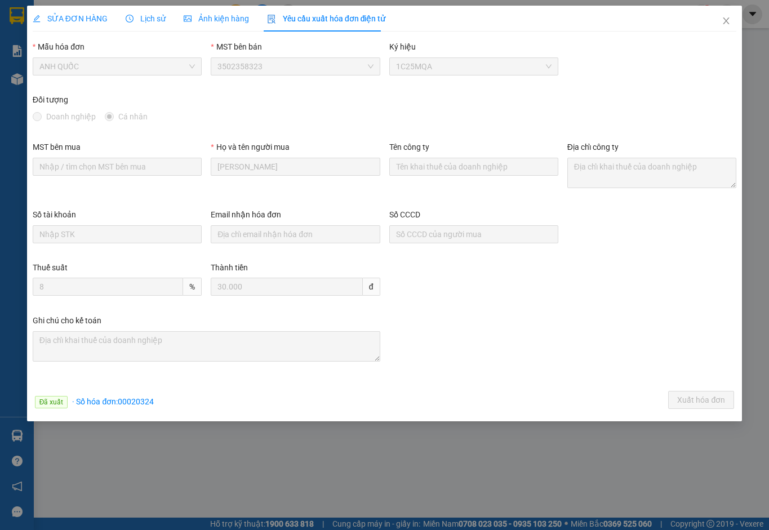
click at [728, 20] on icon "close" at bounding box center [725, 20] width 9 height 9
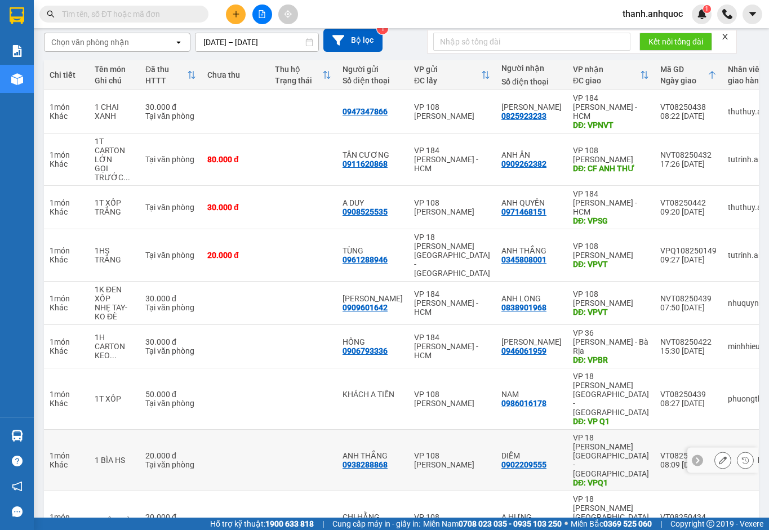
scroll to position [101, 0]
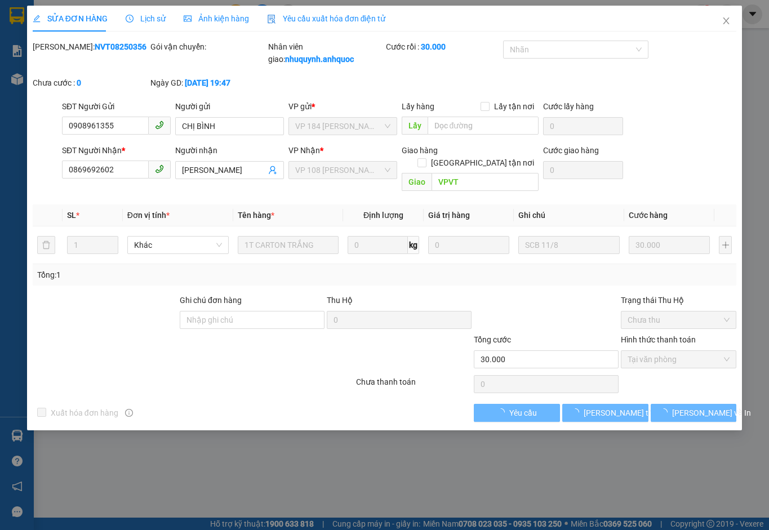
checkbox input "true"
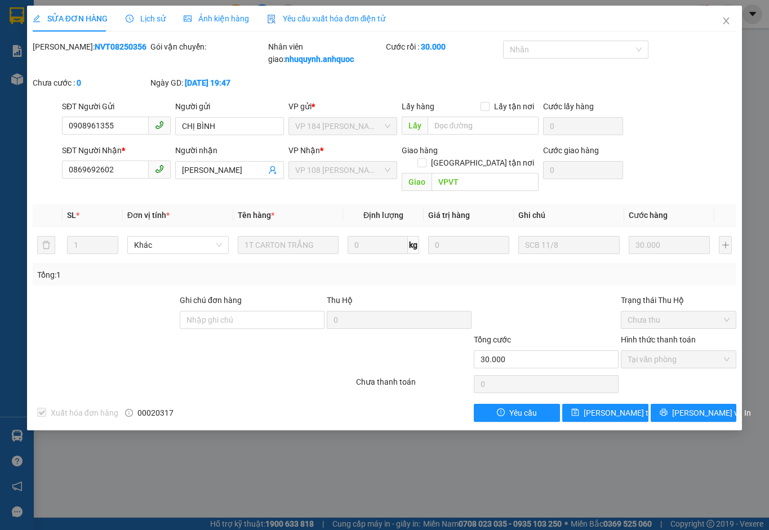
click at [726, 19] on icon "close" at bounding box center [725, 20] width 9 height 9
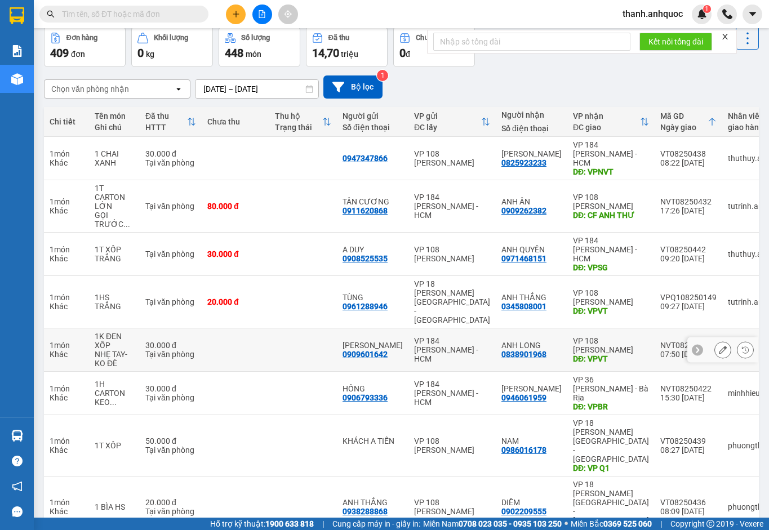
scroll to position [101, 0]
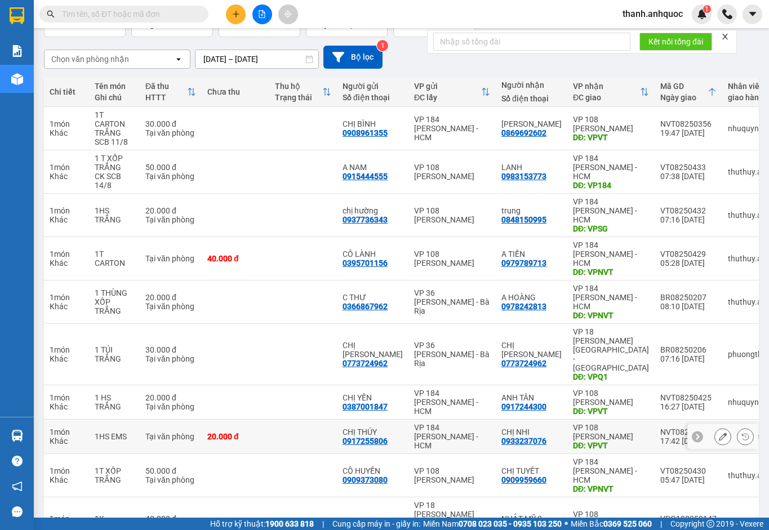
scroll to position [83, 0]
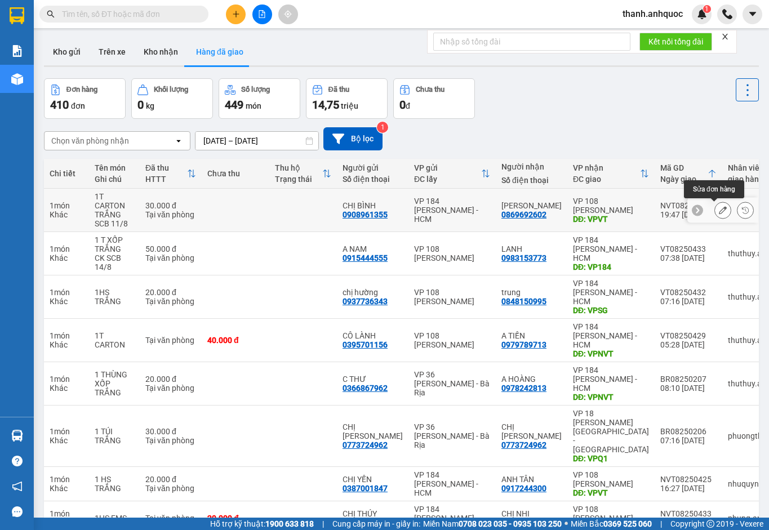
click at [715, 205] on button at bounding box center [723, 211] width 16 height 20
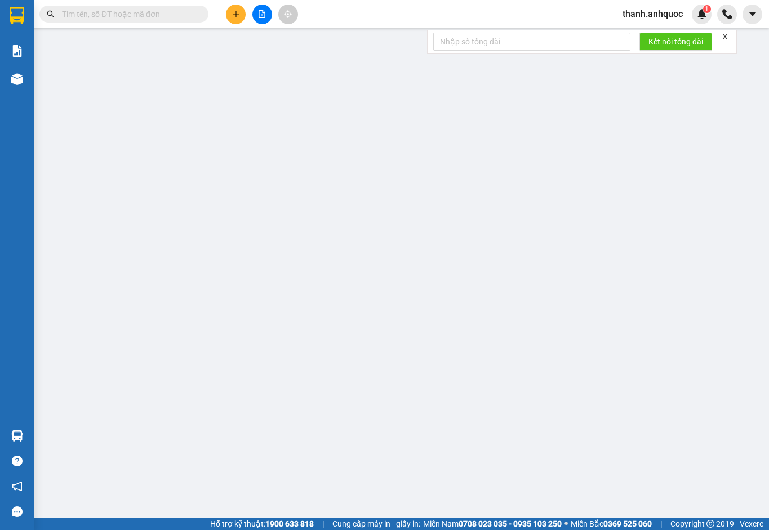
type input "0908961355"
type input "CHỊ BÌNH"
type input "0869692602"
type input "[PERSON_NAME]"
type input "VPVT"
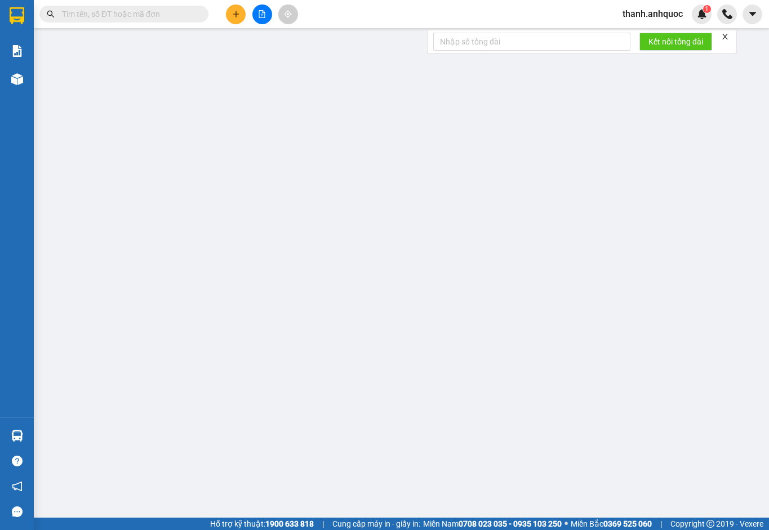
type input "30.000"
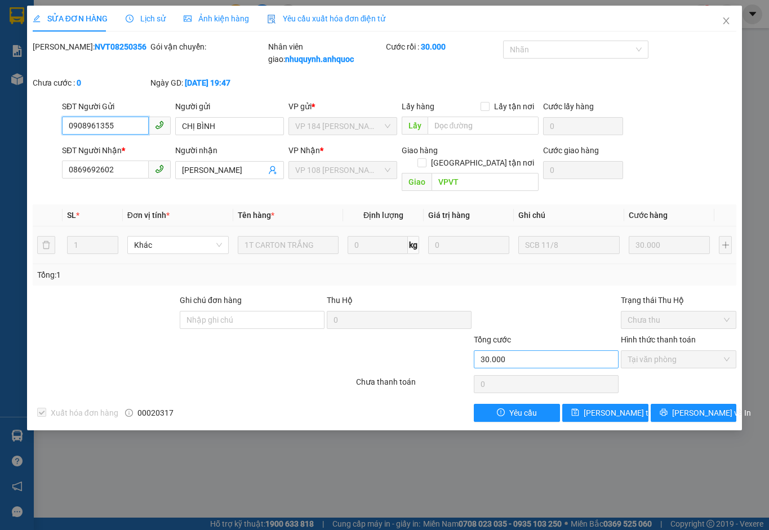
checkbox input "true"
click at [727, 21] on icon "close" at bounding box center [725, 20] width 9 height 9
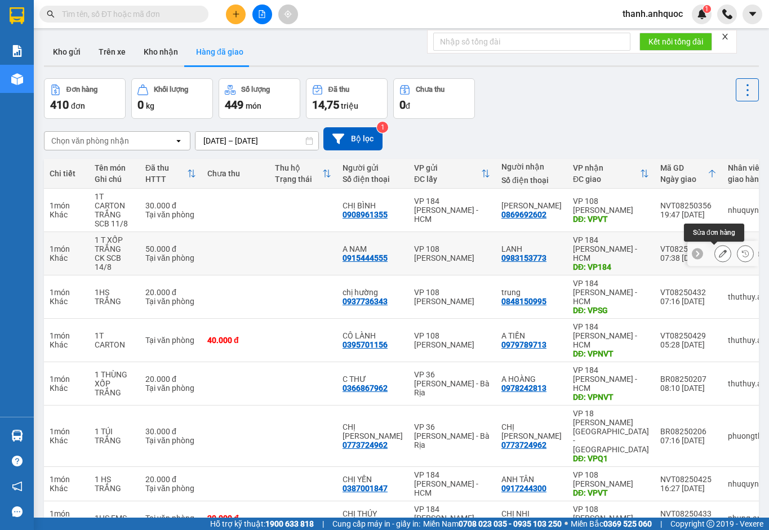
click at [719, 254] on icon at bounding box center [723, 254] width 8 height 8
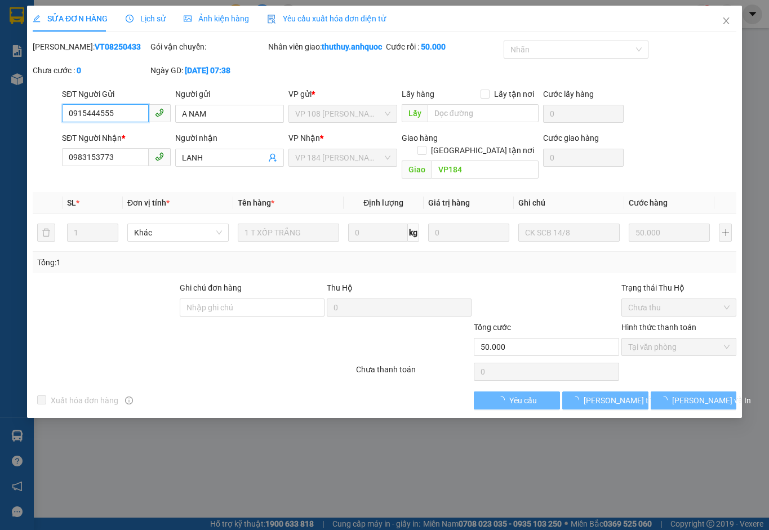
checkbox input "true"
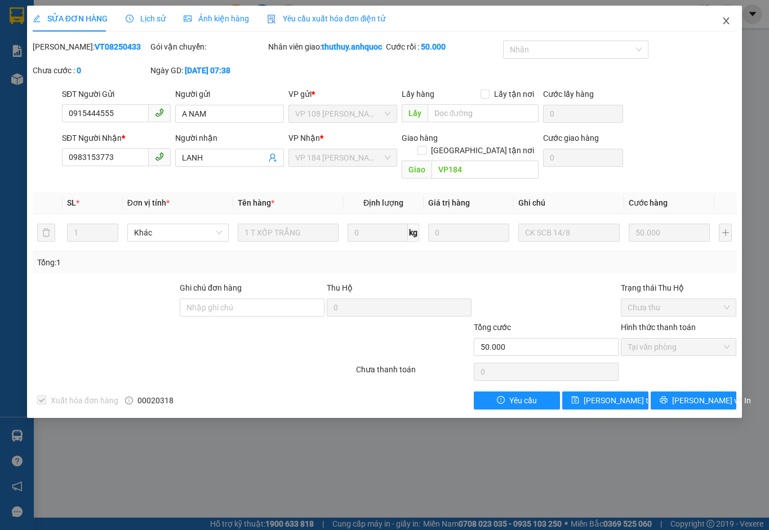
click at [725, 17] on icon "close" at bounding box center [725, 20] width 9 height 9
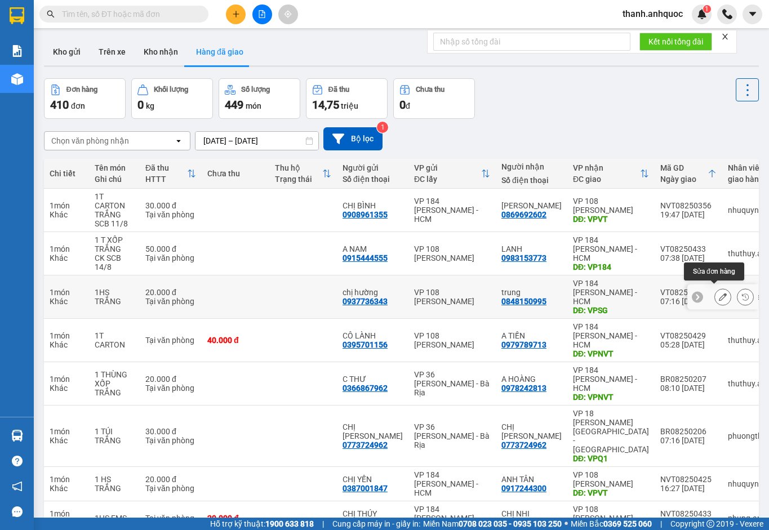
click at [719, 295] on icon at bounding box center [723, 297] width 8 height 8
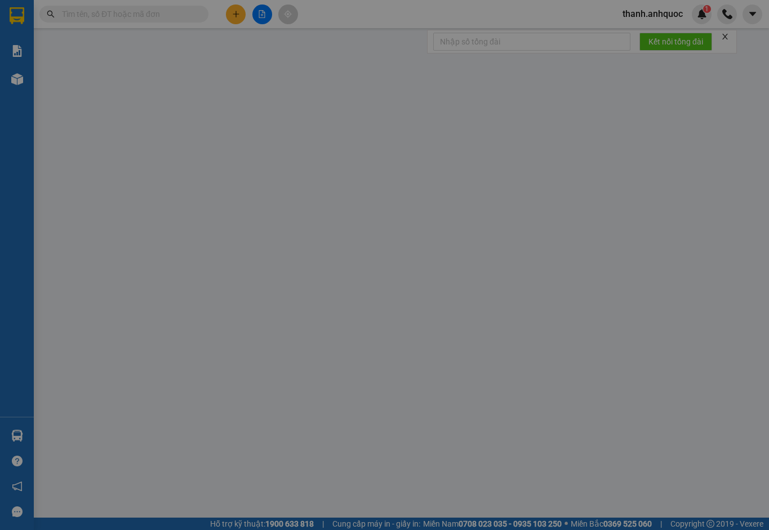
type input "0937736343"
type input "chị hường"
type input "0848150995"
type input "trung"
type input "VPSG"
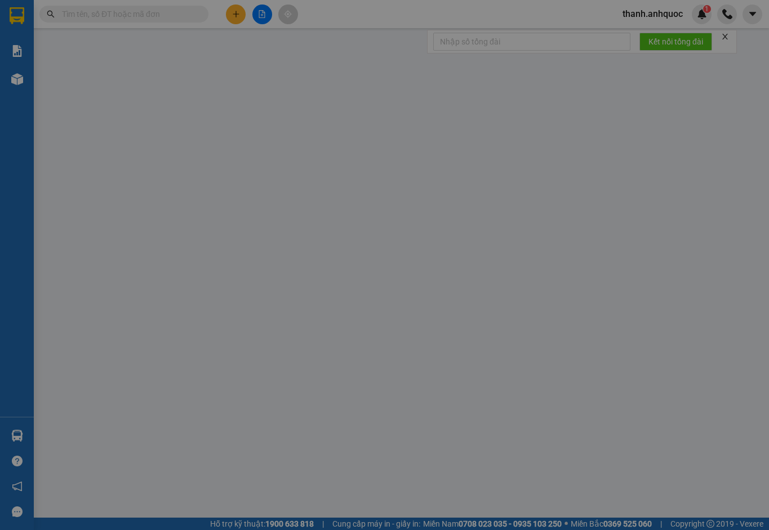
type input "20.000"
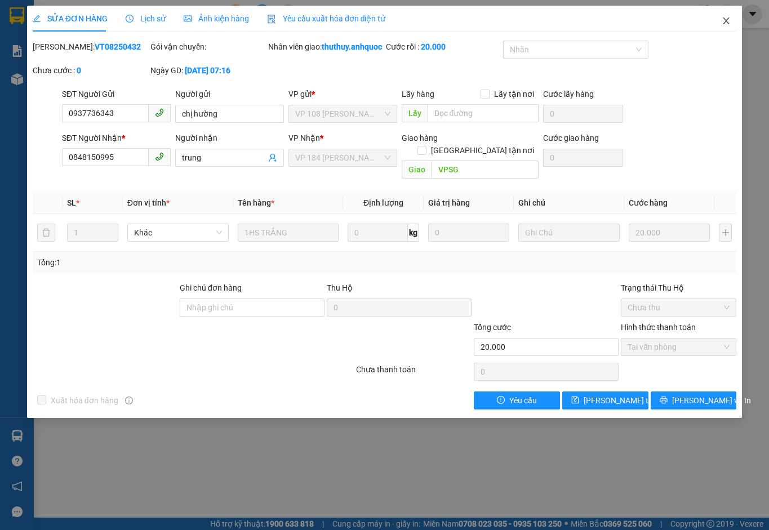
click at [724, 21] on icon "close" at bounding box center [725, 20] width 9 height 9
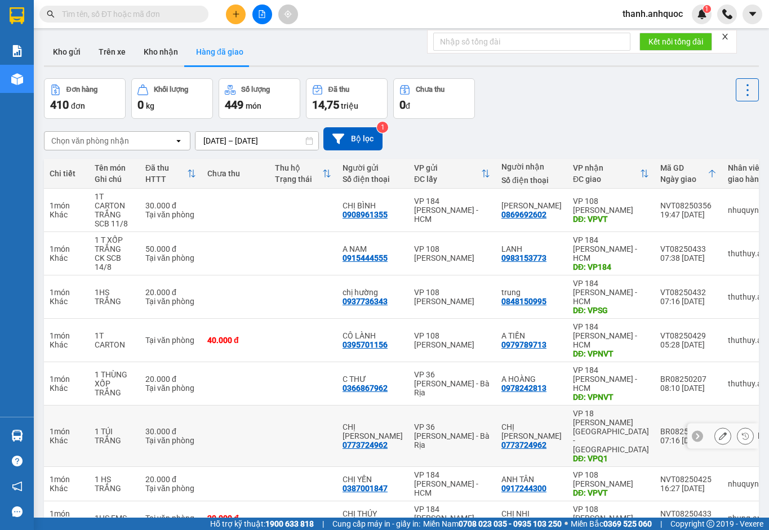
scroll to position [83, 0]
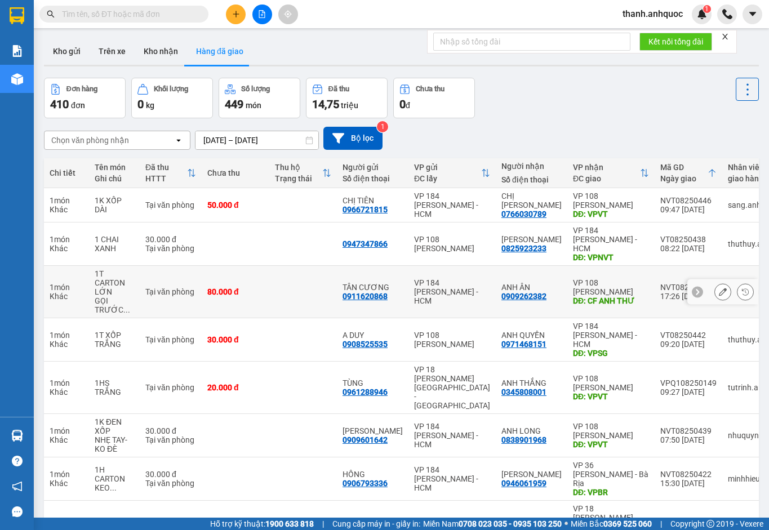
scroll to position [0, 0]
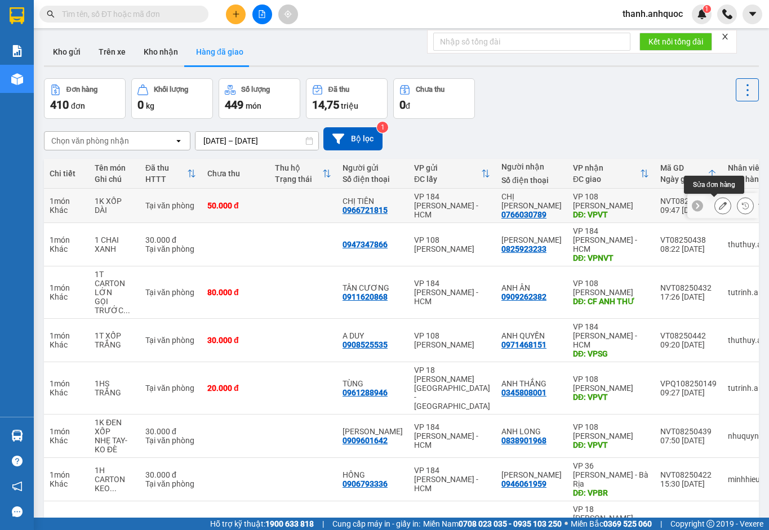
click at [719, 205] on button at bounding box center [723, 206] width 16 height 20
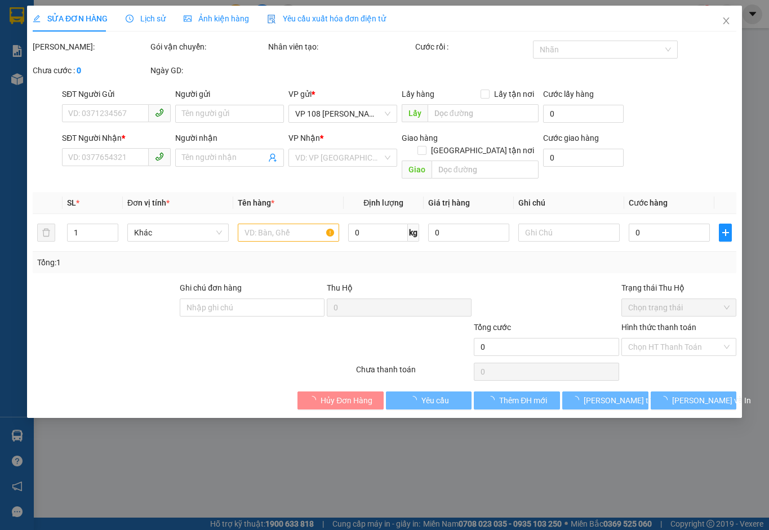
type input "0966721815"
type input "CHỊ TIÊN"
type input "0766030789"
type input "CHỊ HÂN"
type input "VPVT"
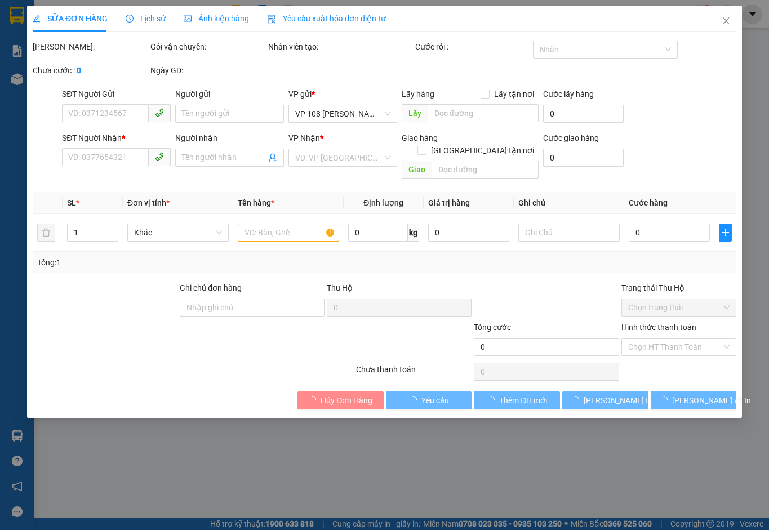
type input "50.000"
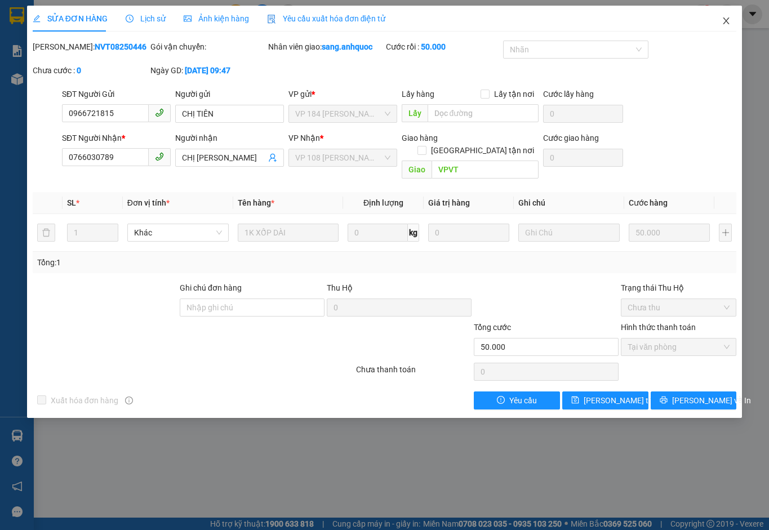
click at [726, 21] on icon "close" at bounding box center [726, 20] width 6 height 7
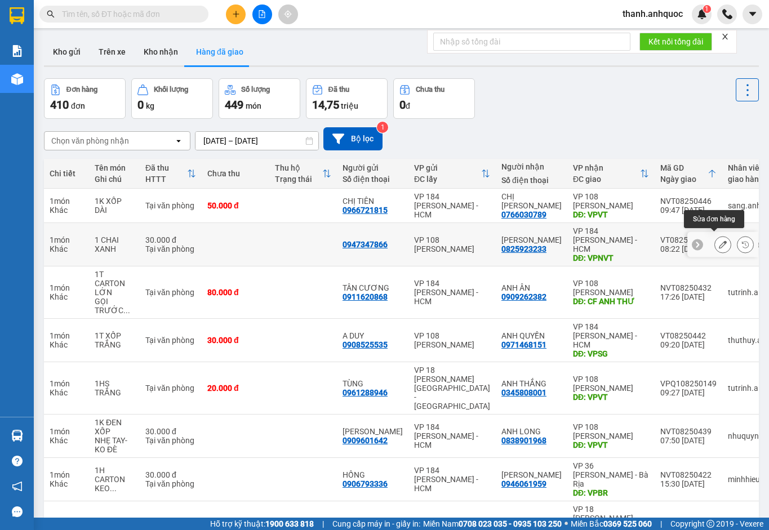
click at [719, 240] on icon at bounding box center [723, 244] width 8 height 8
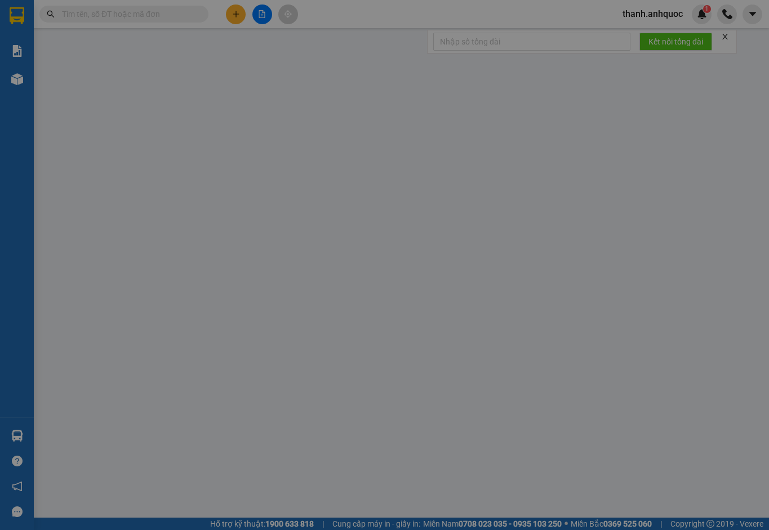
type input "0947347866"
type input "0825923233"
type input "[PERSON_NAME]"
type input "VPNVT"
type input "30.000"
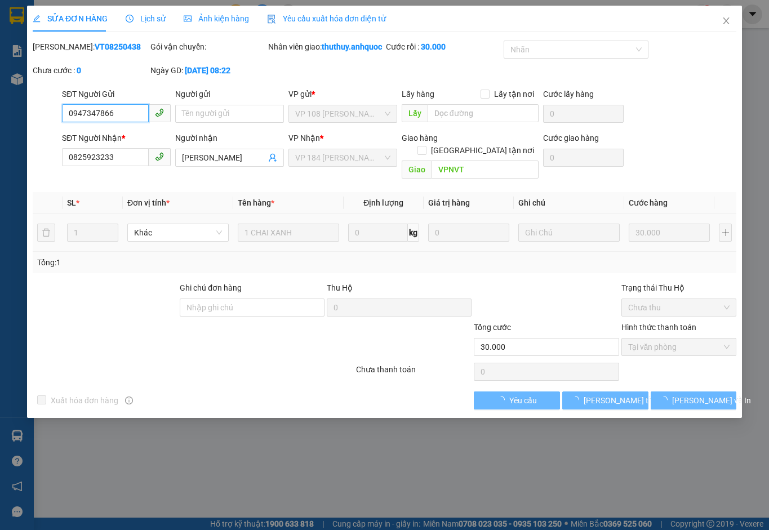
checkbox input "true"
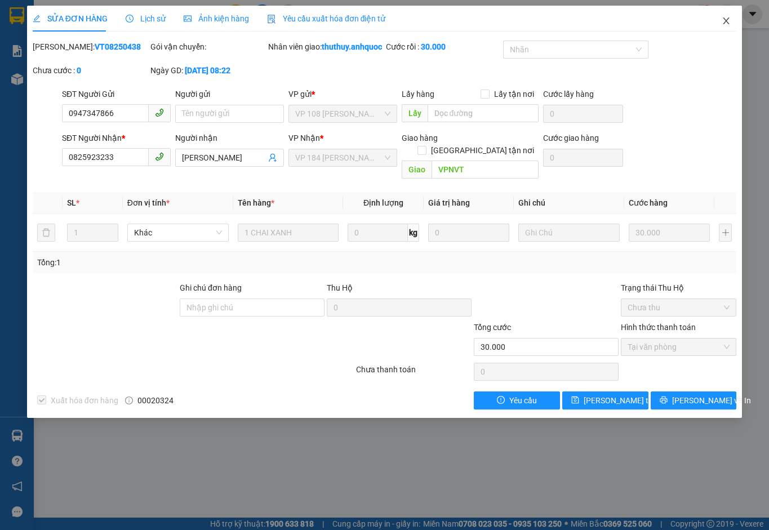
click at [724, 21] on icon "close" at bounding box center [725, 20] width 9 height 9
